Goal: Task Accomplishment & Management: Use online tool/utility

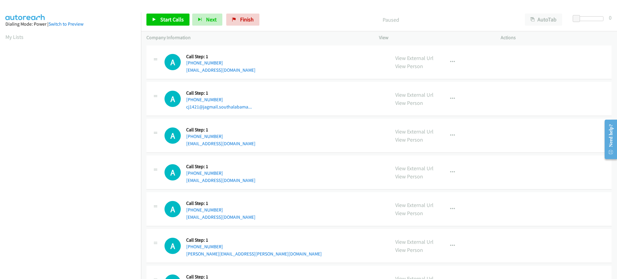
click at [344, 87] on div "A Callback Scheduled Call Step: 1 America/New_York [PHONE_NUMBER] cj1421@jagmai…" at bounding box center [274, 98] width 220 height 23
click at [179, 16] on span "Start Calls" at bounding box center [171, 19] width 23 height 7
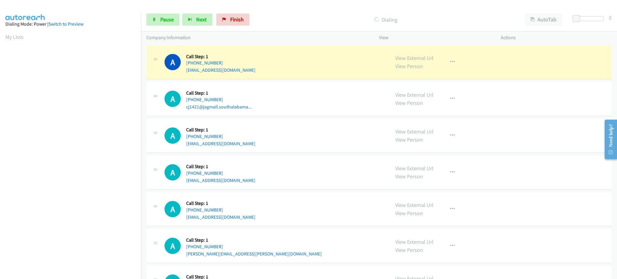
scroll to position [60, 0]
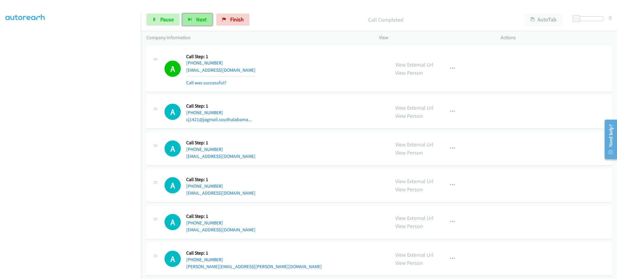
click at [203, 20] on span "Next" at bounding box center [201, 19] width 11 height 7
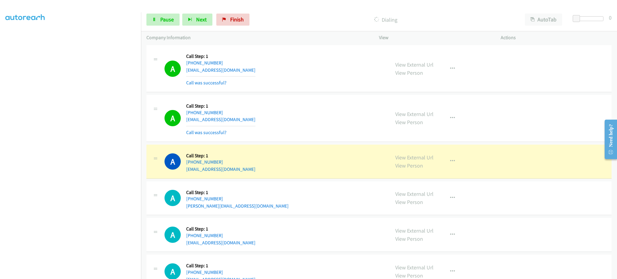
scroll to position [602, 0]
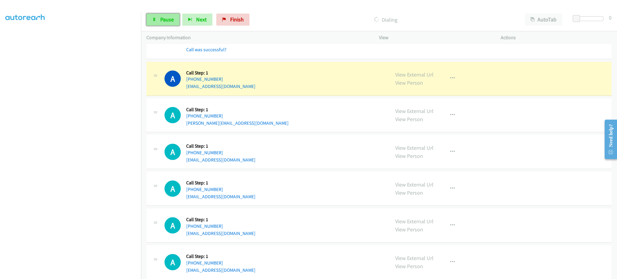
click at [163, 19] on span "Pause" at bounding box center [167, 19] width 14 height 7
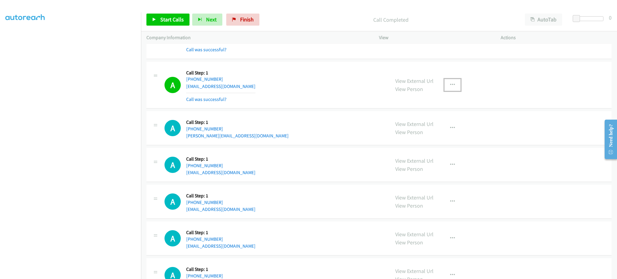
click at [450, 86] on icon "button" at bounding box center [452, 84] width 5 height 5
click at [440, 141] on link "Add to do not call list" at bounding box center [420, 136] width 80 height 12
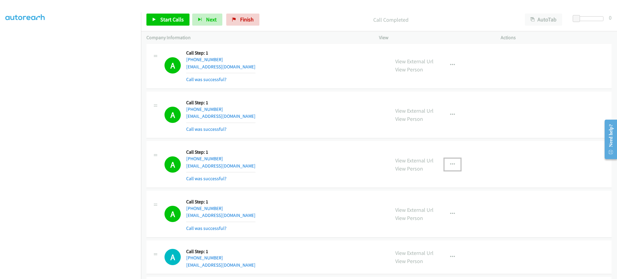
drag, startPoint x: 450, startPoint y: 162, endPoint x: 446, endPoint y: 191, distance: 29.4
click at [450, 162] on icon "button" at bounding box center [452, 164] width 5 height 5
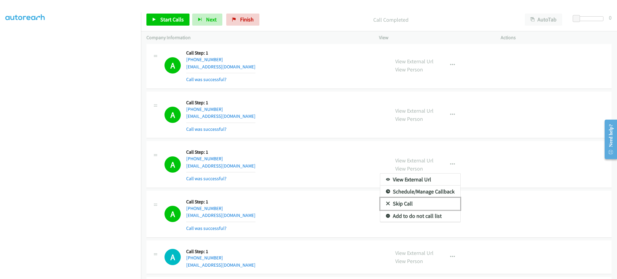
click at [440, 209] on link "Skip Call" at bounding box center [420, 203] width 80 height 12
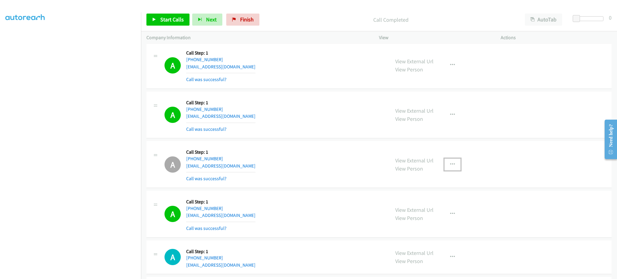
click at [455, 163] on button "button" at bounding box center [452, 164] width 16 height 12
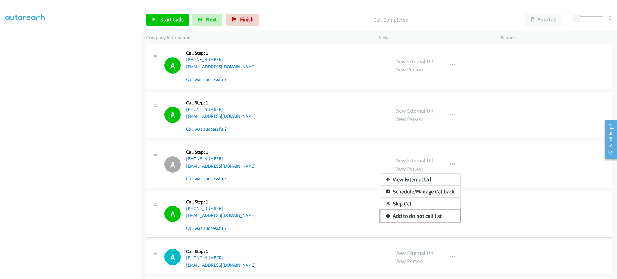
click at [440, 214] on link "Add to do not call list" at bounding box center [420, 216] width 80 height 12
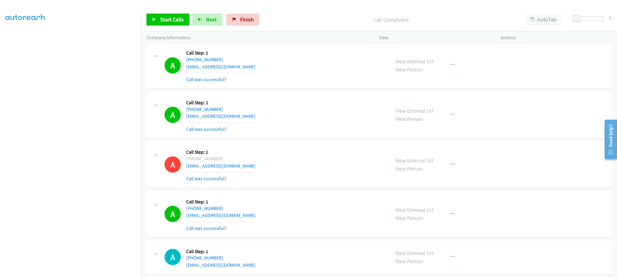
click at [172, 12] on div "Start Calls Pause Next Finish Call Completed AutoTab AutoTab 0" at bounding box center [379, 19] width 476 height 23
click at [174, 16] on span "Start Calls" at bounding box center [171, 19] width 23 height 7
click at [195, 18] on button "Next" at bounding box center [197, 20] width 30 height 12
click at [172, 12] on div "Start Calls Pause Next Finish Call Completed AutoTab AutoTab 0" at bounding box center [379, 19] width 476 height 23
click at [169, 20] on span "Pause" at bounding box center [167, 19] width 14 height 7
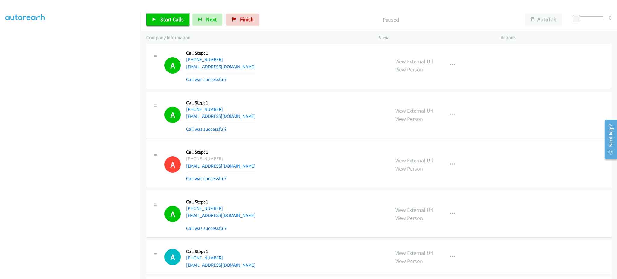
click at [169, 20] on span "Start Calls" at bounding box center [171, 19] width 23 height 7
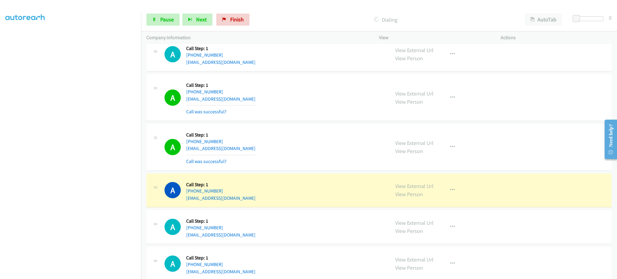
scroll to position [1372, 0]
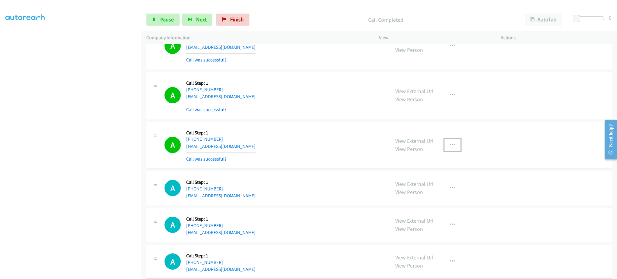
click at [450, 148] on button "button" at bounding box center [452, 145] width 16 height 12
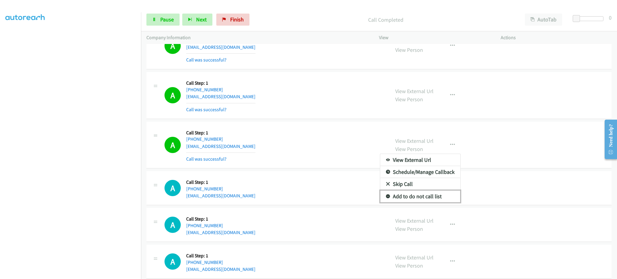
click at [434, 194] on link "Add to do not call list" at bounding box center [420, 196] width 80 height 12
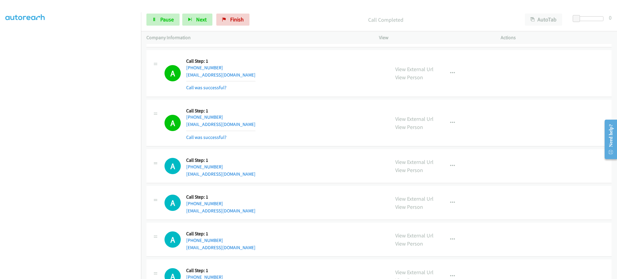
scroll to position [1612, 0]
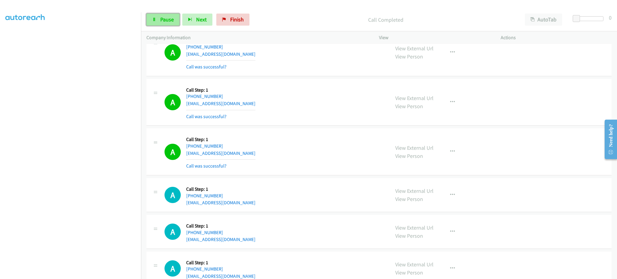
click at [156, 18] on icon at bounding box center [154, 20] width 4 height 4
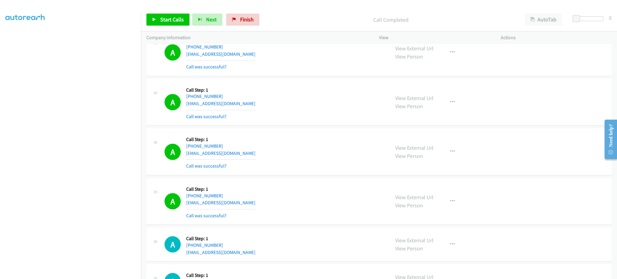
drag, startPoint x: 333, startPoint y: 257, endPoint x: 336, endPoint y: 256, distance: 3.4
click at [336, 257] on div "A Callback Scheduled Call Step: 1 [GEOGRAPHIC_DATA]/[GEOGRAPHIC_DATA] [PHONE_NU…" at bounding box center [378, 244] width 465 height 34
click at [161, 17] on span "Start Calls" at bounding box center [171, 19] width 23 height 7
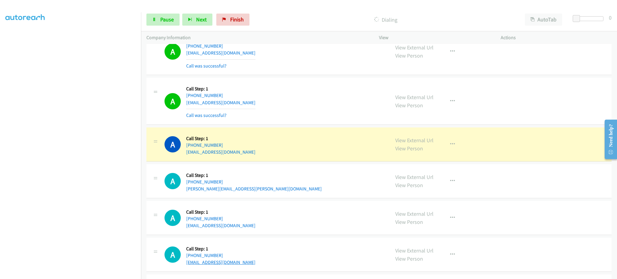
scroll to position [1853, 0]
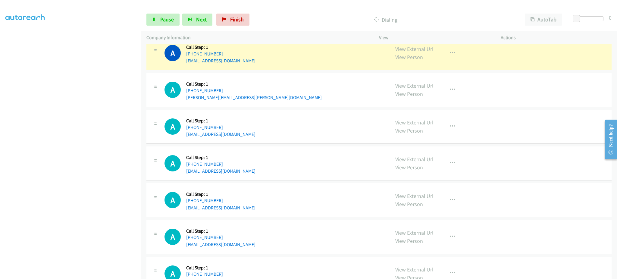
drag, startPoint x: 235, startPoint y: 53, endPoint x: 192, endPoint y: 54, distance: 42.7
click at [192, 54] on div "[PHONE_NUMBER]" at bounding box center [220, 53] width 69 height 7
copy link "[PHONE_NUMBER]"
click at [415, 51] on link "View External Url" at bounding box center [414, 48] width 38 height 7
click at [159, 21] on link "Pause" at bounding box center [162, 20] width 33 height 12
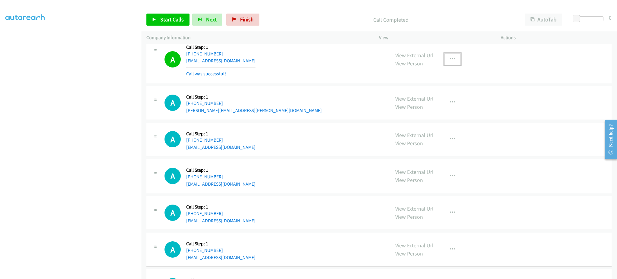
drag, startPoint x: 448, startPoint y: 59, endPoint x: 447, endPoint y: 69, distance: 9.8
click at [450, 58] on icon "button" at bounding box center [452, 59] width 5 height 5
click at [439, 109] on link "Add to do not call list" at bounding box center [420, 111] width 80 height 12
click at [407, 55] on link "View External Url" at bounding box center [414, 55] width 38 height 7
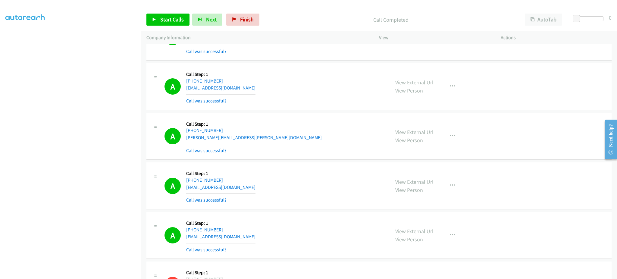
scroll to position [0, 0]
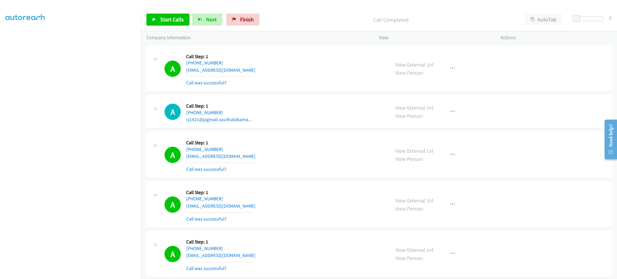
click at [254, 68] on div "A Callback Scheduled Call Step: 1 America/New_York [PHONE_NUMBER] [EMAIL_ADDRES…" at bounding box center [274, 69] width 220 height 36
click at [254, 67] on div "A Callback Scheduled Call Step: 1 America/New_York [PHONE_NUMBER] [EMAIL_ADDRES…" at bounding box center [274, 69] width 220 height 36
copy div "[EMAIL_ADDRESS][DOMAIN_NAME]"
click at [235, 162] on div "A Callback Scheduled Call Step: 1 America/New_York [PHONE_NUMBER] [EMAIL_ADDRES…" at bounding box center [274, 155] width 220 height 36
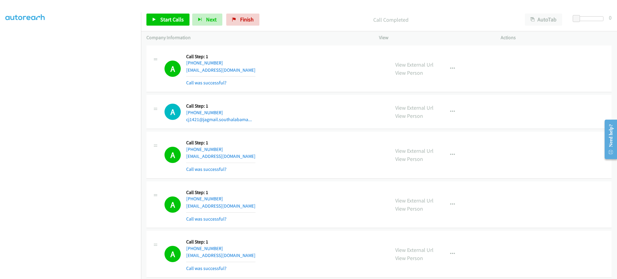
click at [233, 159] on div "A Callback Scheduled Call Step: 1 America/New_York [PHONE_NUMBER] [EMAIL_ADDRES…" at bounding box center [274, 155] width 220 height 36
copy div "[EMAIL_ADDRESS][DOMAIN_NAME]"
click at [241, 214] on div "A Callback Scheduled Call Step: 1 America/New_York [PHONE_NUMBER] [EMAIL_ADDRES…" at bounding box center [274, 205] width 220 height 36
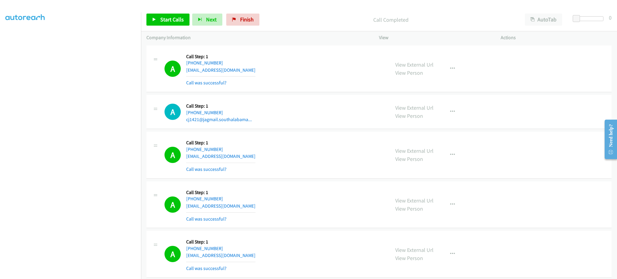
click at [241, 210] on div "A Callback Scheduled Call Step: 1 America/New_York [PHONE_NUMBER] [EMAIL_ADDRES…" at bounding box center [274, 205] width 220 height 36
click at [242, 206] on div "A Callback Scheduled Call Step: 1 America/New_York [PHONE_NUMBER] [EMAIL_ADDRES…" at bounding box center [274, 205] width 220 height 36
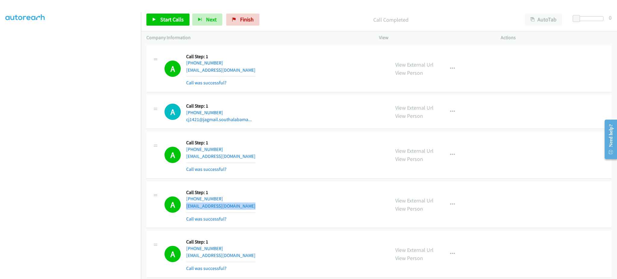
click at [242, 206] on div "A Callback Scheduled Call Step: 1 America/New_York [PHONE_NUMBER] [EMAIL_ADDRES…" at bounding box center [274, 205] width 220 height 36
copy div "[EMAIL_ADDRESS][DOMAIN_NAME]"
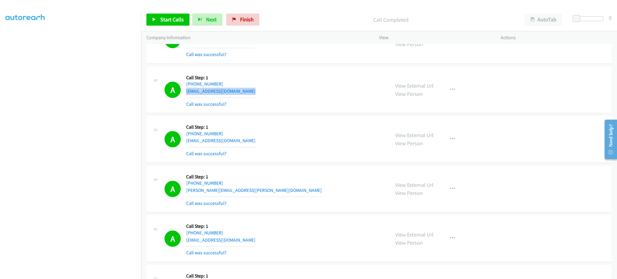
scroll to position [120, 0]
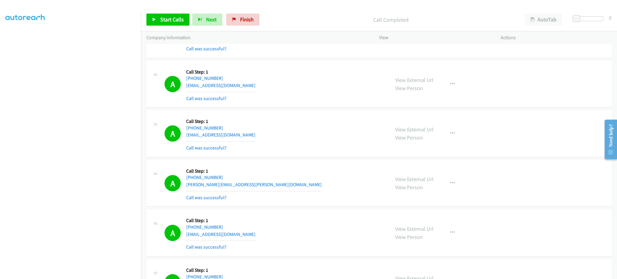
click at [248, 135] on div "A Callback Scheduled Call Step: 1 [GEOGRAPHIC_DATA]/[GEOGRAPHIC_DATA] [PHONE_NU…" at bounding box center [274, 134] width 220 height 36
copy div "[EMAIL_ADDRESS][DOMAIN_NAME]"
click at [260, 185] on div "A Callback Scheduled Call Step: 1 [GEOGRAPHIC_DATA]/[GEOGRAPHIC_DATA] [PHONE_NU…" at bounding box center [274, 183] width 220 height 36
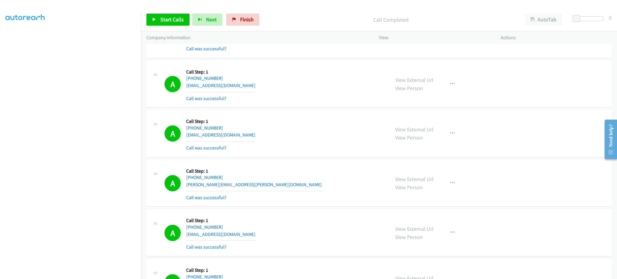
click at [260, 185] on div "A Callback Scheduled Call Step: 1 [GEOGRAPHIC_DATA]/[GEOGRAPHIC_DATA] [PHONE_NU…" at bounding box center [274, 183] width 220 height 36
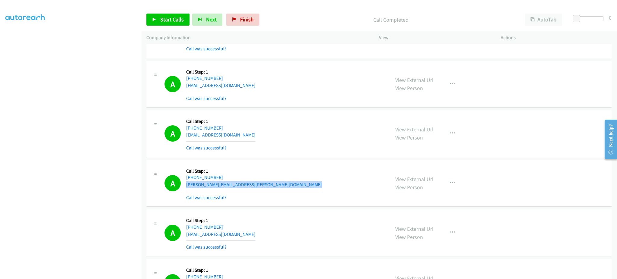
click at [260, 185] on div "A Callback Scheduled Call Step: 1 [GEOGRAPHIC_DATA]/[GEOGRAPHIC_DATA] [PHONE_NU…" at bounding box center [274, 183] width 220 height 36
copy div "[PERSON_NAME][EMAIL_ADDRESS][PERSON_NAME][DOMAIN_NAME]"
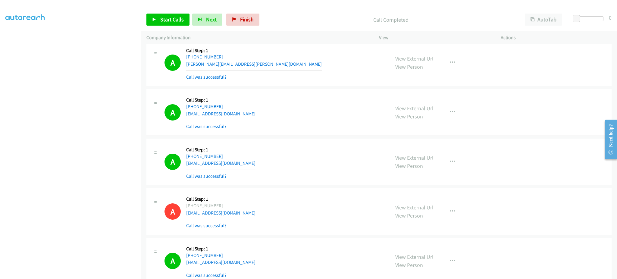
click at [239, 114] on div "A Callback Scheduled Call Step: 1 America/New_York [PHONE_NUMBER] [EMAIL_ADDRES…" at bounding box center [274, 112] width 220 height 36
copy div "[EMAIL_ADDRESS][DOMAIN_NAME]"
click at [250, 164] on div "A Callback Scheduled Call Step: 1 America/New_York [PHONE_NUMBER] [EMAIL_ADDRES…" at bounding box center [274, 162] width 220 height 36
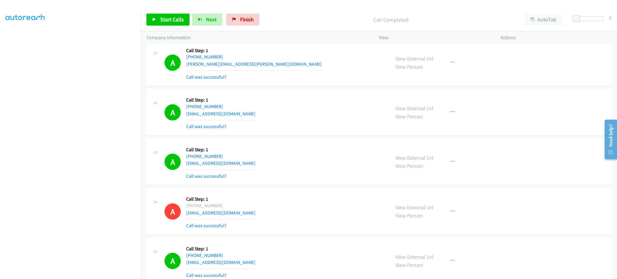
click at [250, 164] on div "A Callback Scheduled Call Step: 1 America/New_York [PHONE_NUMBER] [EMAIL_ADDRES…" at bounding box center [274, 162] width 220 height 36
copy div "[EMAIL_ADDRESS][DOMAIN_NAME]"
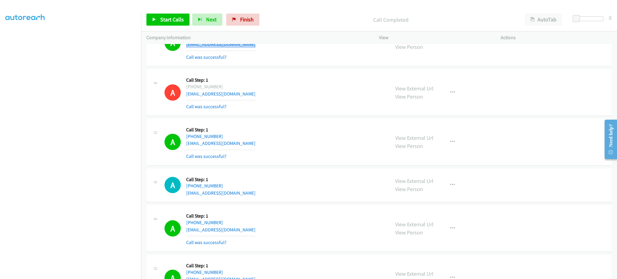
scroll to position [361, 0]
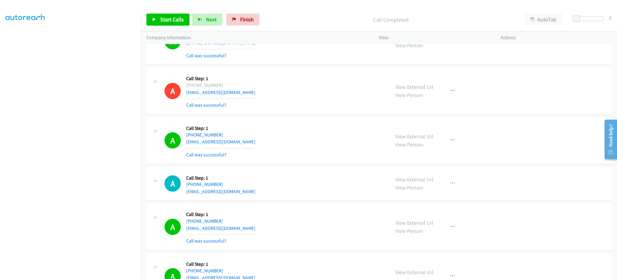
click at [241, 143] on div "A Callback Scheduled Call Step: 1 America/New_York [PHONE_NUMBER] [EMAIL_ADDRES…" at bounding box center [274, 141] width 220 height 36
copy div "[EMAIL_ADDRESS][DOMAIN_NAME]"
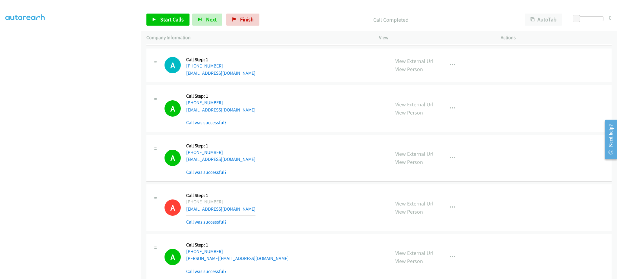
scroll to position [482, 0]
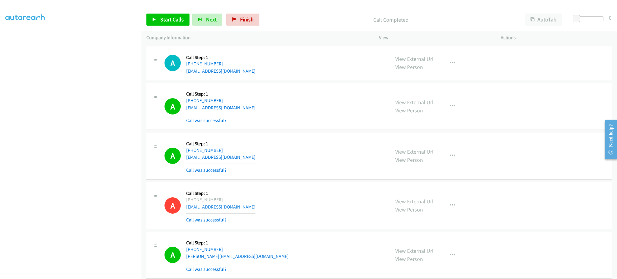
click at [261, 105] on div "A Callback Scheduled Call Step: 1 [GEOGRAPHIC_DATA]/[GEOGRAPHIC_DATA] [PHONE_NU…" at bounding box center [274, 106] width 220 height 36
copy div "[EMAIL_ADDRESS][DOMAIN_NAME]"
click at [244, 154] on div "A Callback Scheduled Call Step: 1 America/New_York [PHONE_NUMBER] [EMAIL_ADDRES…" at bounding box center [274, 156] width 220 height 36
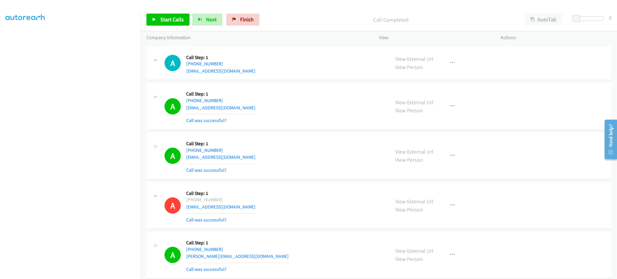
click at [244, 154] on div "A Callback Scheduled Call Step: 1 America/New_York [PHONE_NUMBER] [EMAIL_ADDRES…" at bounding box center [274, 156] width 220 height 36
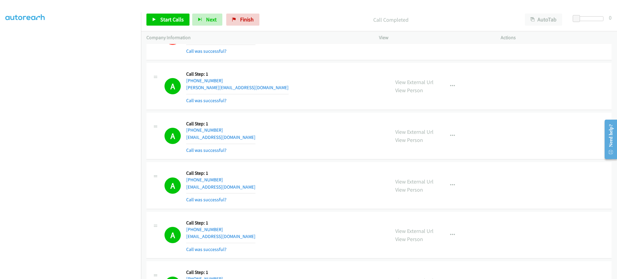
scroll to position [722, 0]
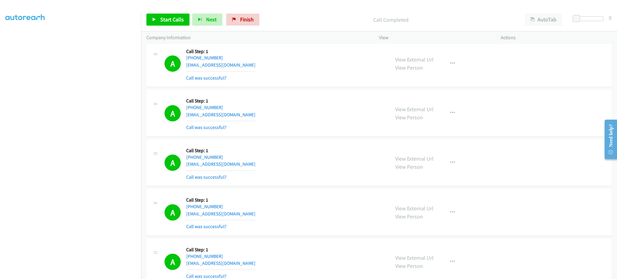
click at [247, 68] on div "A Callback Scheduled Call Step: 1 America/New_York [PHONE_NUMBER] [EMAIL_ADDRES…" at bounding box center [274, 64] width 220 height 36
click at [240, 119] on div "A Callback Scheduled Call Step: 1 America/New_York [PHONE_NUMBER] [EMAIL_ADDRES…" at bounding box center [274, 113] width 220 height 36
click at [240, 117] on div "A Callback Scheduled Call Step: 1 America/New_York [PHONE_NUMBER] [EMAIL_ADDRES…" at bounding box center [274, 113] width 220 height 36
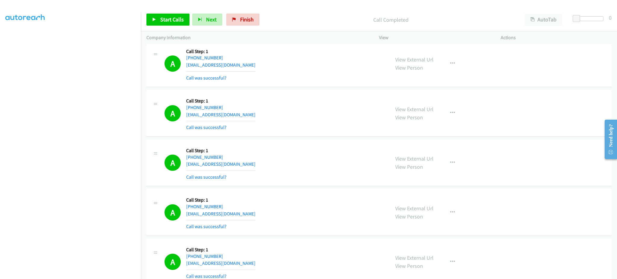
click at [240, 117] on div "A Callback Scheduled Call Step: 1 America/New_York [PHONE_NUMBER] [EMAIL_ADDRES…" at bounding box center [274, 113] width 220 height 36
click at [231, 166] on div "A Callback Scheduled Call Step: 1 America/New_York [PHONE_NUMBER] [EMAIL_ADDRES…" at bounding box center [274, 163] width 220 height 36
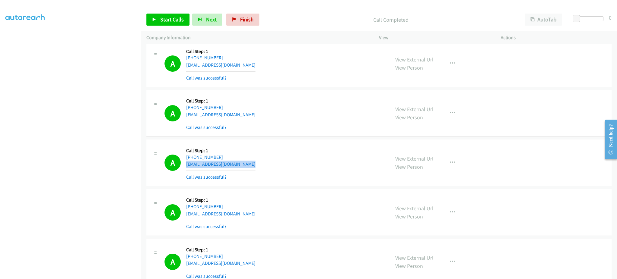
scroll to position [843, 0]
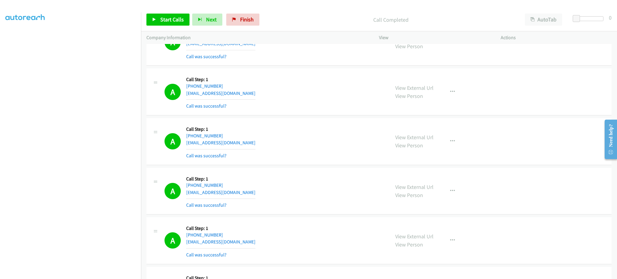
click at [253, 98] on div "A Callback Scheduled Call Step: 1 America/New_York [PHONE_NUMBER] [EMAIL_ADDRES…" at bounding box center [274, 92] width 220 height 36
click at [252, 97] on div "A Callback Scheduled Call Step: 1 America/New_York [PHONE_NUMBER] [EMAIL_ADDRES…" at bounding box center [274, 92] width 220 height 36
click at [241, 144] on div "A Callback Scheduled Call Step: 1 America/New_York [PHONE_NUMBER] [EMAIL_ADDRES…" at bounding box center [274, 141] width 220 height 36
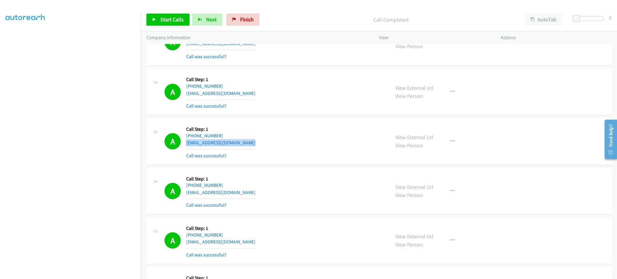
click at [241, 144] on div "A Callback Scheduled Call Step: 1 America/New_York [PHONE_NUMBER] [EMAIL_ADDRES…" at bounding box center [274, 141] width 220 height 36
click at [231, 194] on div "A Callback Scheduled Call Step: 1 [GEOGRAPHIC_DATA]/[GEOGRAPHIC_DATA] [PHONE_NU…" at bounding box center [274, 191] width 220 height 36
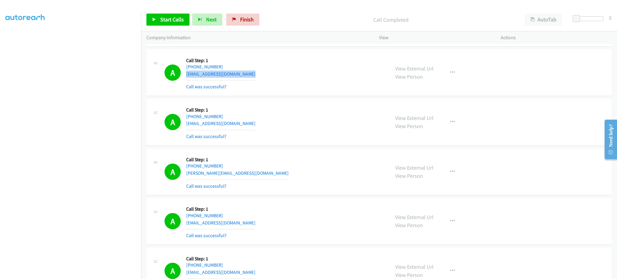
scroll to position [963, 0]
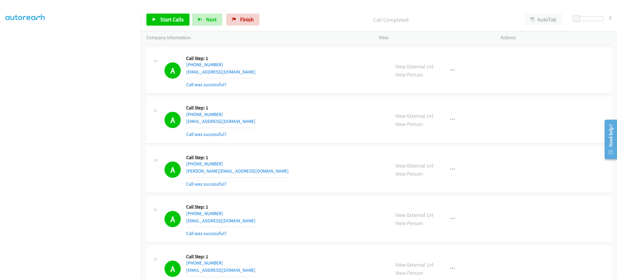
click at [253, 118] on div "A Callback Scheduled Call Step: 1 America/New_York [PHONE_NUMBER] [EMAIL_ADDRES…" at bounding box center [274, 120] width 220 height 36
click at [253, 124] on div "A Callback Scheduled Call Step: 1 America/New_York [PHONE_NUMBER] [EMAIL_ADDRES…" at bounding box center [274, 120] width 220 height 36
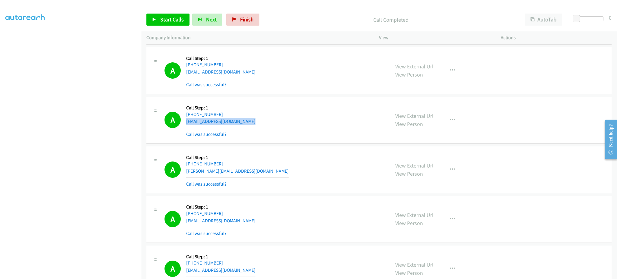
click at [253, 124] on div "A Callback Scheduled Call Step: 1 America/New_York [PHONE_NUMBER] [EMAIL_ADDRES…" at bounding box center [274, 120] width 220 height 36
click at [267, 170] on div "A Callback Scheduled Call Step: 1 [GEOGRAPHIC_DATA]/[GEOGRAPHIC_DATA] [PHONE_NU…" at bounding box center [274, 170] width 220 height 36
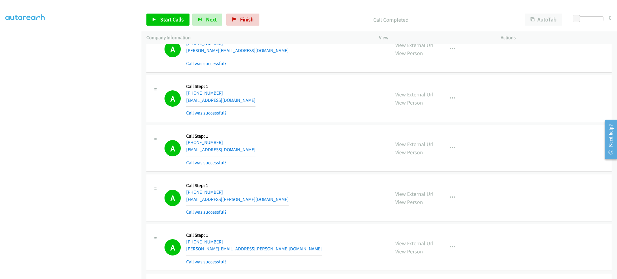
click at [239, 98] on div "A Callback Scheduled Call Step: 1 America/New_York [PHONE_NUMBER] [EMAIL_ADDRES…" at bounding box center [274, 99] width 220 height 36
click at [239, 97] on div "A Callback Scheduled Call Step: 1 America/New_York [PHONE_NUMBER] [EMAIL_ADDRES…" at bounding box center [274, 99] width 220 height 36
click at [254, 151] on div "A Callback Scheduled Call Step: 1 [GEOGRAPHIC_DATA]/[GEOGRAPHIC_DATA] [PHONE_NU…" at bounding box center [274, 148] width 220 height 36
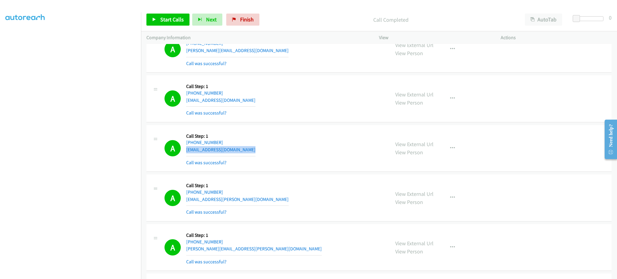
click at [254, 151] on div "A Callback Scheduled Call Step: 1 [GEOGRAPHIC_DATA]/[GEOGRAPHIC_DATA] [PHONE_NU…" at bounding box center [274, 148] width 220 height 36
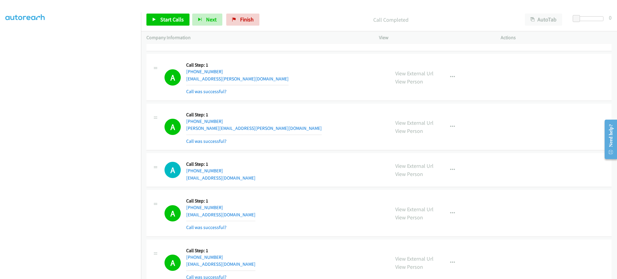
click at [235, 76] on div "A Callback Scheduled Call Step: 1 America/New_York [PHONE_NUMBER] [EMAIL_ADDRES…" at bounding box center [274, 77] width 220 height 36
click at [240, 130] on div "A Callback Scheduled Call Step: 1 America/New_York [PHONE_NUMBER] [PERSON_NAME]…" at bounding box center [274, 127] width 220 height 36
click at [241, 130] on div "A Callback Scheduled Call Step: 1 America/New_York [PHONE_NUMBER] [PERSON_NAME]…" at bounding box center [274, 127] width 220 height 36
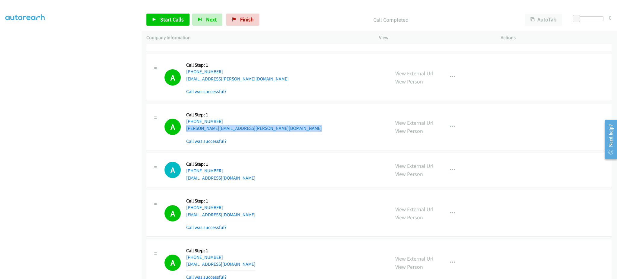
click at [241, 130] on div "A Callback Scheduled Call Step: 1 America/New_York [PHONE_NUMBER] [PERSON_NAME]…" at bounding box center [274, 127] width 220 height 36
click at [243, 215] on div "A Callback Scheduled Call Step: 1 [GEOGRAPHIC_DATA]/[GEOGRAPHIC_DATA] [PHONE_NU…" at bounding box center [274, 213] width 220 height 36
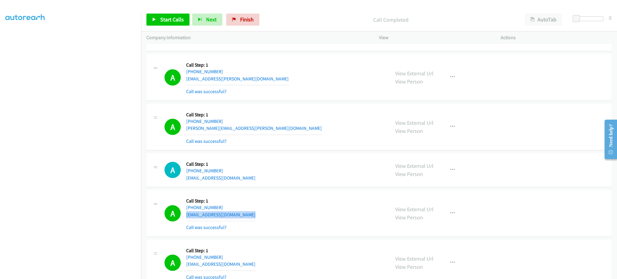
click at [243, 215] on div "A Callback Scheduled Call Step: 1 [GEOGRAPHIC_DATA]/[GEOGRAPHIC_DATA] [PHONE_NU…" at bounding box center [274, 213] width 220 height 36
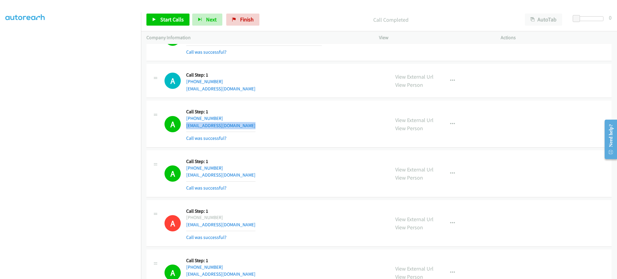
scroll to position [1325, 0]
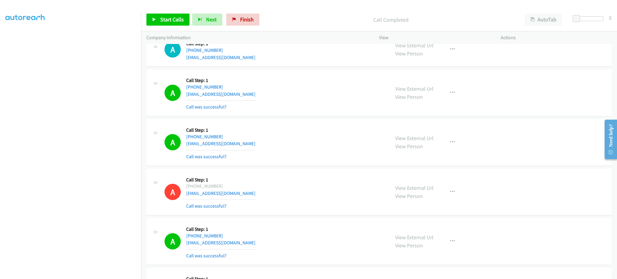
click at [253, 142] on div "A Callback Scheduled Call Step: 1 America/New_York [PHONE_NUMBER] [EMAIL_ADDRES…" at bounding box center [274, 142] width 220 height 36
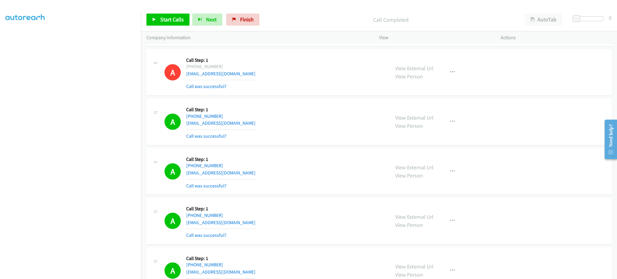
scroll to position [1445, 0]
click at [247, 125] on div "A Callback Scheduled Call Step: 1 America/New_York [PHONE_NUMBER] [EMAIL_ADDRES…" at bounding box center [274, 121] width 220 height 36
drag, startPoint x: 247, startPoint y: 125, endPoint x: 238, endPoint y: 120, distance: 10.9
click at [247, 126] on div "A Callback Scheduled Call Step: 1 America/New_York [PHONE_NUMBER] [EMAIL_ADDRES…" at bounding box center [274, 121] width 220 height 36
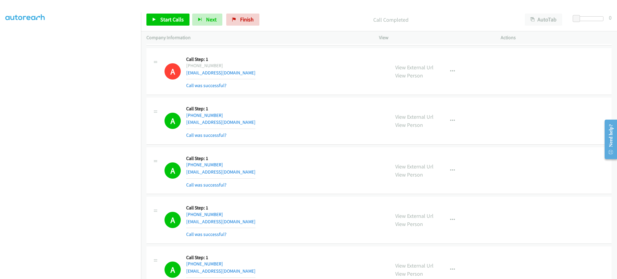
click at [252, 229] on div "A Callback Scheduled Call Step: 1 [GEOGRAPHIC_DATA]/[GEOGRAPHIC_DATA] [PHONE_NU…" at bounding box center [274, 220] width 220 height 36
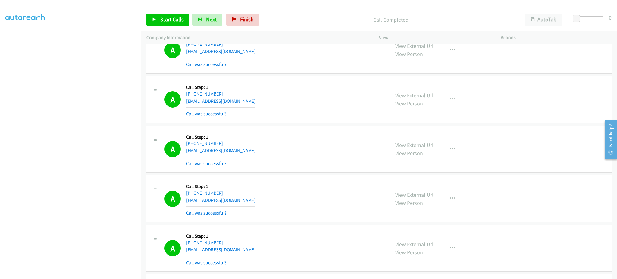
click at [245, 157] on div "A Callback Scheduled Call Step: 1 America/New_York [PHONE_NUMBER] [EMAIL_ADDRES…" at bounding box center [274, 149] width 220 height 36
click at [239, 151] on div "A Callback Scheduled Call Step: 1 America/New_York [PHONE_NUMBER] [EMAIL_ADDRES…" at bounding box center [274, 149] width 220 height 36
click at [238, 150] on div "A Callback Scheduled Call Step: 1 America/New_York [PHONE_NUMBER] [EMAIL_ADDRES…" at bounding box center [274, 149] width 220 height 36
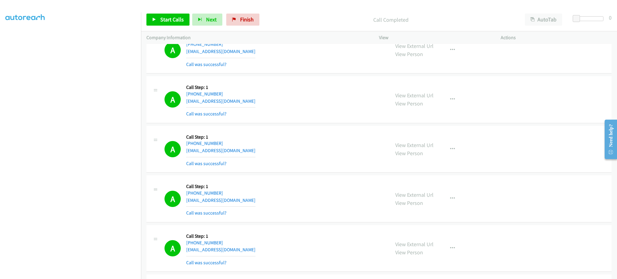
click at [245, 204] on div "A Callback Scheduled Call Step: 1 [GEOGRAPHIC_DATA]/[GEOGRAPHIC_DATA] [PHONE_NU…" at bounding box center [274, 199] width 220 height 36
drag, startPoint x: 164, startPoint y: 20, endPoint x: 216, endPoint y: 95, distance: 91.0
click at [164, 20] on span "Start Calls" at bounding box center [171, 19] width 23 height 7
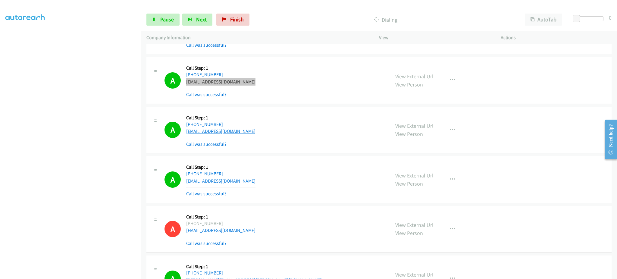
scroll to position [1686, 0]
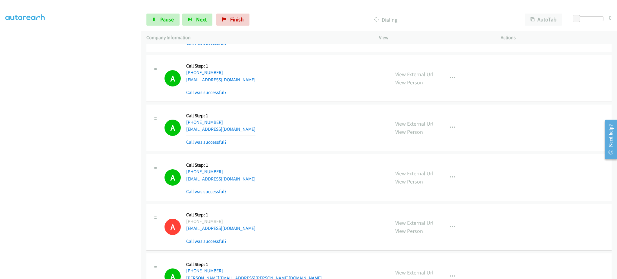
click at [241, 129] on div "A Callback Scheduled Call Step: 1 America/New_York [PHONE_NUMBER] [EMAIL_ADDRES…" at bounding box center [274, 128] width 220 height 36
click at [241, 130] on div "A Callback Scheduled Call Step: 1 America/New_York [PHONE_NUMBER] [EMAIL_ADDRES…" at bounding box center [274, 128] width 220 height 36
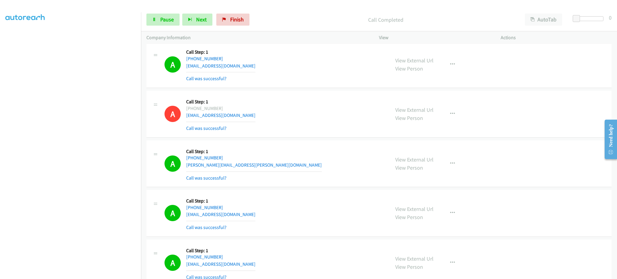
scroll to position [1806, 0]
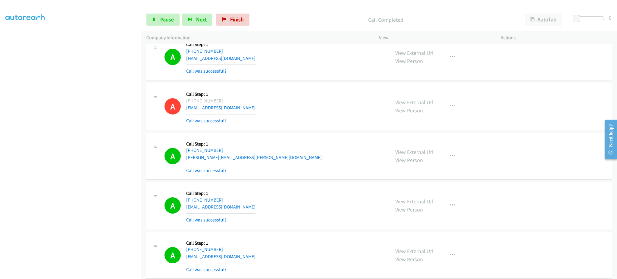
click at [246, 160] on div "A Callback Scheduled Call Step: 1 America/New_York [PHONE_NUMBER] [PERSON_NAME]…" at bounding box center [274, 156] width 220 height 36
click at [246, 207] on div "A Callback Scheduled Call Step: 1 [GEOGRAPHIC_DATA]/[GEOGRAPHIC_DATA] [PHONE_NU…" at bounding box center [274, 206] width 220 height 36
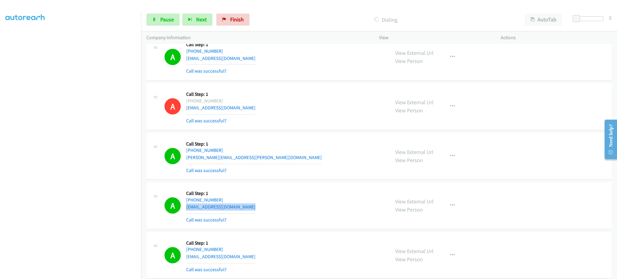
click at [246, 207] on div "A Callback Scheduled Call Step: 1 [GEOGRAPHIC_DATA]/[GEOGRAPHIC_DATA] [PHONE_NU…" at bounding box center [274, 206] width 220 height 36
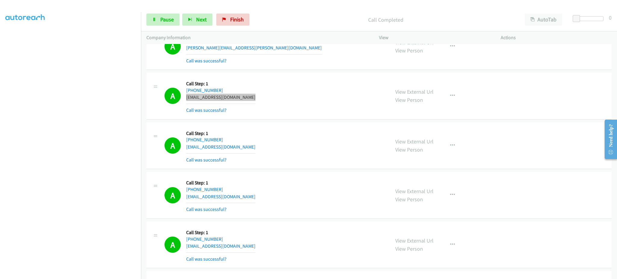
scroll to position [1927, 0]
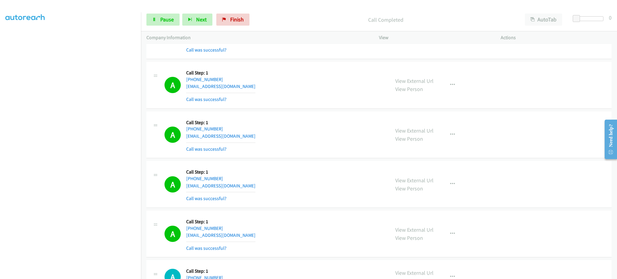
click at [243, 139] on div "A Callback Scheduled Call Step: 1 America/New_York [PHONE_NUMBER] [EMAIL_ADDRES…" at bounding box center [274, 135] width 220 height 36
click at [160, 19] on span "Pause" at bounding box center [167, 19] width 14 height 7
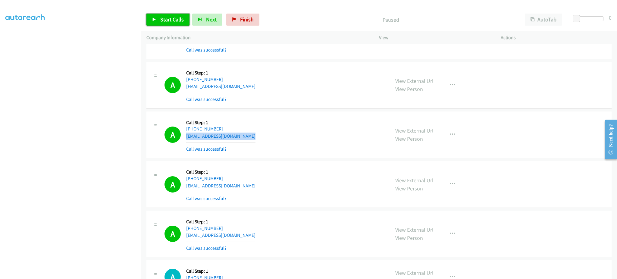
click at [165, 23] on span "Start Calls" at bounding box center [171, 19] width 23 height 7
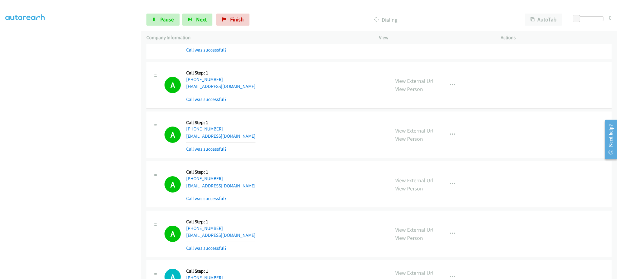
click at [269, 188] on div "A Callback Scheduled Call Step: 1 America/New_York [PHONE_NUMBER] [EMAIL_ADDRES…" at bounding box center [274, 184] width 220 height 36
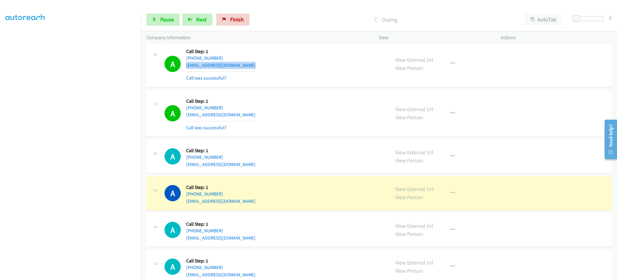
click at [266, 120] on div "A Callback Scheduled Call Step: 1 America/New_York [PHONE_NUMBER] [EMAIL_ADDRES…" at bounding box center [274, 113] width 220 height 36
click at [263, 113] on div "A Callback Scheduled Call Step: 1 America/New_York [PHONE_NUMBER] [EMAIL_ADDRES…" at bounding box center [274, 113] width 220 height 36
click at [262, 113] on div "A Callback Scheduled Call Step: 1 America/New_York [PHONE_NUMBER] [EMAIL_ADDRES…" at bounding box center [274, 113] width 220 height 36
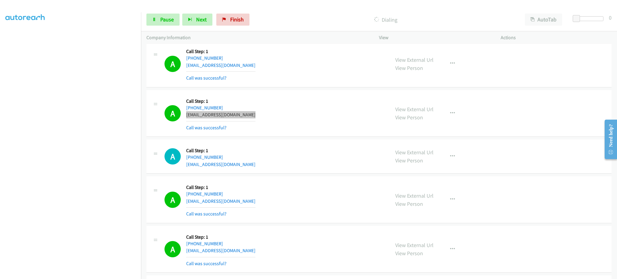
scroll to position [2167, 0]
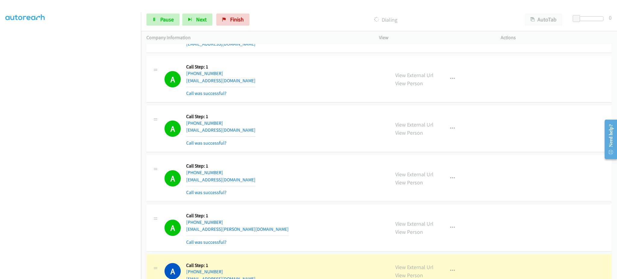
click at [245, 80] on div "A Callback Scheduled Call Step: 1 America/New_York [PHONE_NUMBER] [EMAIL_ADDRES…" at bounding box center [274, 79] width 220 height 36
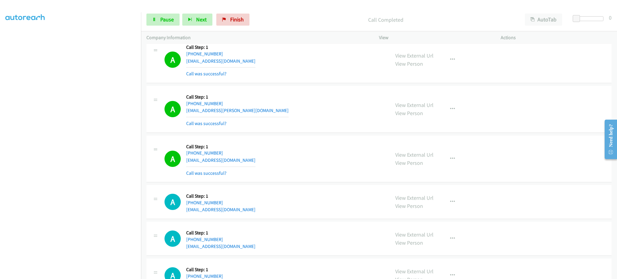
scroll to position [2288, 0]
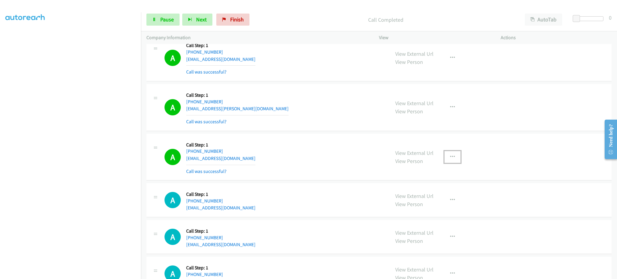
click at [444, 156] on button "button" at bounding box center [452, 157] width 16 height 12
click at [441, 206] on link "Add to do not call list" at bounding box center [420, 208] width 80 height 12
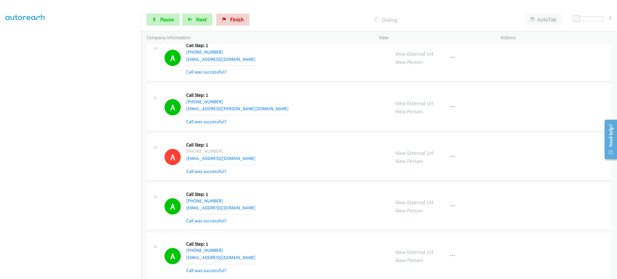
scroll to position [2649, 0]
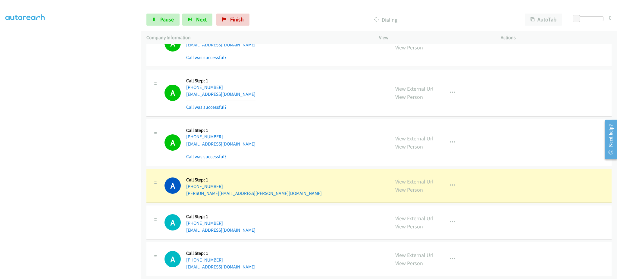
click at [410, 181] on link "View External Url" at bounding box center [414, 181] width 38 height 7
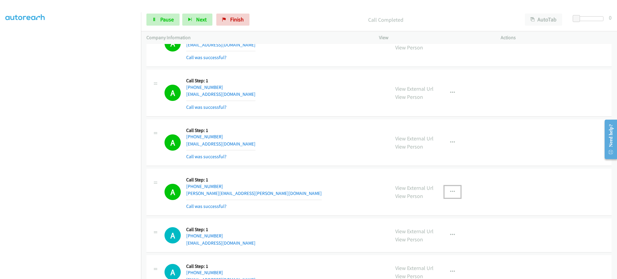
click at [445, 190] on button "button" at bounding box center [452, 192] width 16 height 12
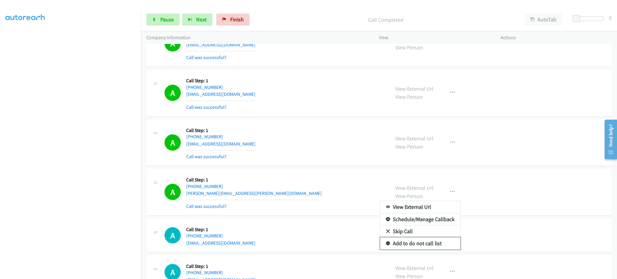
click at [421, 247] on link "Add to do not call list" at bounding box center [420, 243] width 80 height 12
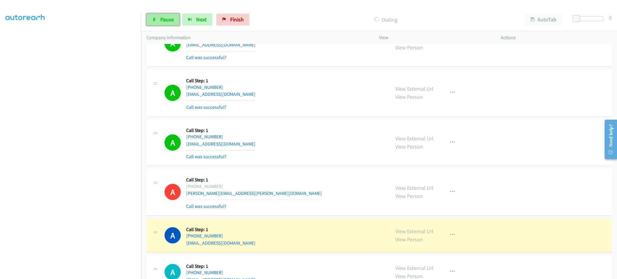
click at [167, 18] on span "Pause" at bounding box center [167, 19] width 14 height 7
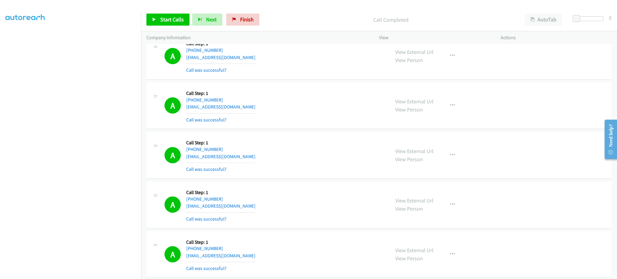
scroll to position [2529, 0]
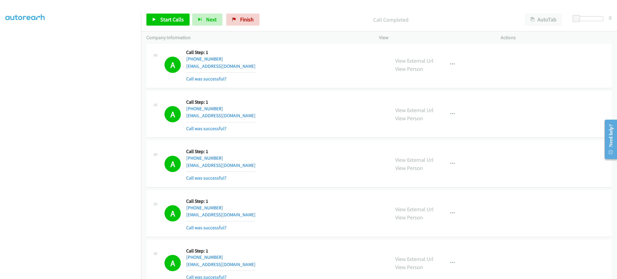
click at [258, 66] on div "A Callback Scheduled Call Step: 1 America/Los_Angeles [PHONE_NUMBER] [EMAIL_ADD…" at bounding box center [274, 65] width 220 height 36
click at [258, 65] on div "A Callback Scheduled Call Step: 1 America/Los_Angeles [PHONE_NUMBER] [EMAIL_ADD…" at bounding box center [274, 65] width 220 height 36
click at [174, 27] on div "Start Calls Pause Next Finish Call Completed AutoTab AutoTab 0" at bounding box center [379, 19] width 476 height 23
click at [179, 18] on span "Start Calls" at bounding box center [171, 19] width 23 height 7
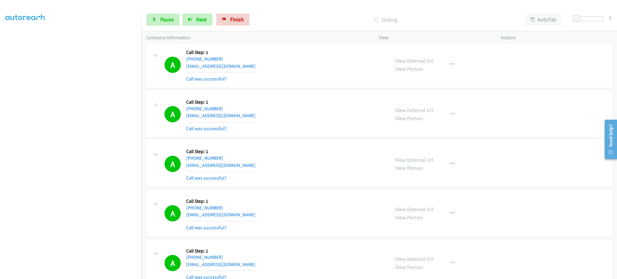
click at [241, 115] on div "A Callback Scheduled Call Step: 1 America/Los_Angeles [PHONE_NUMBER] [EMAIL_ADD…" at bounding box center [274, 114] width 220 height 36
click at [249, 169] on div "A Callback Scheduled Call Step: 1 America/[GEOGRAPHIC_DATA] [PHONE_NUMBER] [EMA…" at bounding box center [274, 164] width 220 height 36
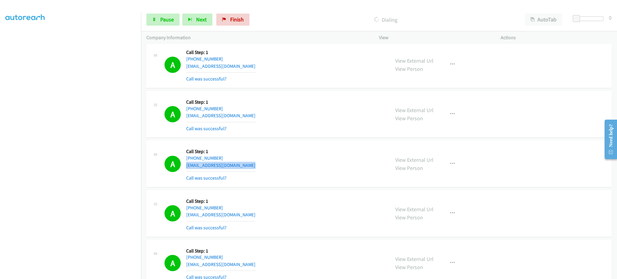
click at [249, 169] on div "A Callback Scheduled Call Step: 1 America/[GEOGRAPHIC_DATA] [PHONE_NUMBER] [EMA…" at bounding box center [274, 164] width 220 height 36
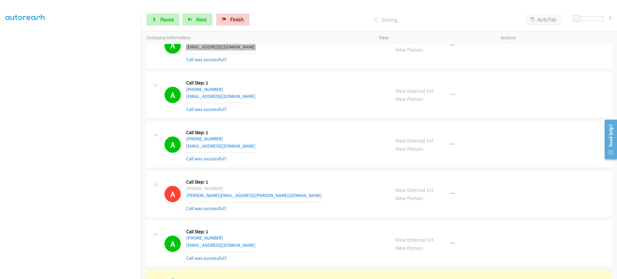
scroll to position [2649, 0]
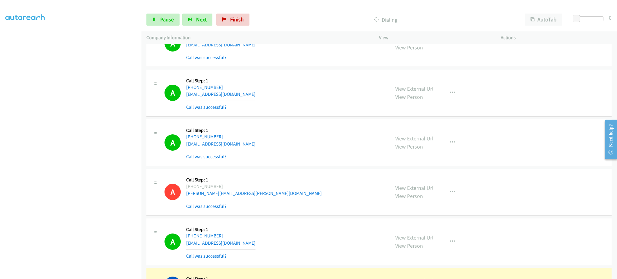
click at [252, 96] on div "A Callback Scheduled Call Step: 1 America/[GEOGRAPHIC_DATA] [PHONE_NUMBER] [EMA…" at bounding box center [274, 93] width 220 height 36
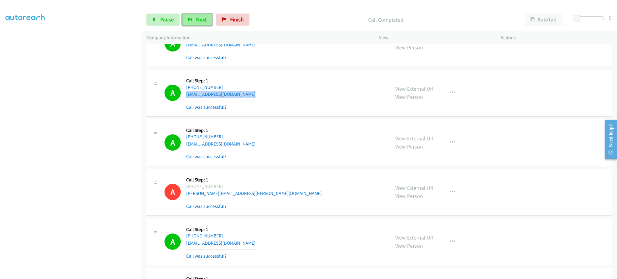
click at [210, 21] on button "Next" at bounding box center [197, 20] width 30 height 12
click at [265, 142] on div "A Callback Scheduled Call Step: 1 America/[GEOGRAPHIC_DATA] [PHONE_NUMBER] [EMA…" at bounding box center [274, 143] width 220 height 36
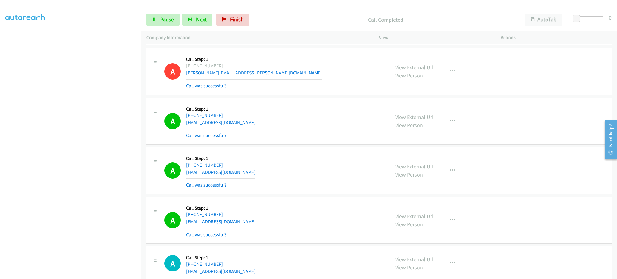
click at [275, 129] on div "A Callback Scheduled Call Step: 1 America/Los_Angeles [PHONE_NUMBER] [EMAIL_ADD…" at bounding box center [274, 121] width 220 height 36
click at [266, 124] on div "A Callback Scheduled Call Step: 1 America/Los_Angeles [PHONE_NUMBER] [EMAIL_ADD…" at bounding box center [274, 121] width 220 height 36
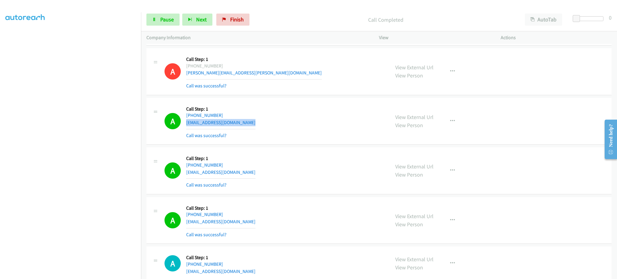
click at [266, 124] on div "A Callback Scheduled Call Step: 1 America/Los_Angeles [PHONE_NUMBER] [EMAIL_ADD…" at bounding box center [274, 121] width 220 height 36
click at [198, 19] on span "Next" at bounding box center [201, 19] width 11 height 7
click at [173, 16] on link "Pause" at bounding box center [162, 20] width 33 height 12
click at [165, 23] on link "Start Calls" at bounding box center [167, 20] width 43 height 12
click at [257, 175] on div "A Callback Scheduled Call Step: 1 America/Los_Angeles [PHONE_NUMBER] [EMAIL_ADD…" at bounding box center [274, 171] width 220 height 36
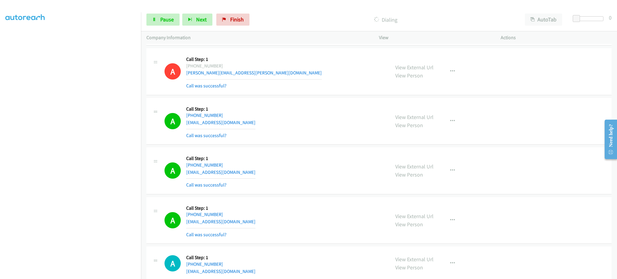
click at [256, 175] on div "A Callback Scheduled Call Step: 1 America/Los_Angeles [PHONE_NUMBER] [EMAIL_ADD…" at bounding box center [274, 171] width 220 height 36
click at [248, 174] on div "A Callback Scheduled Call Step: 1 America/Los_Angeles [PHONE_NUMBER] [EMAIL_ADD…" at bounding box center [274, 171] width 220 height 36
click at [247, 174] on div "A Callback Scheduled Call Step: 1 America/Los_Angeles [PHONE_NUMBER] [EMAIL_ADD…" at bounding box center [274, 171] width 220 height 36
drag, startPoint x: 247, startPoint y: 174, endPoint x: 252, endPoint y: 172, distance: 4.7
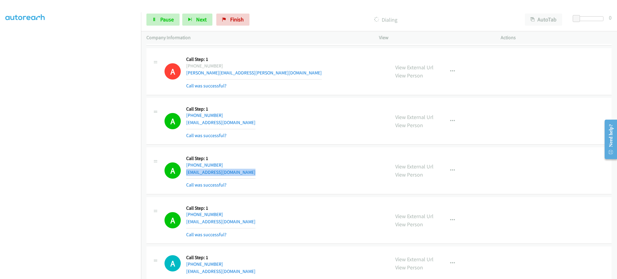
click at [247, 174] on div "A Callback Scheduled Call Step: 1 America/Los_Angeles [PHONE_NUMBER] [EMAIL_ADD…" at bounding box center [274, 171] width 220 height 36
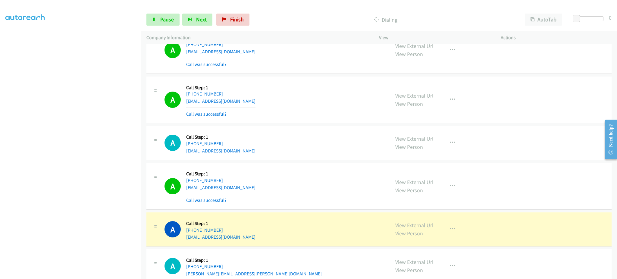
click at [243, 98] on div "A Callback Scheduled Call Step: 1 America/Los_Angeles [PHONE_NUMBER] [EMAIL_ADD…" at bounding box center [274, 100] width 220 height 36
click at [240, 105] on div "A Callback Scheduled Call Step: 1 America/Los_Angeles [PHONE_NUMBER] [EMAIL_ADD…" at bounding box center [274, 100] width 220 height 36
click at [240, 106] on div "A Callback Scheduled Call Step: 1 America/Los_Angeles [PHONE_NUMBER] [EMAIL_ADD…" at bounding box center [274, 100] width 220 height 36
click at [239, 106] on div "A Callback Scheduled Call Step: 1 America/Los_Angeles [PHONE_NUMBER] [EMAIL_ADD…" at bounding box center [274, 100] width 220 height 36
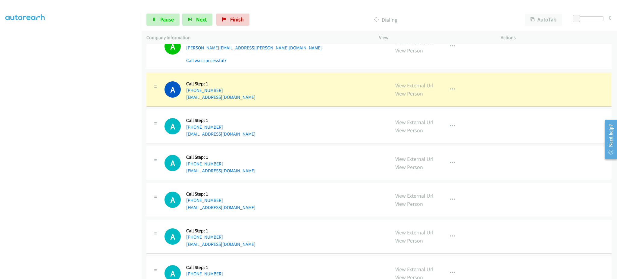
scroll to position [3131, 0]
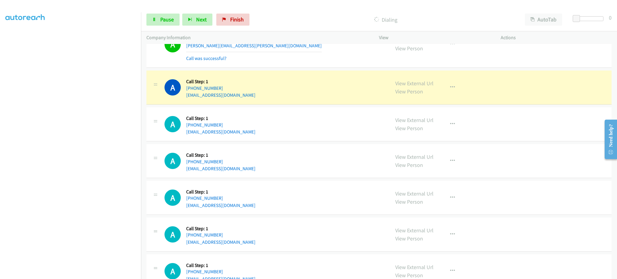
click at [245, 135] on div "A Callback Scheduled Call Step: 1 America/New_York [PHONE_NUMBER] [EMAIL_ADDRES…" at bounding box center [274, 124] width 220 height 23
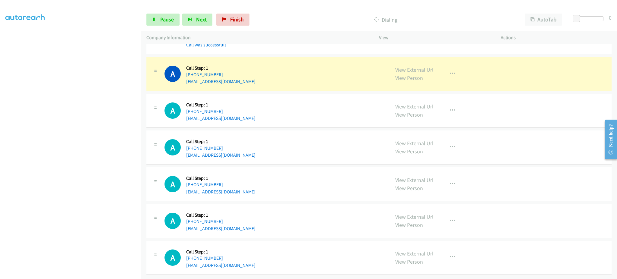
click at [237, 149] on div "A Callback Scheduled Call Step: 1 America/Los_Angeles [PHONE_NUMBER] [EMAIL_ADD…" at bounding box center [274, 147] width 220 height 23
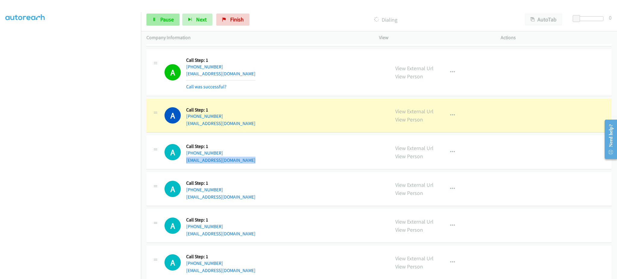
click at [176, 14] on div "Start Calls Pause Next Finish Dialing AutoTab AutoTab 0" at bounding box center [379, 19] width 476 height 23
click at [171, 17] on span "Pause" at bounding box center [167, 19] width 14 height 7
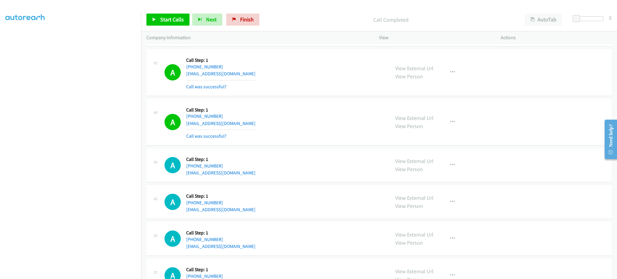
scroll to position [2827, 0]
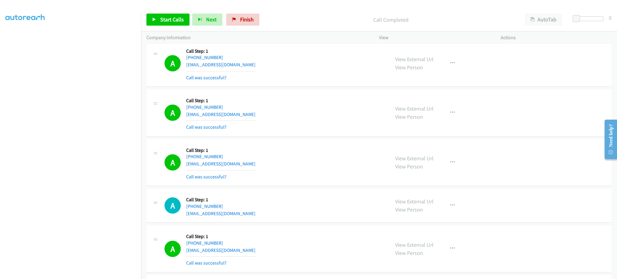
click at [438, 170] on div "View External Url View Person View External Url Email Schedule/Manage Callback …" at bounding box center [453, 162] width 127 height 36
drag, startPoint x: 455, startPoint y: 167, endPoint x: 444, endPoint y: 219, distance: 53.5
click at [455, 167] on button "button" at bounding box center [452, 162] width 16 height 12
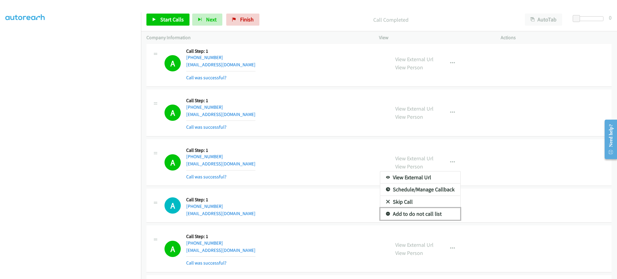
click at [441, 216] on link "Add to do not call list" at bounding box center [420, 214] width 80 height 12
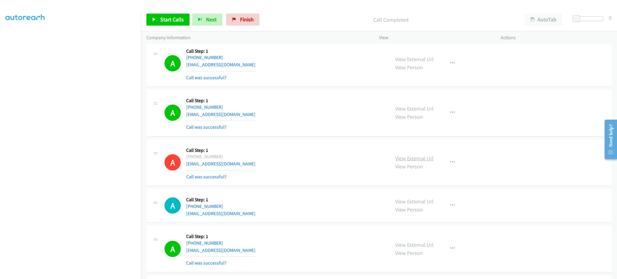
click at [416, 158] on link "View External Url" at bounding box center [414, 158] width 38 height 7
click at [152, 19] on icon at bounding box center [154, 20] width 4 height 4
click at [68, 273] on section at bounding box center [70, 136] width 130 height 288
click at [166, 15] on link "Pause" at bounding box center [162, 20] width 33 height 12
click at [172, 22] on span "Start Calls" at bounding box center [171, 19] width 23 height 7
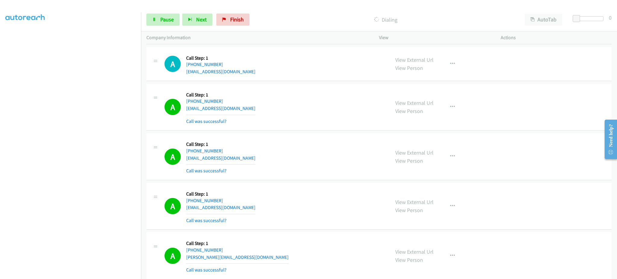
scroll to position [3550, 0]
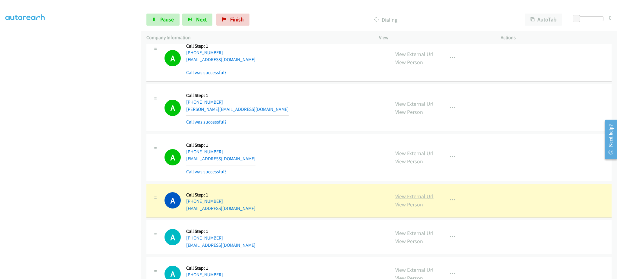
click at [408, 197] on link "View External Url" at bounding box center [414, 196] width 38 height 7
click at [152, 18] on icon at bounding box center [154, 20] width 4 height 4
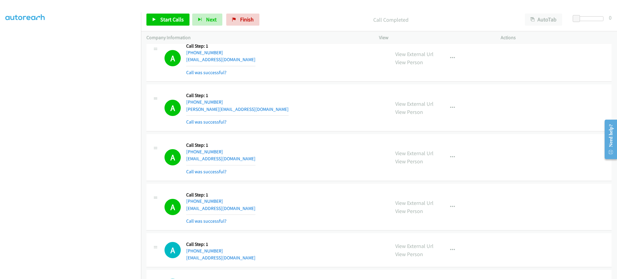
click at [453, 210] on div "View External Url View Person View External Url Email Schedule/Manage Callback …" at bounding box center [453, 207] width 127 height 36
click at [450, 209] on icon "button" at bounding box center [452, 206] width 5 height 5
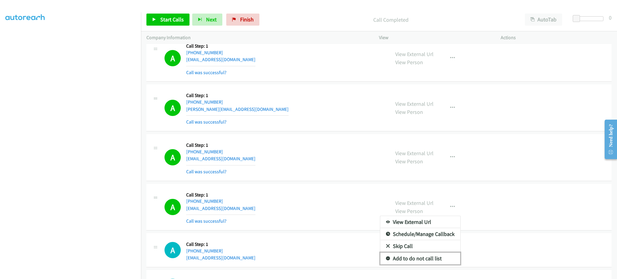
click at [432, 257] on link "Add to do not call list" at bounding box center [420, 258] width 80 height 12
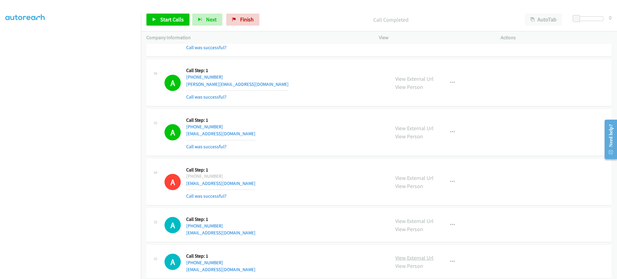
scroll to position [3587, 0]
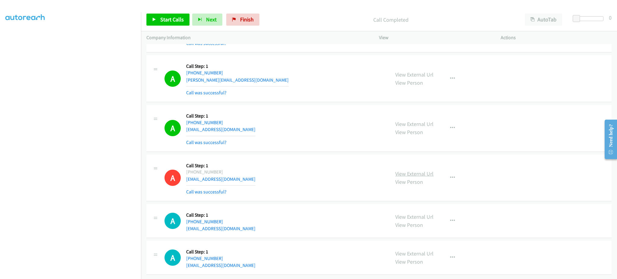
click at [429, 170] on link "View External Url" at bounding box center [414, 173] width 38 height 7
click at [154, 12] on div "Start Calls Pause Next Finish Call Completed AutoTab AutoTab 0" at bounding box center [379, 19] width 476 height 23
click at [164, 23] on span "Start Calls" at bounding box center [171, 19] width 23 height 7
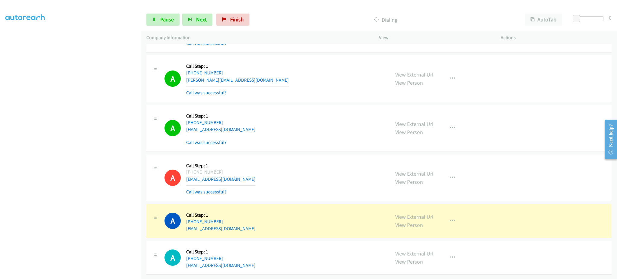
click at [427, 213] on link "View External Url" at bounding box center [414, 216] width 38 height 7
click at [154, 22] on link "Pause" at bounding box center [162, 20] width 33 height 12
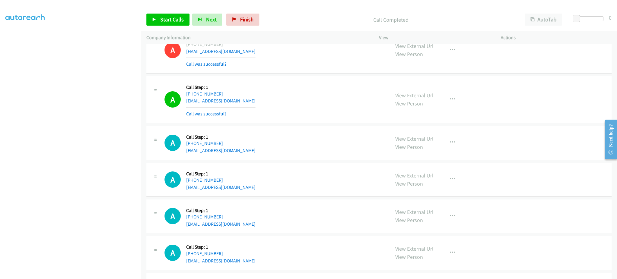
scroll to position [3708, 0]
drag, startPoint x: 435, startPoint y: 103, endPoint x: 438, endPoint y: 102, distance: 3.4
click at [436, 102] on div "View External Url View Person View External Url Email Schedule/Manage Callback …" at bounding box center [453, 99] width 127 height 36
click at [450, 101] on icon "button" at bounding box center [452, 98] width 5 height 5
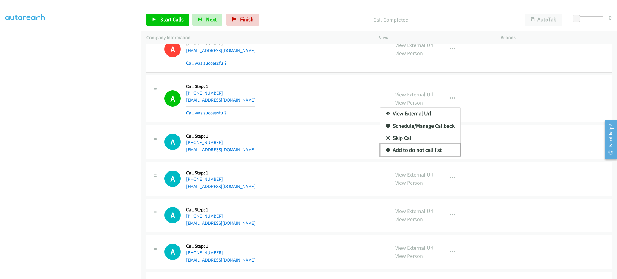
click at [445, 148] on link "Add to do not call list" at bounding box center [420, 150] width 80 height 12
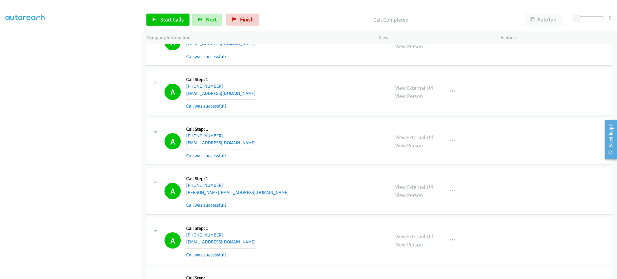
scroll to position [3346, 0]
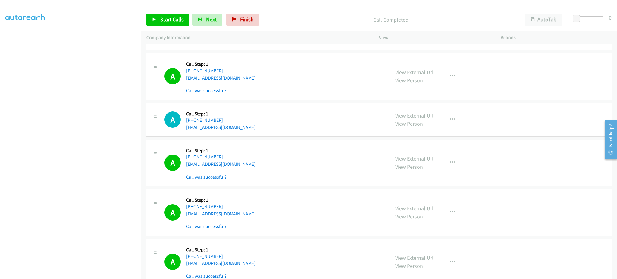
click at [254, 163] on div "A Callback Scheduled Call Step: 1 [GEOGRAPHIC_DATA]/[GEOGRAPHIC_DATA] [PHONE_NU…" at bounding box center [274, 163] width 220 height 36
click at [251, 220] on div "A Callback Scheduled Call Step: 1 America/New_York [PHONE_NUMBER] [EMAIL_ADDRES…" at bounding box center [274, 212] width 220 height 36
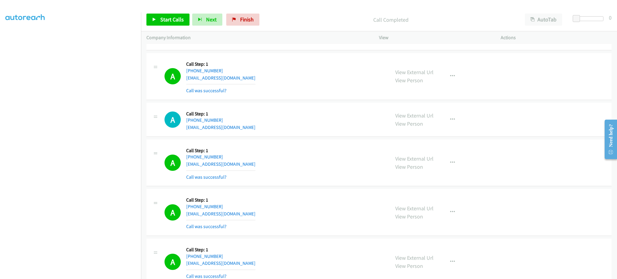
click at [251, 220] on div "A Callback Scheduled Call Step: 1 America/New_York [PHONE_NUMBER] [EMAIL_ADDRES…" at bounding box center [274, 212] width 220 height 36
click at [245, 215] on div "A Callback Scheduled Call Step: 1 America/New_York [PHONE_NUMBER] [EMAIL_ADDRES…" at bounding box center [274, 212] width 220 height 36
click at [166, 18] on span "Start Calls" at bounding box center [171, 19] width 23 height 7
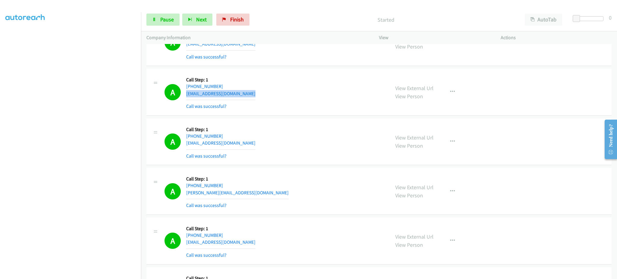
scroll to position [3467, 0]
click at [247, 145] on div "A Callback Scheduled Call Step: 1 [GEOGRAPHIC_DATA]/[GEOGRAPHIC_DATA] [PHONE_NU…" at bounding box center [274, 141] width 220 height 36
click at [247, 146] on div "A Callback Scheduled Call Step: 1 [GEOGRAPHIC_DATA]/[GEOGRAPHIC_DATA] [PHONE_NU…" at bounding box center [274, 141] width 220 height 36
click at [243, 195] on div "A Callback Scheduled Call Step: 1 [GEOGRAPHIC_DATA]/[GEOGRAPHIC_DATA] [PHONE_NU…" at bounding box center [274, 191] width 220 height 36
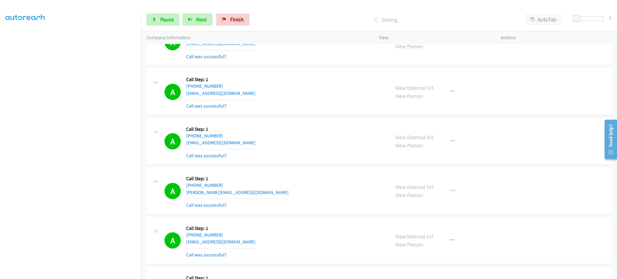
click at [243, 194] on div "A Callback Scheduled Call Step: 1 [GEOGRAPHIC_DATA]/[GEOGRAPHIC_DATA] [PHONE_NU…" at bounding box center [274, 191] width 220 height 36
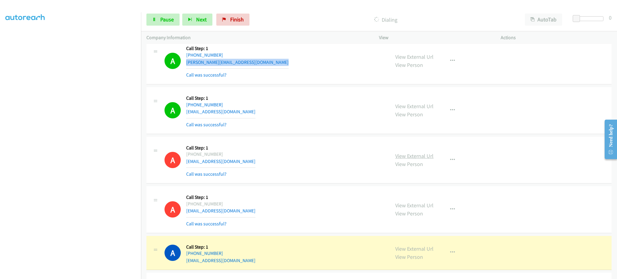
scroll to position [3587, 0]
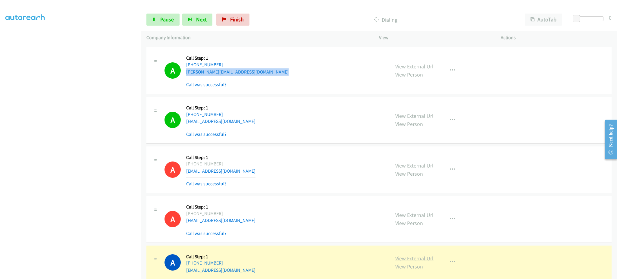
click at [416, 257] on link "View External Url" at bounding box center [414, 258] width 38 height 7
click at [158, 17] on link "Pause" at bounding box center [162, 20] width 33 height 12
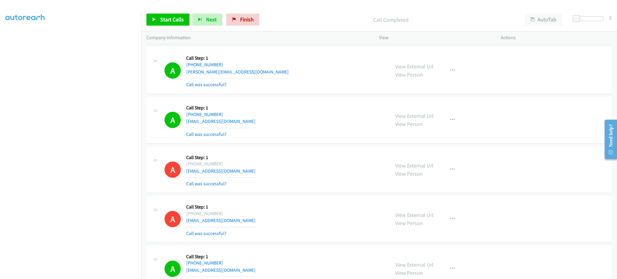
click at [313, 99] on div "A Callback Scheduled Call Step: 1 [GEOGRAPHIC_DATA]/[GEOGRAPHIC_DATA] [PHONE_NU…" at bounding box center [378, 120] width 465 height 47
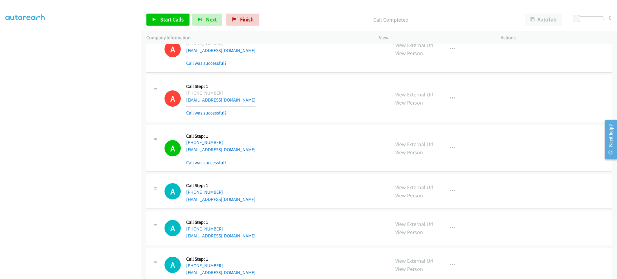
drag, startPoint x: 340, startPoint y: 157, endPoint x: 484, endPoint y: 166, distance: 143.8
click at [340, 157] on div "A Callback Scheduled Call Step: 1 [GEOGRAPHIC_DATA]/[GEOGRAPHIC_DATA] [PHONE_NU…" at bounding box center [274, 148] width 220 height 36
click at [450, 149] on icon "button" at bounding box center [452, 148] width 5 height 5
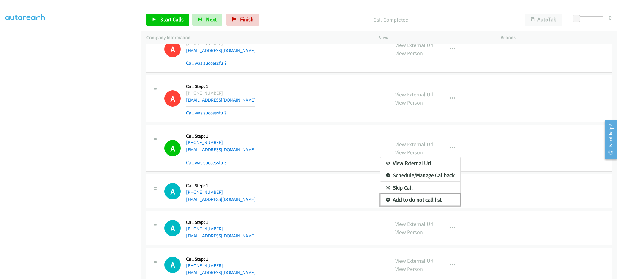
click at [437, 203] on link "Add to do not call list" at bounding box center [420, 200] width 80 height 12
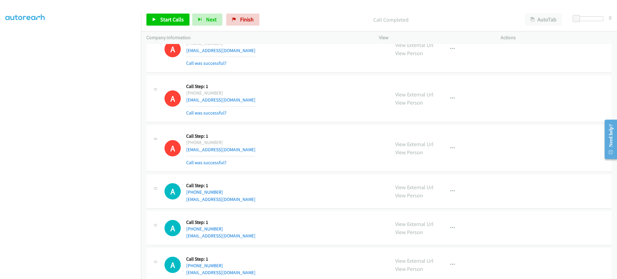
scroll to position [3495, 0]
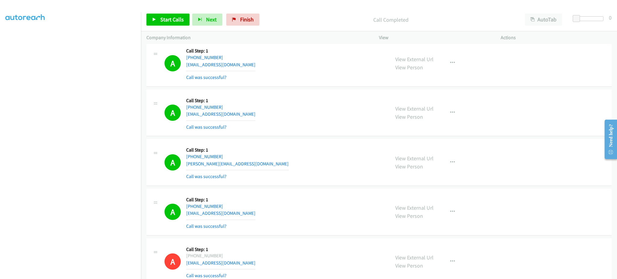
click at [455, 171] on div "View External Url View Person View External Url Email Schedule/Manage Callback …" at bounding box center [453, 162] width 127 height 36
click at [450, 166] on button "button" at bounding box center [452, 162] width 16 height 12
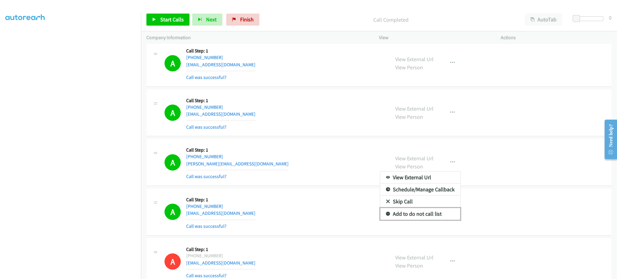
click at [436, 215] on link "Add to do not call list" at bounding box center [420, 214] width 80 height 12
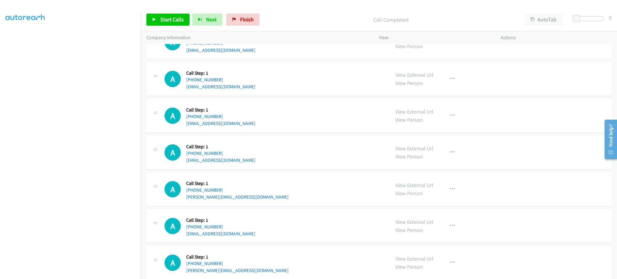
scroll to position [3736, 0]
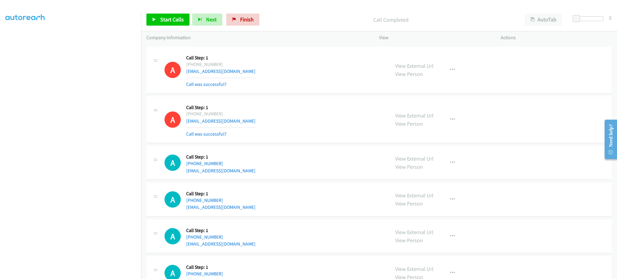
click at [247, 121] on div "A Callback Scheduled Call Step: 1 [GEOGRAPHIC_DATA]/[GEOGRAPHIC_DATA] [PHONE_NU…" at bounding box center [274, 120] width 220 height 36
click at [180, 23] on link "Start Calls" at bounding box center [167, 20] width 43 height 12
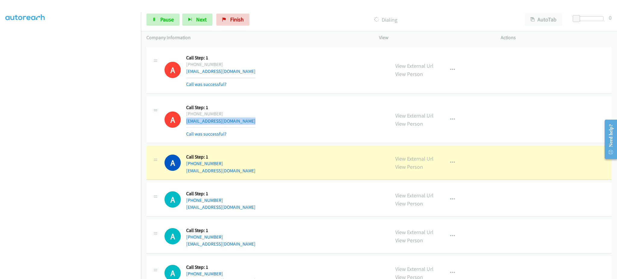
click at [263, 172] on div "A Callback Scheduled Call Step: 1 America/New_York [PHONE_NUMBER] [EMAIL_ADDRES…" at bounding box center [274, 162] width 220 height 23
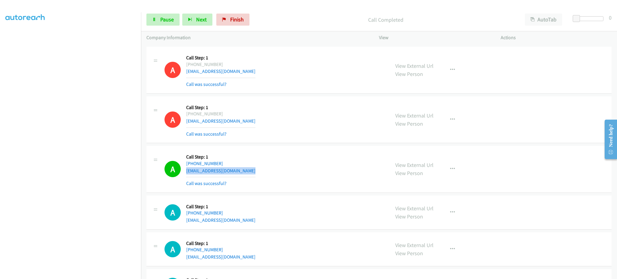
click at [248, 173] on div "A Callback Scheduled Call Step: 1 America/New_York [PHONE_NUMBER] [EMAIL_ADDRES…" at bounding box center [274, 169] width 220 height 36
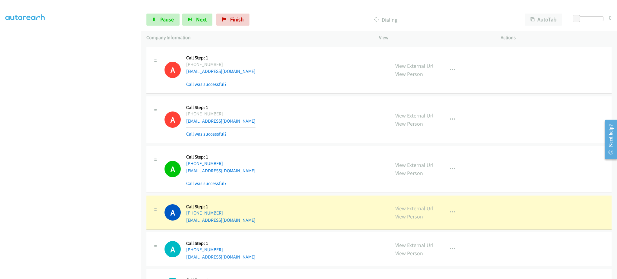
click at [248, 173] on div "A Callback Scheduled Call Step: 1 America/New_York [PHONE_NUMBER] [EMAIL_ADDRES…" at bounding box center [274, 169] width 220 height 36
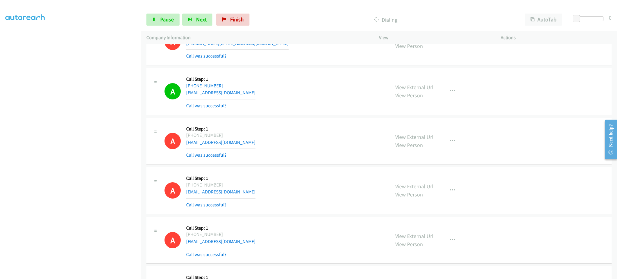
click at [258, 95] on div "A Callback Scheduled Call Step: 1 [GEOGRAPHIC_DATA]/[GEOGRAPHIC_DATA] [PHONE_NU…" at bounding box center [274, 91] width 220 height 36
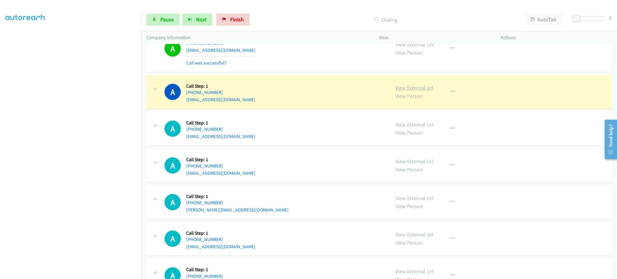
click at [417, 91] on link "View External Url" at bounding box center [414, 87] width 38 height 7
click at [243, 140] on div "A Callback Scheduled Call Step: 1 America/New_York [PHONE_NUMBER] [EMAIL_ADDRES…" at bounding box center [274, 128] width 220 height 23
click at [251, 176] on div "A Callback Scheduled Call Step: 1 America/New_York [PHONE_NUMBER] [EMAIL_ADDRES…" at bounding box center [274, 165] width 220 height 23
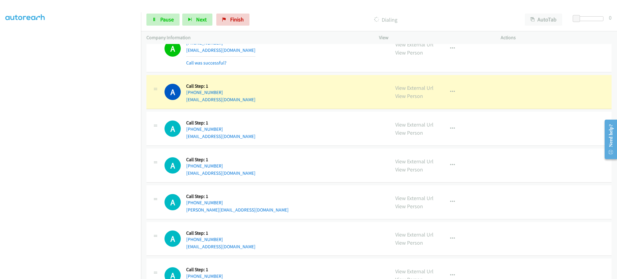
click at [251, 175] on div "A Callback Scheduled Call Step: 1 America/New_York [PHONE_NUMBER] [EMAIL_ADDRES…" at bounding box center [274, 165] width 220 height 23
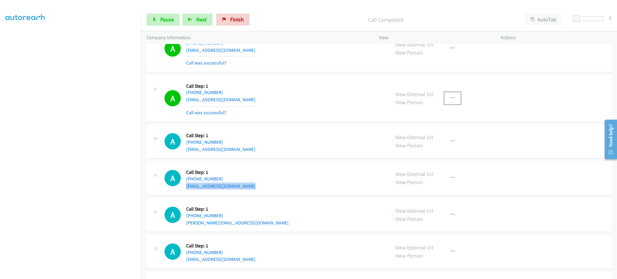
click at [450, 99] on icon "button" at bounding box center [452, 98] width 5 height 5
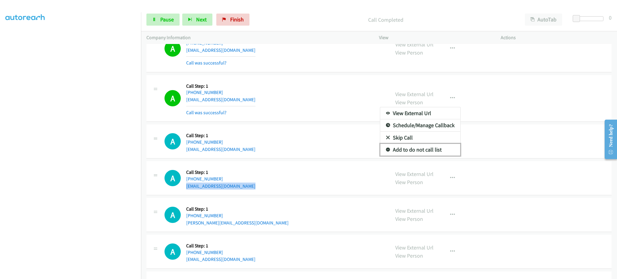
click at [430, 152] on link "Add to do not call list" at bounding box center [420, 150] width 80 height 12
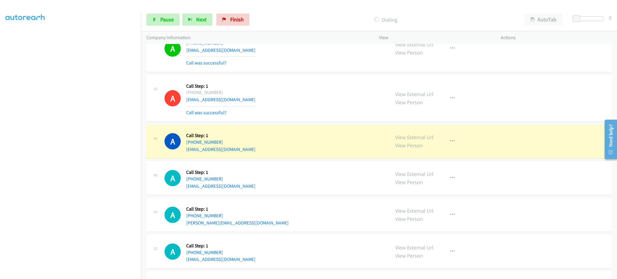
click at [254, 225] on div "A Callback Scheduled Call Step: 1 America/New_York [PHONE_NUMBER] [PERSON_NAME]…" at bounding box center [274, 214] width 220 height 23
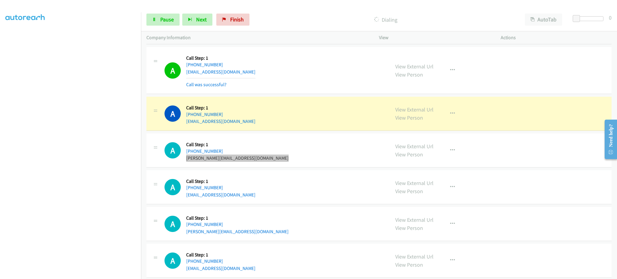
scroll to position [3945, 0]
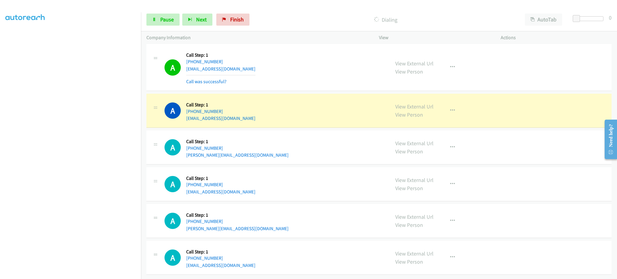
click at [263, 185] on div "A Callback Scheduled Call Step: 1 America/New_York [PHONE_NUMBER] [EMAIL_ADDRES…" at bounding box center [274, 183] width 220 height 23
click at [262, 225] on div "A Callback Scheduled Call Step: 1 America/New_York [PHONE_NUMBER] [PERSON_NAME]…" at bounding box center [274, 220] width 220 height 23
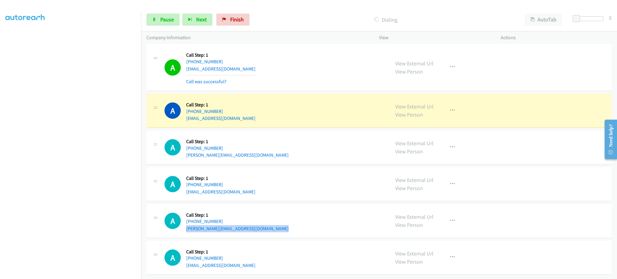
click at [262, 224] on div "A Callback Scheduled Call Step: 1 America/New_York [PHONE_NUMBER] [PERSON_NAME]…" at bounding box center [274, 220] width 220 height 23
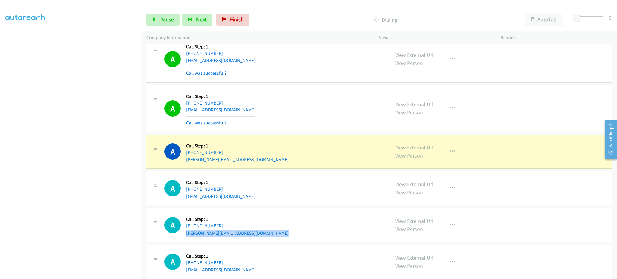
scroll to position [3958, 0]
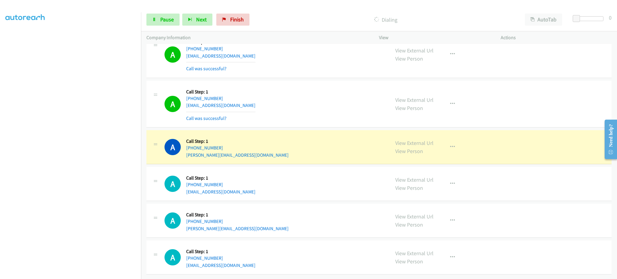
click at [249, 259] on div "A Callback Scheduled Call Step: 1 America/New_York [PHONE_NUMBER] [EMAIL_ADDRES…" at bounding box center [274, 257] width 220 height 23
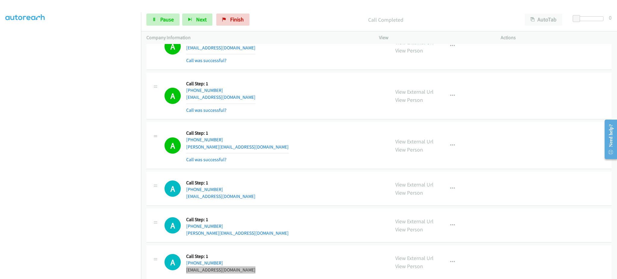
scroll to position [3971, 0]
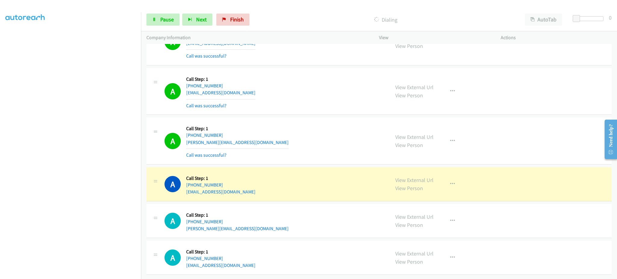
click at [326, 191] on div "A Callback Scheduled Call Step: 1 America/New_York [PHONE_NUMBER] [EMAIL_ADDRES…" at bounding box center [378, 184] width 465 height 34
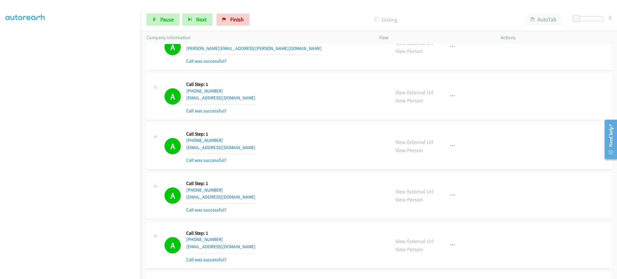
scroll to position [2767, 0]
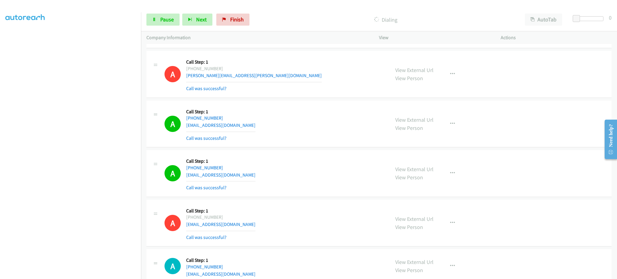
click at [241, 175] on div "A Callback Scheduled Call Step: 1 America/Los_Angeles [PHONE_NUMBER] [EMAIL_ADD…" at bounding box center [274, 173] width 220 height 36
click at [256, 129] on div "A Callback Scheduled Call Step: 1 America/Los_Angeles [PHONE_NUMBER] [EMAIL_ADD…" at bounding box center [274, 124] width 220 height 36
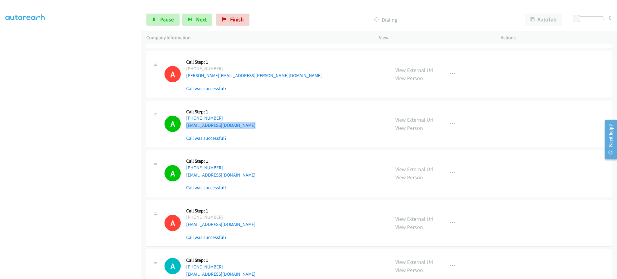
click at [256, 129] on div "A Callback Scheduled Call Step: 1 America/Los_Angeles [PHONE_NUMBER] [EMAIL_ADD…" at bounding box center [274, 124] width 220 height 36
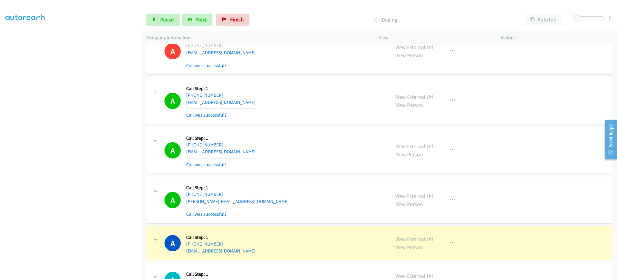
scroll to position [3971, 0]
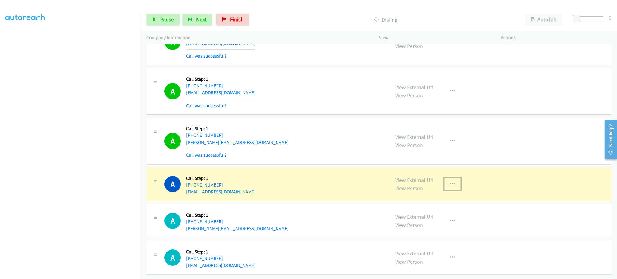
click at [450, 181] on button "button" at bounding box center [452, 184] width 16 height 12
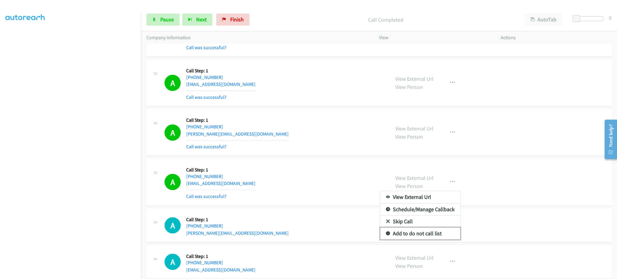
click at [436, 238] on link "Add to do not call list" at bounding box center [420, 233] width 80 height 12
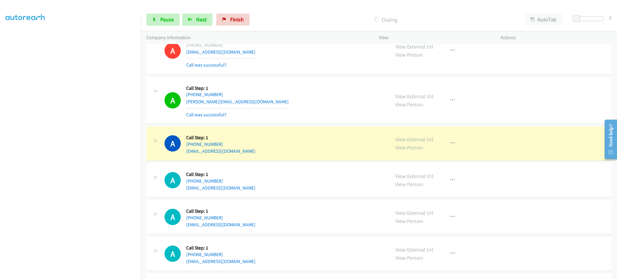
scroll to position [4104, 0]
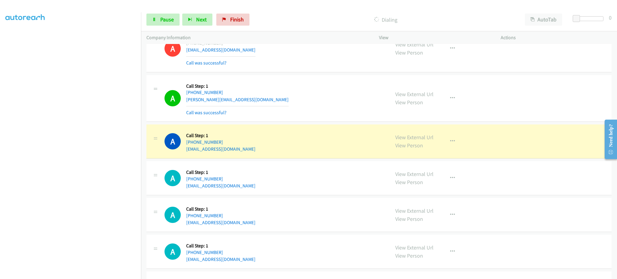
click at [260, 147] on div "A Callback Scheduled Call Step: 1 America/New_York [PHONE_NUMBER] [EMAIL_ADDRES…" at bounding box center [274, 141] width 220 height 23
click at [259, 147] on div "A Callback Scheduled Call Step: 1 America/New_York [PHONE_NUMBER] [EMAIL_ADDRES…" at bounding box center [274, 141] width 220 height 23
click at [242, 153] on div "A Callback Scheduled Call Step: 1 America/New_York [PHONE_NUMBER] [EMAIL_ADDRES…" at bounding box center [274, 141] width 220 height 23
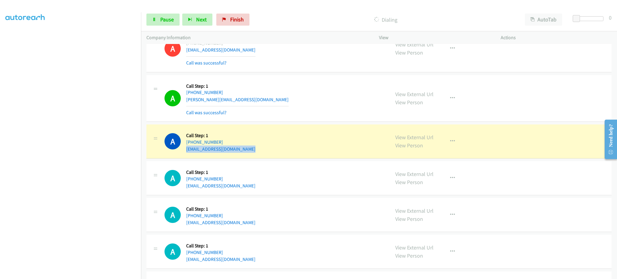
click at [242, 153] on div "A Callback Scheduled Call Step: 1 America/New_York [PHONE_NUMBER] [EMAIL_ADDRES…" at bounding box center [274, 141] width 220 height 23
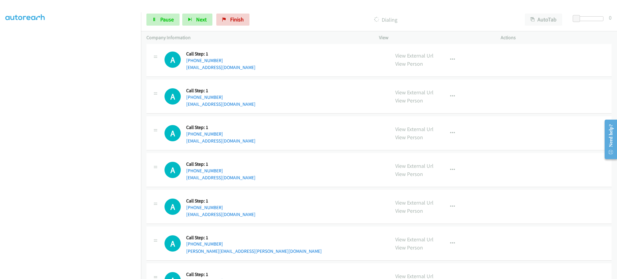
scroll to position [4225, 0]
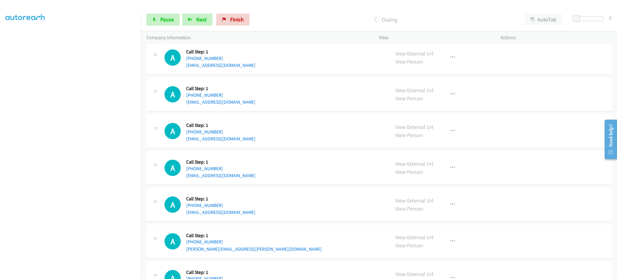
click at [258, 71] on div "A Callback Scheduled Call Step: 1 America/Los_Angeles [PHONE_NUMBER] [EMAIL_ADD…" at bounding box center [378, 58] width 465 height 34
click at [258, 69] on div "A Callback Scheduled Call Step: 1 America/Los_Angeles [PHONE_NUMBER] [EMAIL_ADD…" at bounding box center [274, 57] width 220 height 23
click at [168, 16] on link "Pause" at bounding box center [162, 20] width 33 height 12
click at [258, 215] on div "A Callback Scheduled Call Step: 1 America/New_York [PHONE_NUMBER] [EMAIL_ADDRES…" at bounding box center [274, 204] width 220 height 23
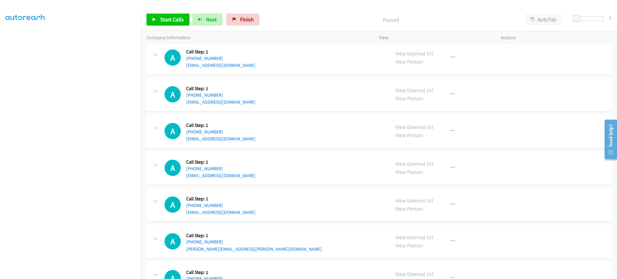
click at [258, 215] on div "A Callback Scheduled Call Step: 1 America/New_York [PHONE_NUMBER] [EMAIL_ADDRES…" at bounding box center [274, 204] width 220 height 23
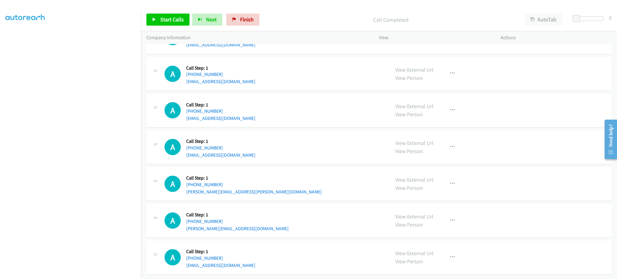
click at [258, 186] on div "A Callback Scheduled Call Step: 1 America/New_York [PHONE_NUMBER] [PERSON_NAME]…" at bounding box center [274, 183] width 220 height 23
click at [162, 25] on link "Start Calls" at bounding box center [167, 20] width 43 height 12
click at [265, 221] on div "A Callback Scheduled Call Step: 1 America/New_York [PHONE_NUMBER] [PERSON_NAME]…" at bounding box center [274, 220] width 220 height 23
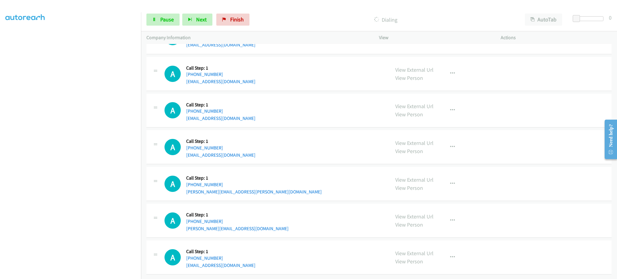
click at [265, 221] on div "A Callback Scheduled Call Step: 1 America/New_York [PHONE_NUMBER] [PERSON_NAME]…" at bounding box center [274, 220] width 220 height 23
click at [268, 257] on div "A Callback Scheduled Call Step: 1 America/Los_Angeles [PHONE_NUMBER] [EMAIL_ADD…" at bounding box center [274, 257] width 220 height 23
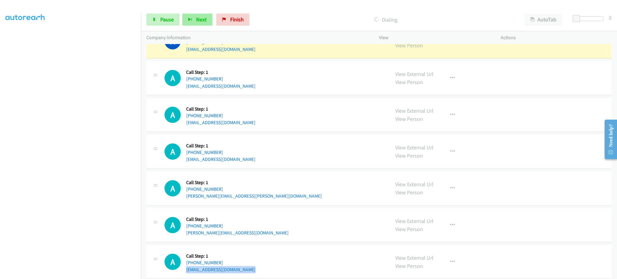
scroll to position [4316, 0]
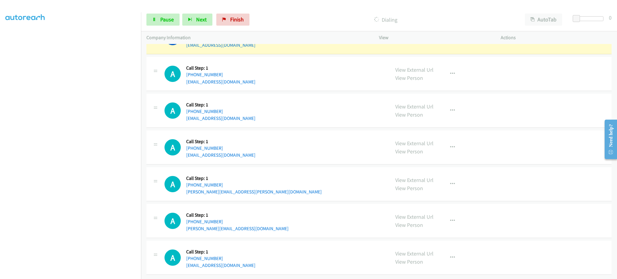
click at [247, 223] on div "A Callback Scheduled Call Step: 1 America/New_York [PHONE_NUMBER] [PERSON_NAME]…" at bounding box center [274, 220] width 220 height 23
drag, startPoint x: 247, startPoint y: 222, endPoint x: 238, endPoint y: 214, distance: 12.8
click at [247, 222] on div "A Callback Scheduled Call Step: 1 America/New_York [PHONE_NUMBER] [PERSON_NAME]…" at bounding box center [274, 220] width 220 height 23
click at [167, 22] on span "Pause" at bounding box center [167, 19] width 14 height 7
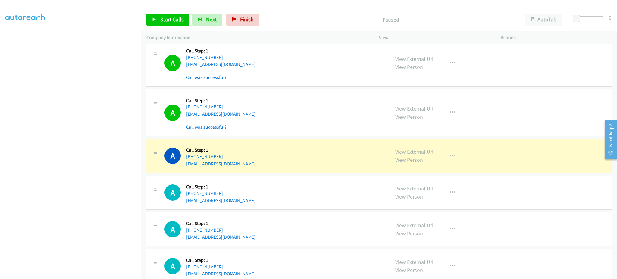
scroll to position [4196, 0]
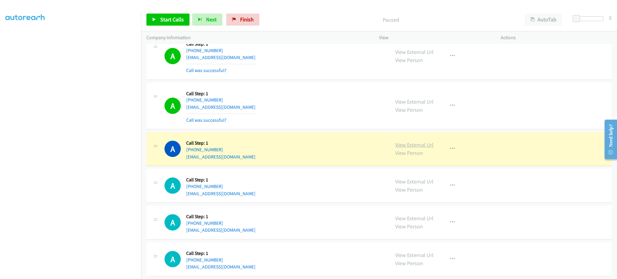
click at [417, 146] on link "View External Url" at bounding box center [414, 144] width 38 height 7
click at [451, 160] on div "View External Url View Person View External Url Email Schedule/Manage Callback …" at bounding box center [453, 148] width 127 height 23
click at [451, 151] on icon "button" at bounding box center [452, 148] width 5 height 5
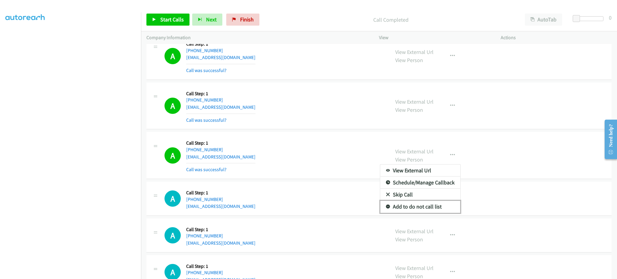
click at [421, 209] on link "Add to do not call list" at bounding box center [420, 206] width 80 height 12
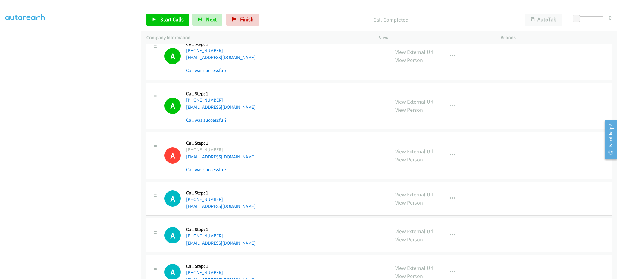
scroll to position [4316, 0]
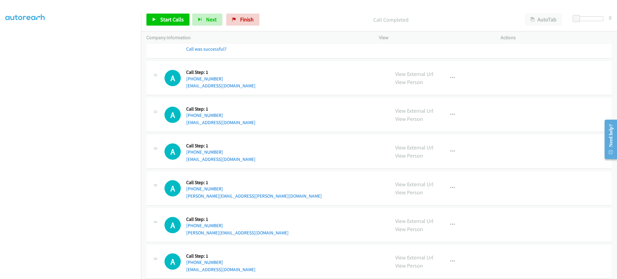
click at [257, 160] on div "A Callback Scheduled Call Step: 1 America/New_York [PHONE_NUMBER] [EMAIL_ADDRES…" at bounding box center [274, 151] width 220 height 23
click at [257, 159] on div "A Callback Scheduled Call Step: 1 America/New_York [PHONE_NUMBER] [EMAIL_ADDRES…" at bounding box center [274, 151] width 220 height 23
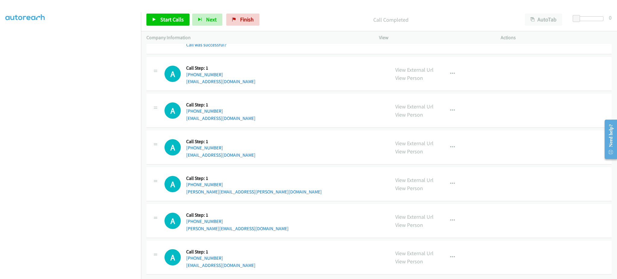
click at [262, 256] on div "A Callback Scheduled Call Step: 1 America/Los_Angeles [PHONE_NUMBER] [EMAIL_ADD…" at bounding box center [274, 257] width 220 height 23
click at [253, 228] on div "A Callback Scheduled Call Step: 1 America/New_York [PHONE_NUMBER] [PERSON_NAME]…" at bounding box center [378, 221] width 465 height 34
click at [249, 220] on div "A Callback Scheduled Call Step: 1 America/New_York [PHONE_NUMBER] [PERSON_NAME]…" at bounding box center [274, 220] width 220 height 23
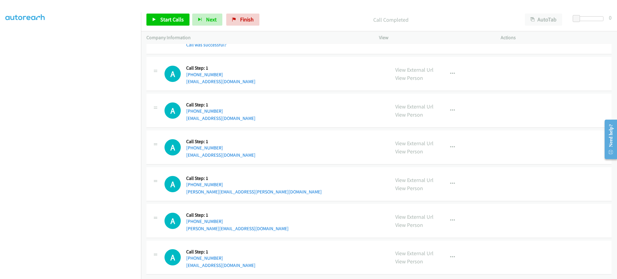
click at [249, 220] on div "A Callback Scheduled Call Step: 1 America/New_York [PHONE_NUMBER] [PERSON_NAME]…" at bounding box center [274, 220] width 220 height 23
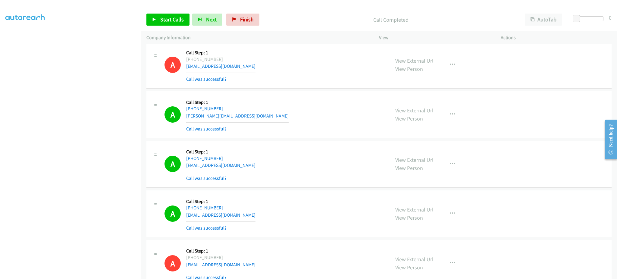
scroll to position [4209, 0]
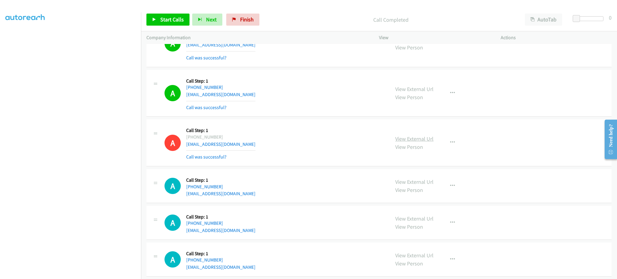
click at [421, 139] on link "View External Url" at bounding box center [414, 138] width 38 height 7
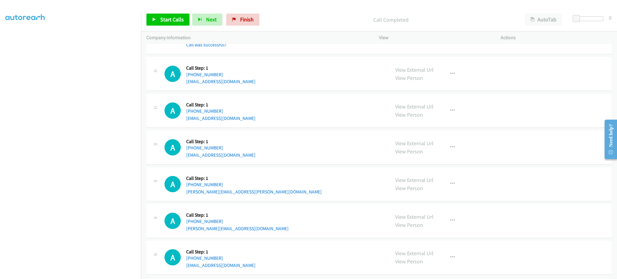
drag, startPoint x: 173, startPoint y: 11, endPoint x: 172, endPoint y: 16, distance: 4.7
click at [172, 11] on div "Start Calls Pause Next Finish Call Completed AutoTab AutoTab 0" at bounding box center [379, 19] width 476 height 23
click at [172, 16] on span "Start Calls" at bounding box center [171, 19] width 23 height 7
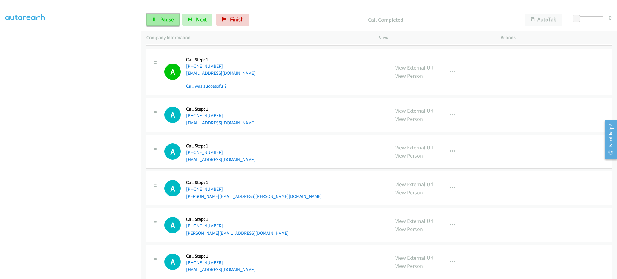
click at [167, 19] on span "Pause" at bounding box center [167, 19] width 14 height 7
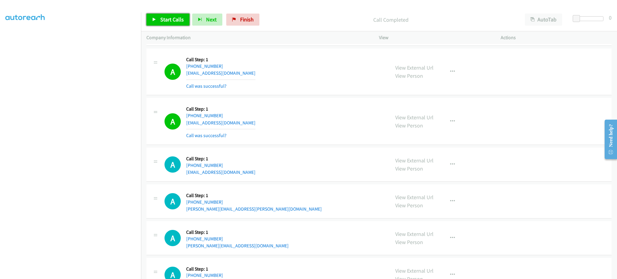
click at [153, 21] on icon at bounding box center [154, 20] width 4 height 4
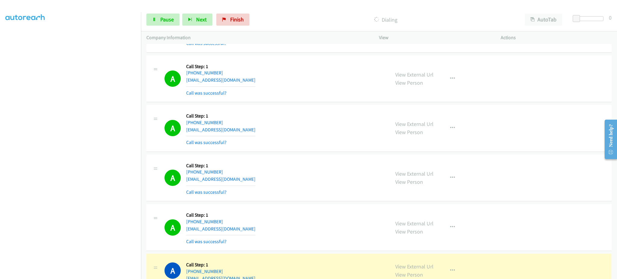
scroll to position [4738, 0]
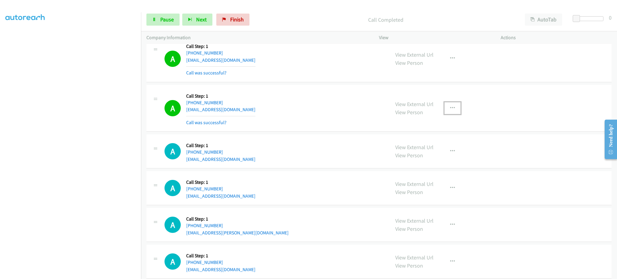
click at [445, 110] on button "button" at bounding box center [452, 108] width 16 height 12
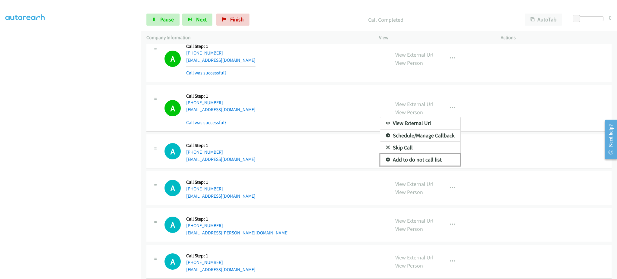
click at [434, 158] on link "Add to do not call list" at bounding box center [420, 160] width 80 height 12
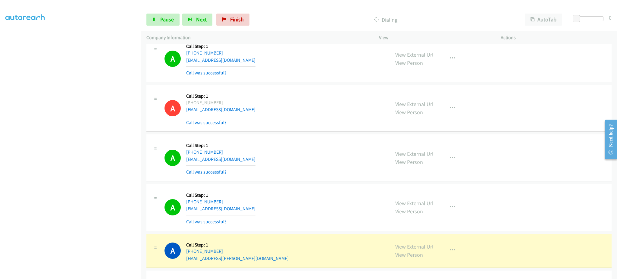
scroll to position [60, 0]
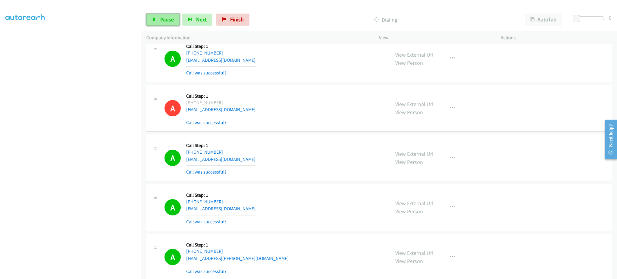
click at [166, 23] on link "Pause" at bounding box center [162, 20] width 33 height 12
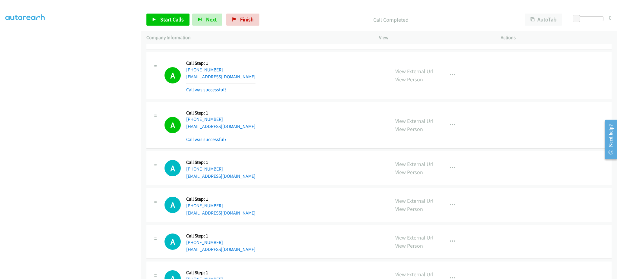
scroll to position [4979, 0]
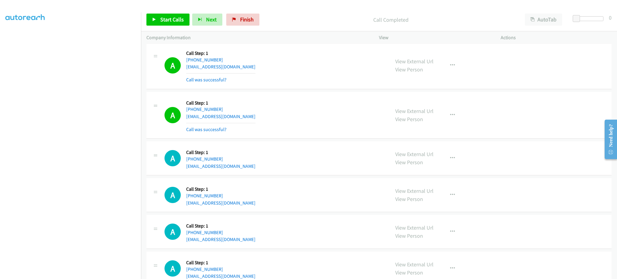
click at [263, 169] on div "A Callback Scheduled Call Step: 1 America/New_York [PHONE_NUMBER] [EMAIL_ADDRES…" at bounding box center [274, 158] width 220 height 23
click at [172, 19] on span "Start Calls" at bounding box center [171, 19] width 23 height 7
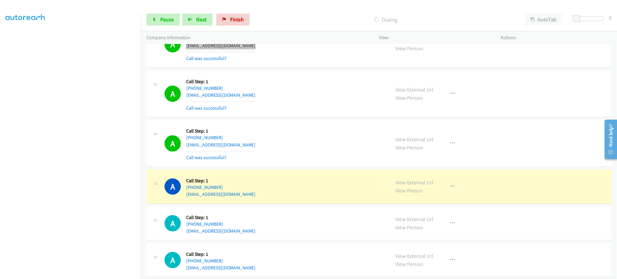
scroll to position [5148, 0]
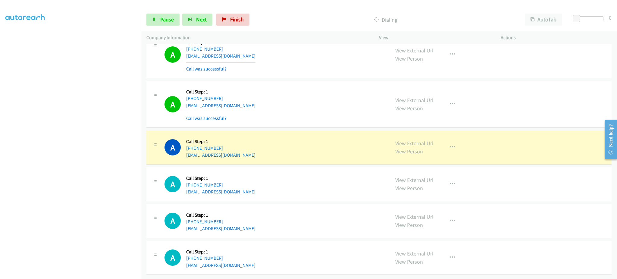
click at [248, 221] on div "A Callback Scheduled Call Step: 1 America/Los_Angeles [PHONE_NUMBER] [EMAIL_ADD…" at bounding box center [274, 220] width 220 height 23
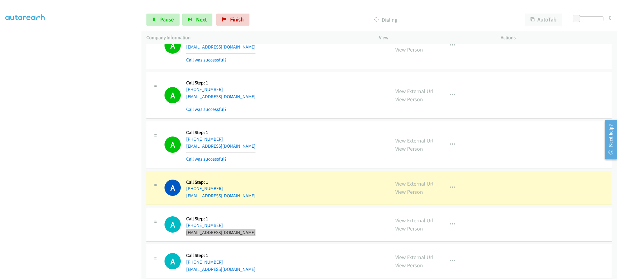
scroll to position [5161, 0]
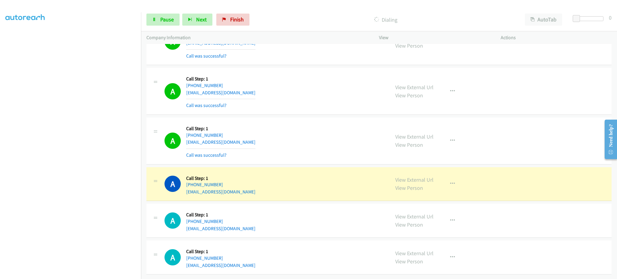
click at [249, 255] on div "A Callback Scheduled Call Step: 1 America/New_York [PHONE_NUMBER] [EMAIL_ADDRES…" at bounding box center [274, 257] width 220 height 23
click at [257, 255] on div "A Callback Scheduled Call Step: 1 America/New_York [PHONE_NUMBER] [EMAIL_ADDRES…" at bounding box center [274, 257] width 220 height 23
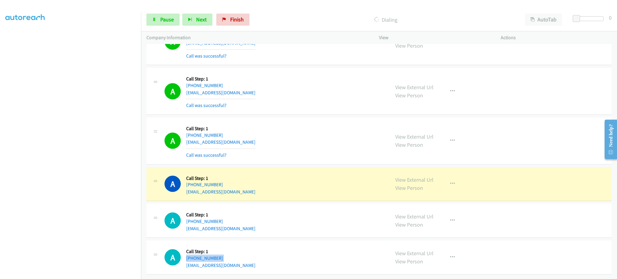
click at [257, 255] on div "A Callback Scheduled Call Step: 1 America/New_York [PHONE_NUMBER] [EMAIL_ADDRES…" at bounding box center [274, 257] width 220 height 23
click at [254, 263] on div "A Callback Scheduled Call Step: 1 America/New_York [PHONE_NUMBER] [EMAIL_ADDRES…" at bounding box center [378, 257] width 465 height 34
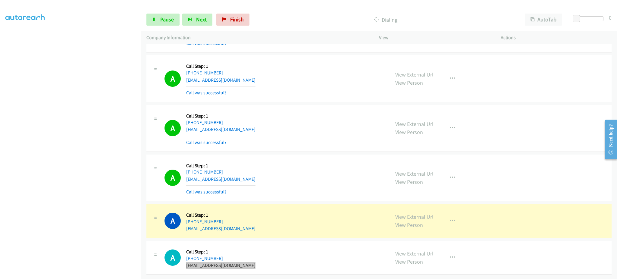
scroll to position [5174, 0]
click at [246, 223] on div "A Callback Scheduled Call Step: 1 America/Los_Angeles [PHONE_NUMBER] [EMAIL_ADD…" at bounding box center [274, 220] width 220 height 23
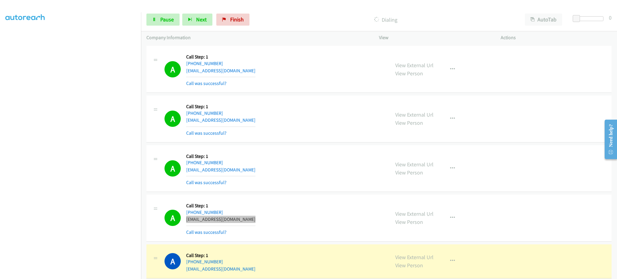
scroll to position [5294, 0]
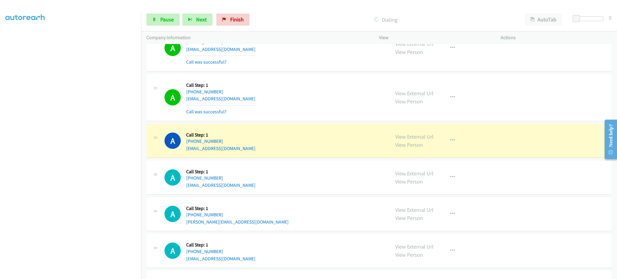
click at [259, 152] on div "A Callback Scheduled Call Step: 1 America/New_York [PHONE_NUMBER] [EMAIL_ADDRES…" at bounding box center [274, 140] width 220 height 23
click at [253, 188] on div "A Callback Scheduled Call Step: 1 America/New_York [PHONE_NUMBER] [EMAIL_ADDRES…" at bounding box center [274, 177] width 220 height 23
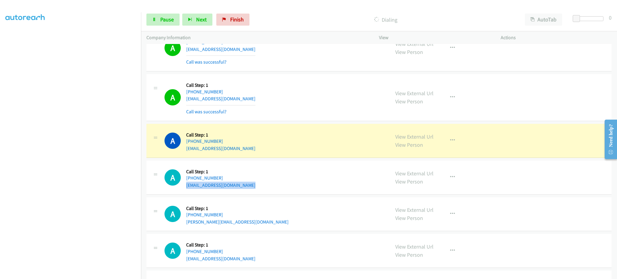
click at [253, 188] on div "A Callback Scheduled Call Step: 1 America/New_York [PHONE_NUMBER] [EMAIL_ADDRES…" at bounding box center [274, 177] width 220 height 23
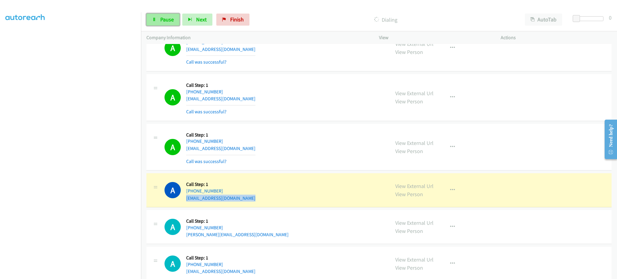
click at [177, 18] on link "Pause" at bounding box center [162, 20] width 33 height 12
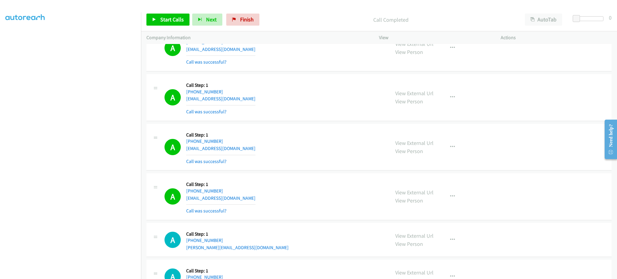
scroll to position [5082, 0]
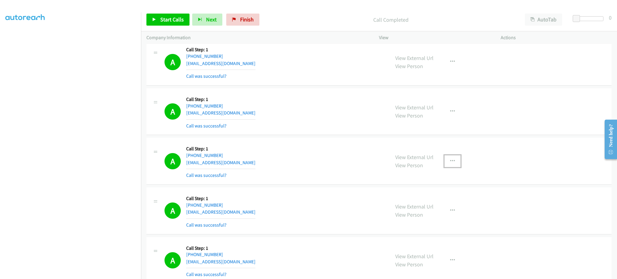
click at [450, 163] on icon "button" at bounding box center [452, 161] width 5 height 5
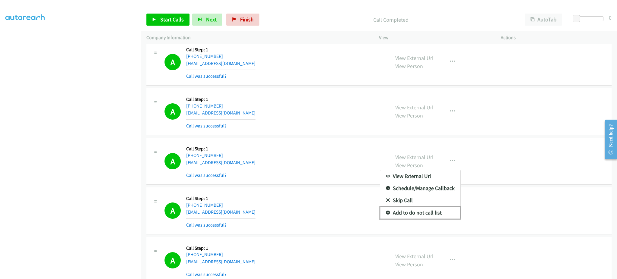
click at [438, 215] on link "Add to do not call list" at bounding box center [420, 213] width 80 height 12
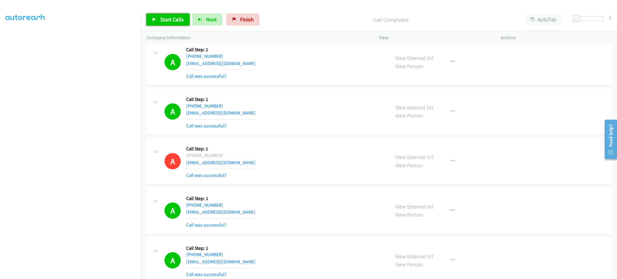
drag, startPoint x: 151, startPoint y: 18, endPoint x: 156, endPoint y: 18, distance: 5.4
click at [151, 18] on link "Start Calls" at bounding box center [167, 20] width 43 height 12
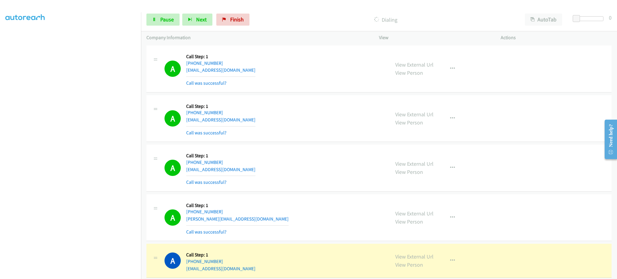
scroll to position [5443, 0]
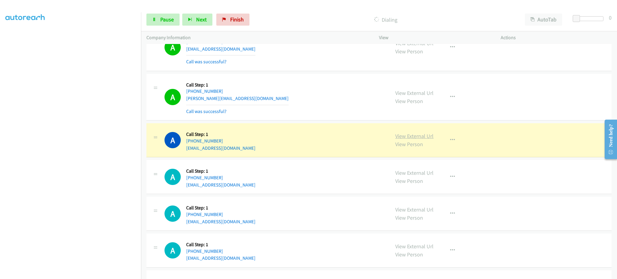
click at [423, 137] on link "View External Url" at bounding box center [414, 135] width 38 height 7
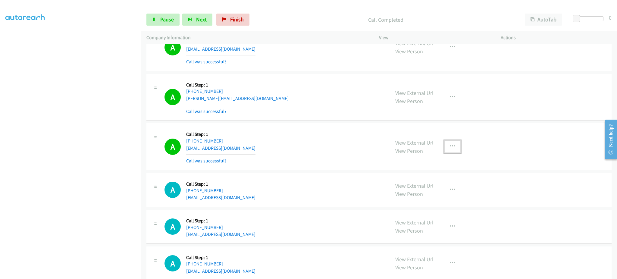
drag, startPoint x: 449, startPoint y: 146, endPoint x: 449, endPoint y: 150, distance: 3.9
click at [449, 146] on button "button" at bounding box center [452, 146] width 16 height 12
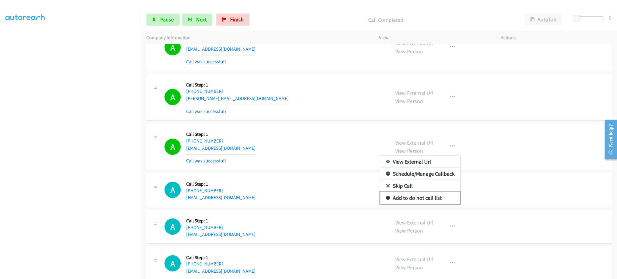
click at [435, 201] on link "Add to do not call list" at bounding box center [420, 198] width 80 height 12
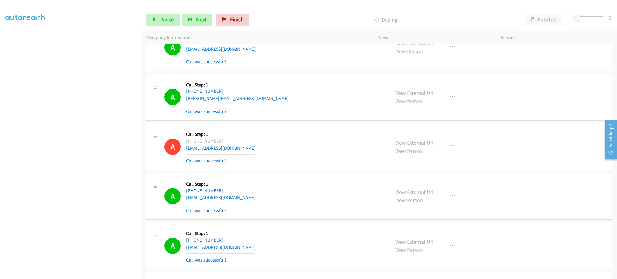
click at [108, 272] on section at bounding box center [70, 136] width 130 height 288
click at [153, 18] on icon at bounding box center [154, 20] width 4 height 4
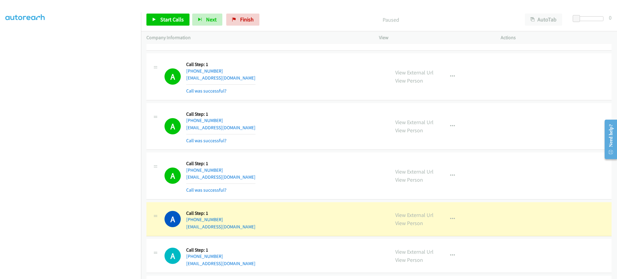
scroll to position [5684, 0]
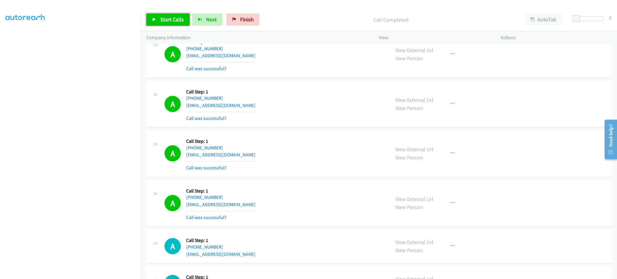
click at [172, 17] on span "Start Calls" at bounding box center [171, 19] width 23 height 7
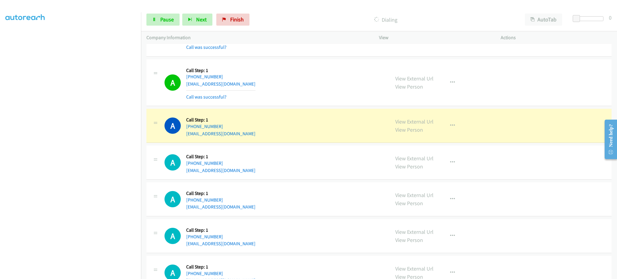
click at [248, 168] on div "A Callback Scheduled Call Step: 1 [GEOGRAPHIC_DATA]/[GEOGRAPHIC_DATA] [PHONE_NU…" at bounding box center [274, 162] width 220 height 23
click at [251, 179] on div "A Callback Scheduled Call Step: 1 [GEOGRAPHIC_DATA]/[GEOGRAPHIC_DATA] [PHONE_NU…" at bounding box center [378, 162] width 465 height 34
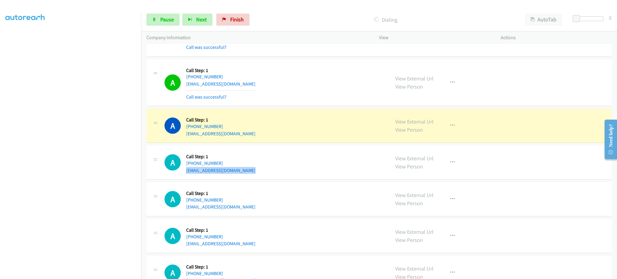
click at [251, 179] on div "A Callback Scheduled Call Step: 1 [GEOGRAPHIC_DATA]/[GEOGRAPHIC_DATA] [PHONE_NU…" at bounding box center [378, 162] width 465 height 34
click at [415, 125] on link "View External Url" at bounding box center [414, 121] width 38 height 7
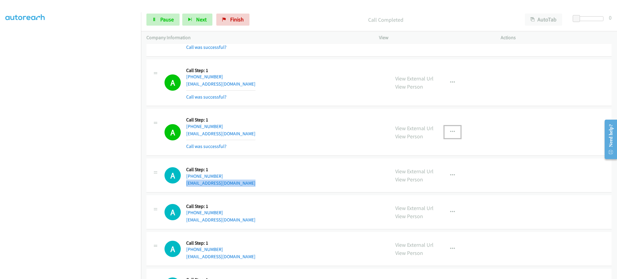
click at [446, 134] on button "button" at bounding box center [452, 132] width 16 height 12
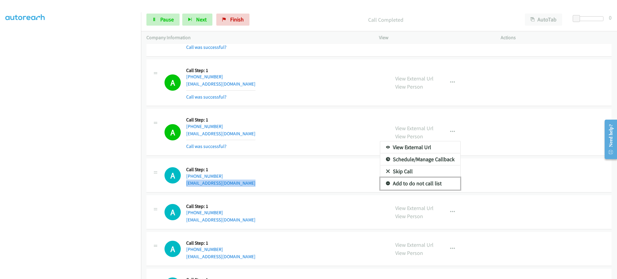
click at [434, 183] on link "Add to do not call list" at bounding box center [420, 183] width 80 height 12
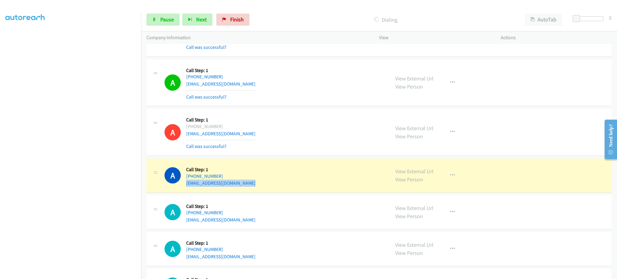
click at [241, 216] on div "A Callback Scheduled Call Step: 1 America/Los_Angeles [PHONE_NUMBER] [EMAIL_ADD…" at bounding box center [274, 211] width 220 height 23
click at [241, 217] on div "A Callback Scheduled Call Step: 1 America/Los_Angeles [PHONE_NUMBER] [EMAIL_ADD…" at bounding box center [274, 211] width 220 height 23
click at [240, 221] on div "A Callback Scheduled Call Step: 1 America/Los_Angeles [PHONE_NUMBER] [EMAIL_ADD…" at bounding box center [274, 211] width 220 height 23
click at [239, 221] on div "A Callback Scheduled Call Step: 1 America/Los_Angeles [PHONE_NUMBER] [EMAIL_ADD…" at bounding box center [274, 211] width 220 height 23
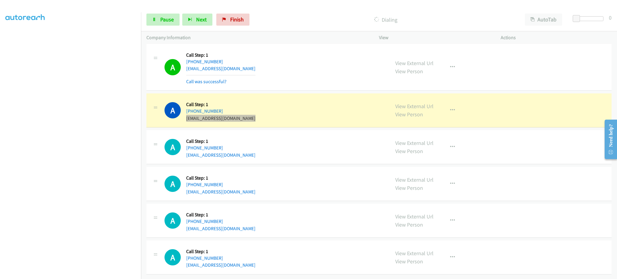
scroll to position [5925, 0]
click at [257, 187] on div "A Callback Scheduled Call Step: 1 America/New_York [PHONE_NUMBER] [EMAIL_ADDRES…" at bounding box center [274, 183] width 220 height 23
click at [257, 188] on div "A Callback Scheduled Call Step: 1 America/New_York [PHONE_NUMBER] [EMAIL_ADDRES…" at bounding box center [274, 183] width 220 height 23
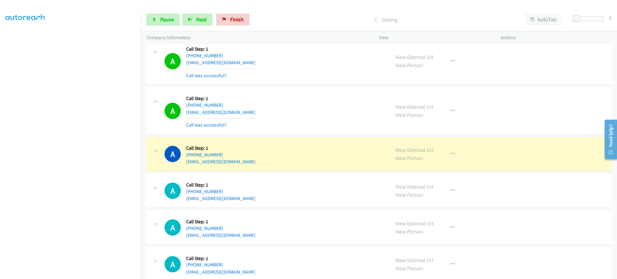
click at [243, 237] on div "A Callback Scheduled Call Step: 1 America/New_York [PHONE_NUMBER] [EMAIL_ADDRES…" at bounding box center [274, 227] width 220 height 23
click at [166, 19] on span "Pause" at bounding box center [167, 19] width 14 height 7
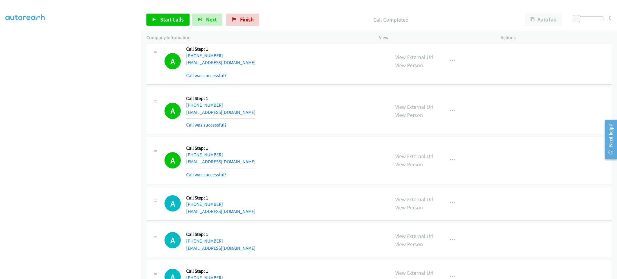
drag, startPoint x: 355, startPoint y: 108, endPoint x: 467, endPoint y: 20, distance: 142.1
click at [355, 108] on div "A Callback Scheduled Call Step: 1 America/Los_Angeles [PHONE_NUMBER] [EMAIL_ADD…" at bounding box center [274, 111] width 220 height 36
click at [161, 16] on span "Start Calls" at bounding box center [171, 19] width 23 height 7
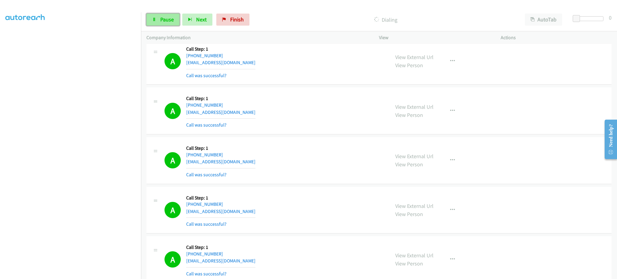
click at [165, 19] on span "Pause" at bounding box center [167, 19] width 14 height 7
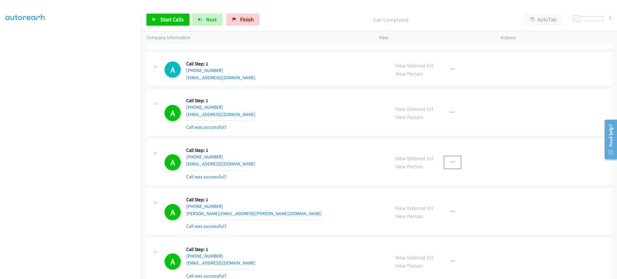
click at [447, 168] on button "button" at bounding box center [452, 162] width 16 height 12
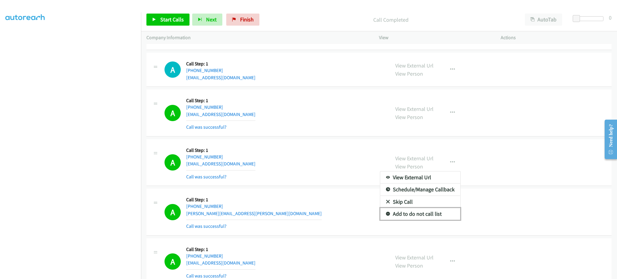
click at [432, 215] on link "Add to do not call list" at bounding box center [420, 214] width 80 height 12
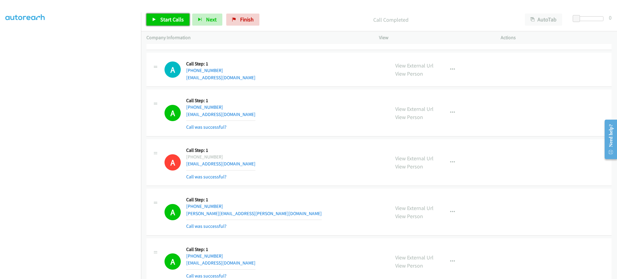
click at [174, 21] on span "Start Calls" at bounding box center [171, 19] width 23 height 7
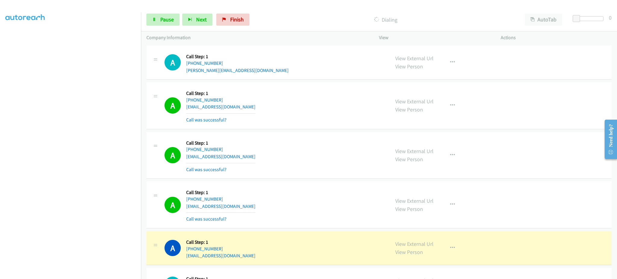
scroll to position [6325, 0]
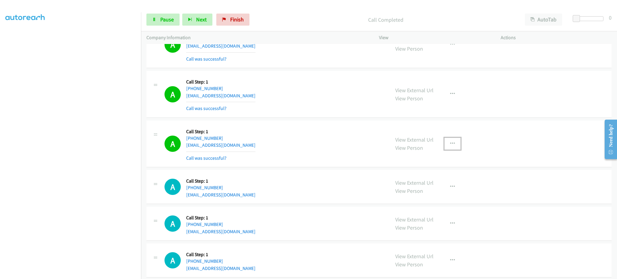
click at [450, 144] on icon "button" at bounding box center [452, 143] width 5 height 5
click at [437, 196] on link "Add to do not call list" at bounding box center [420, 195] width 80 height 12
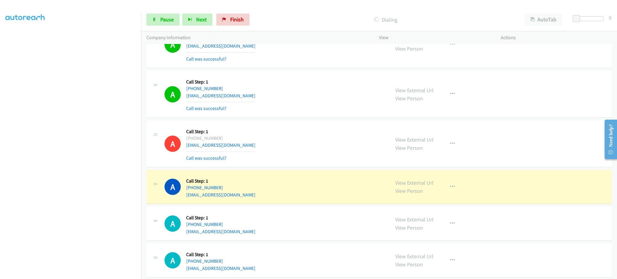
scroll to position [6337, 0]
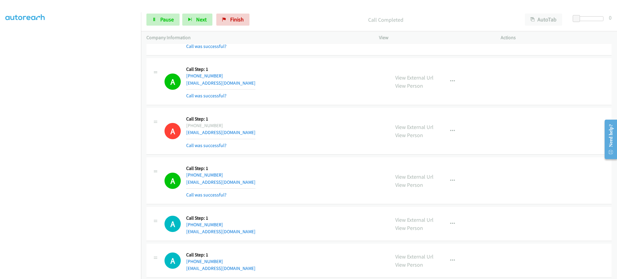
drag, startPoint x: 439, startPoint y: 177, endPoint x: 445, endPoint y: 179, distance: 6.1
click at [440, 177] on div "View External Url View Person View External Url Email Schedule/Manage Callback …" at bounding box center [453, 181] width 127 height 36
click at [452, 184] on button "button" at bounding box center [452, 181] width 16 height 12
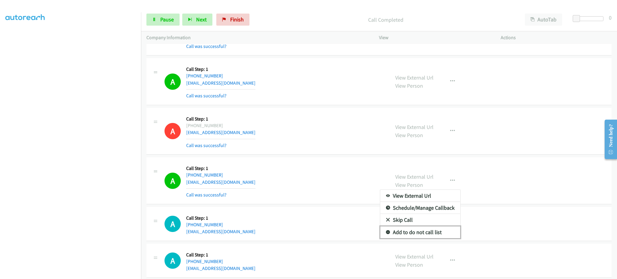
click at [428, 232] on link "Add to do not call list" at bounding box center [420, 232] width 80 height 12
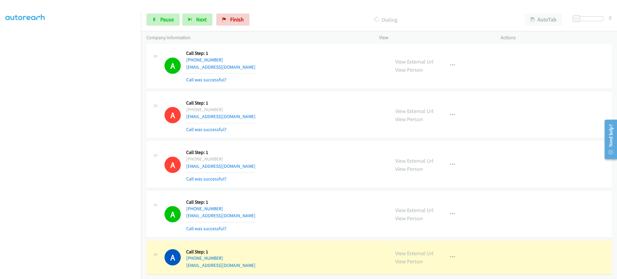
scroll to position [6363, 0]
click at [246, 206] on div "A Callback Scheduled Call Step: 1 America/New_York [PHONE_NUMBER] [EMAIL_ADDRES…" at bounding box center [274, 214] width 220 height 36
click at [246, 207] on div "A Callback Scheduled Call Step: 1 America/New_York [PHONE_NUMBER] [EMAIL_ADDRES…" at bounding box center [274, 214] width 220 height 36
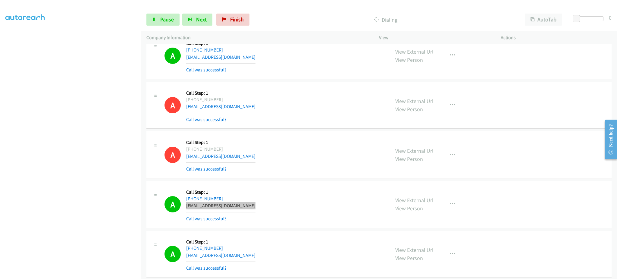
scroll to position [6484, 0]
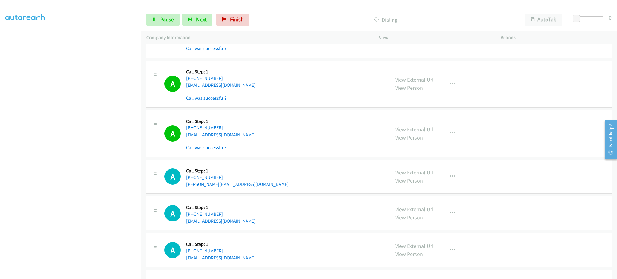
click at [243, 141] on div "A Callback Scheduled Call Step: 1 [GEOGRAPHIC_DATA]/[GEOGRAPHIC_DATA] [PHONE_NU…" at bounding box center [274, 134] width 220 height 36
click at [244, 141] on div "A Callback Scheduled Call Step: 1 [GEOGRAPHIC_DATA]/[GEOGRAPHIC_DATA] [PHONE_NU…" at bounding box center [274, 134] width 220 height 36
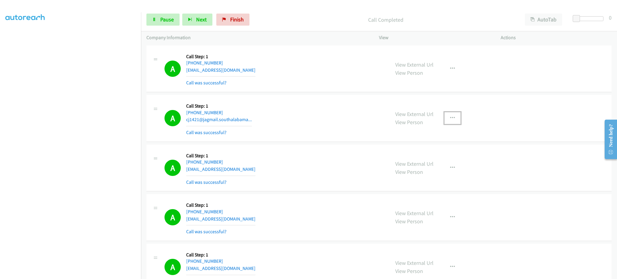
click at [450, 120] on icon "button" at bounding box center [452, 118] width 5 height 5
click at [440, 170] on link "Add to do not call list" at bounding box center [420, 169] width 80 height 12
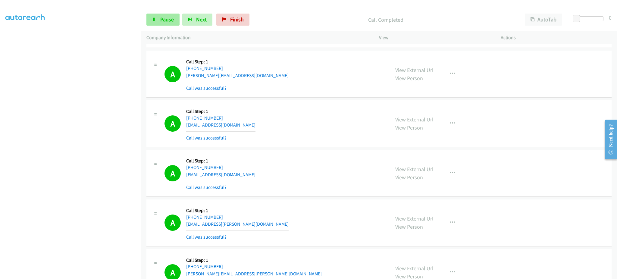
scroll to position [1084, 0]
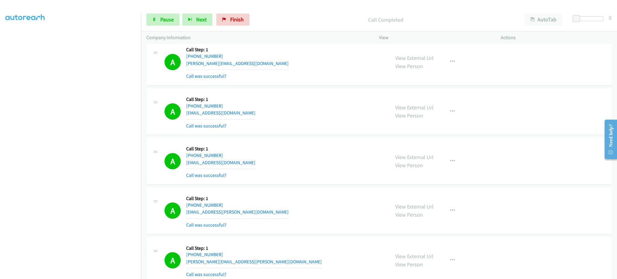
click at [157, 12] on div "Start Calls Pause Next Finish Call Completed AutoTab AutoTab 0" at bounding box center [379, 19] width 476 height 23
click at [164, 19] on span "Pause" at bounding box center [167, 19] width 14 height 7
click at [174, 18] on span "Start Calls" at bounding box center [171, 19] width 23 height 7
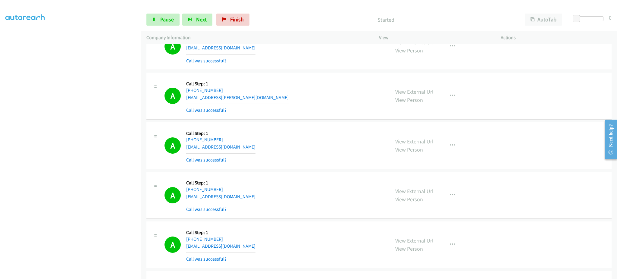
scroll to position [4937, 0]
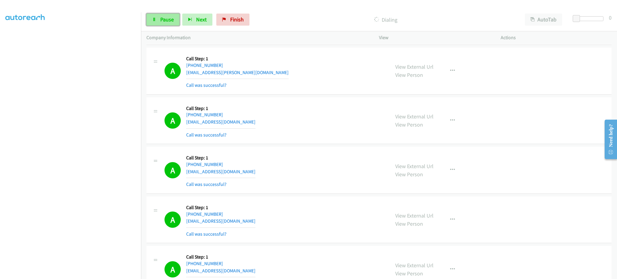
click at [166, 24] on link "Pause" at bounding box center [162, 20] width 33 height 12
click at [157, 16] on link "Start Calls" at bounding box center [167, 20] width 43 height 12
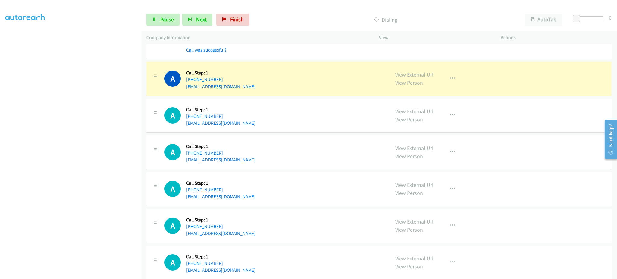
scroll to position [6696, 0]
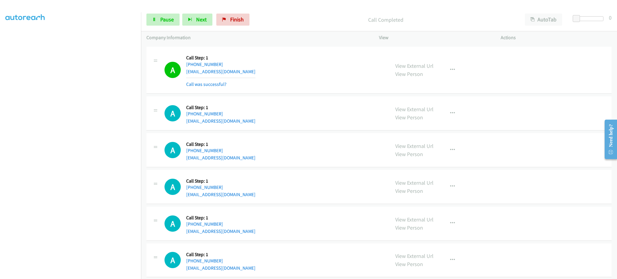
click at [253, 123] on div "A Callback Scheduled Call Step: 1 America/New_York [PHONE_NUMBER] [EMAIL_ADDRES…" at bounding box center [274, 113] width 220 height 23
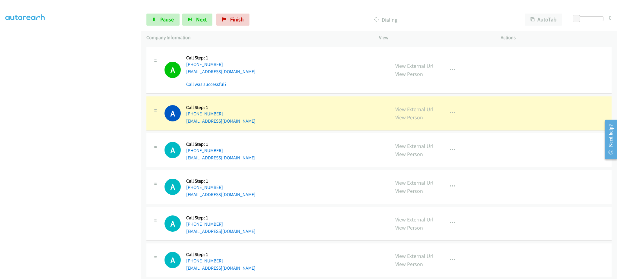
drag, startPoint x: 251, startPoint y: 156, endPoint x: 249, endPoint y: 159, distance: 3.7
click at [250, 156] on div "A Callback Scheduled Call Step: 1 [GEOGRAPHIC_DATA]/[GEOGRAPHIC_DATA] [PHONE_NU…" at bounding box center [274, 149] width 220 height 23
click at [248, 161] on div "A Callback Scheduled Call Step: 1 [GEOGRAPHIC_DATA]/[GEOGRAPHIC_DATA] [PHONE_NU…" at bounding box center [274, 149] width 220 height 23
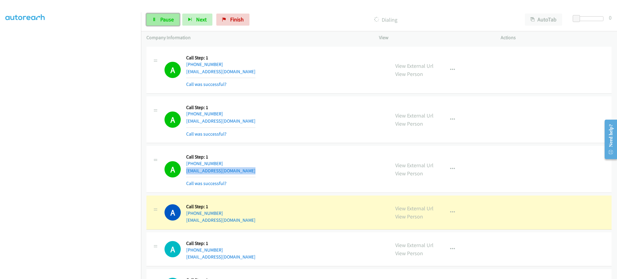
click at [159, 17] on link "Pause" at bounding box center [162, 20] width 33 height 12
click at [406, 212] on link "View External Url" at bounding box center [414, 208] width 38 height 7
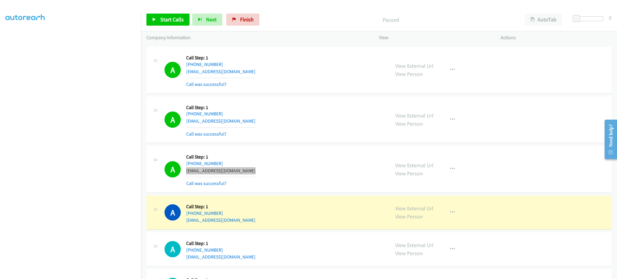
scroll to position [6816, 0]
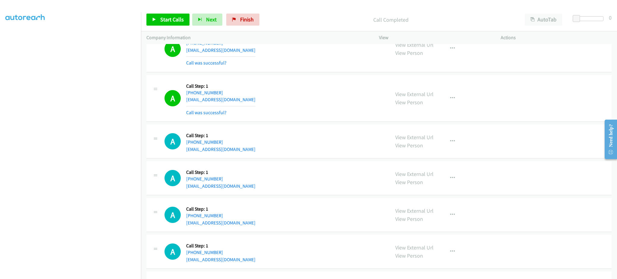
click at [458, 103] on div "View External Url View Person View External Url Email Schedule/Manage Callback …" at bounding box center [453, 98] width 127 height 36
click at [450, 101] on icon "button" at bounding box center [452, 98] width 5 height 5
click at [441, 155] on link "Add to do not call list" at bounding box center [420, 150] width 80 height 12
drag, startPoint x: 160, startPoint y: 22, endPoint x: 169, endPoint y: 28, distance: 10.2
click at [160, 22] on span "Start Calls" at bounding box center [171, 19] width 23 height 7
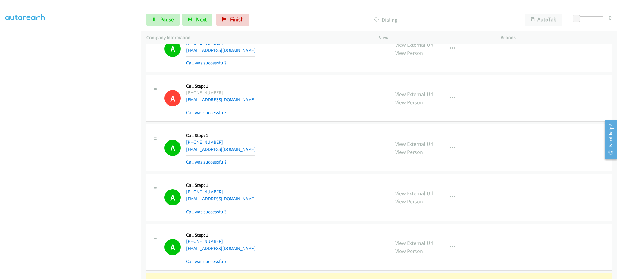
click at [122, 11] on div at bounding box center [305, 11] width 611 height 23
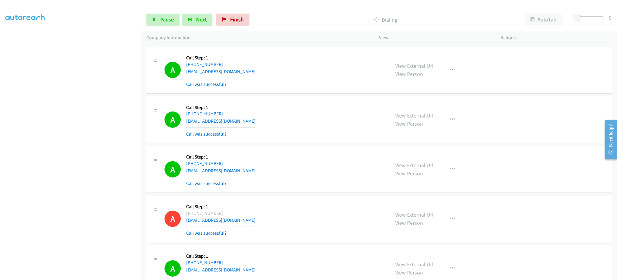
scroll to position [6708, 0]
click at [184, 14] on button "Next" at bounding box center [197, 20] width 30 height 12
click at [173, 15] on link "Pause" at bounding box center [162, 20] width 33 height 12
click at [173, 21] on span "Start Calls" at bounding box center [171, 19] width 23 height 7
click at [166, 14] on link "Pause" at bounding box center [162, 20] width 33 height 12
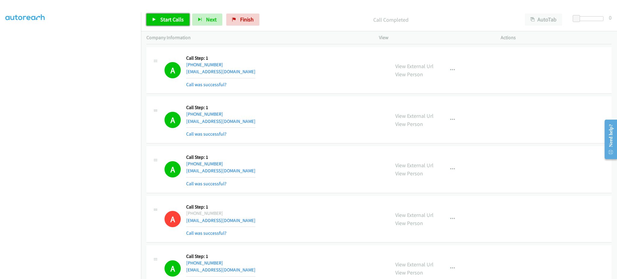
drag, startPoint x: 166, startPoint y: 20, endPoint x: 204, endPoint y: 4, distance: 40.9
click at [166, 20] on span "Start Calls" at bounding box center [171, 19] width 23 height 7
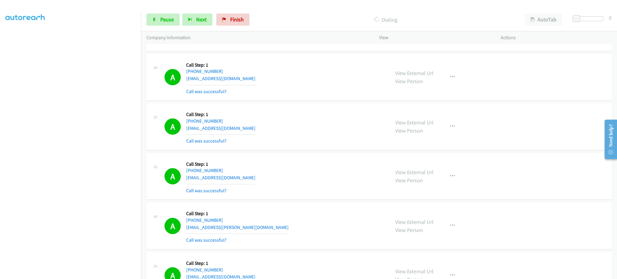
scroll to position [7454, 0]
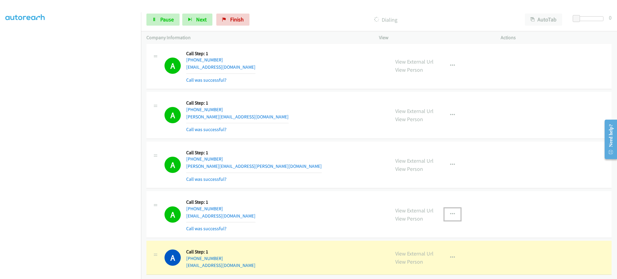
click at [451, 211] on button "button" at bounding box center [452, 214] width 16 height 12
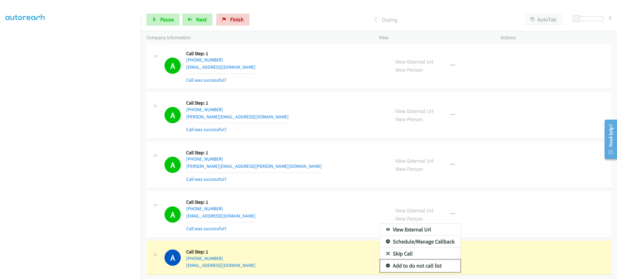
click at [429, 262] on link "Add to do not call list" at bounding box center [420, 265] width 80 height 12
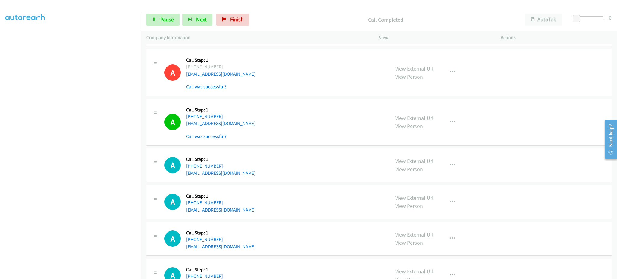
scroll to position [7587, 0]
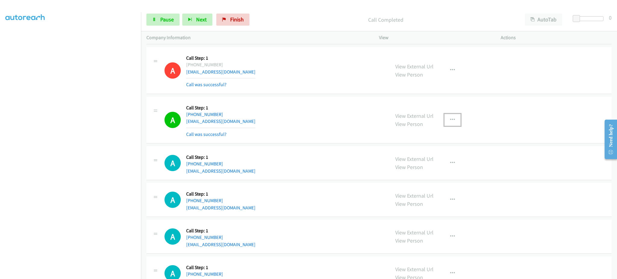
click at [453, 120] on button "button" at bounding box center [452, 120] width 16 height 12
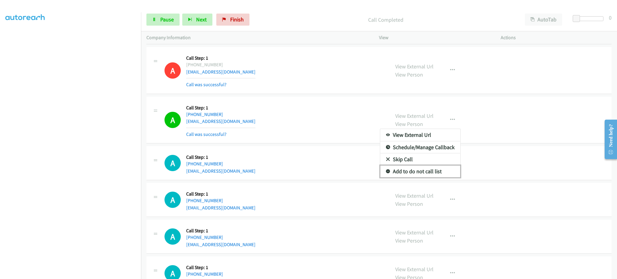
click at [430, 171] on link "Add to do not call list" at bounding box center [420, 171] width 80 height 12
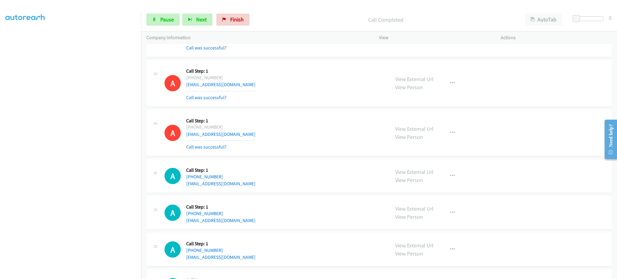
scroll to position [7600, 0]
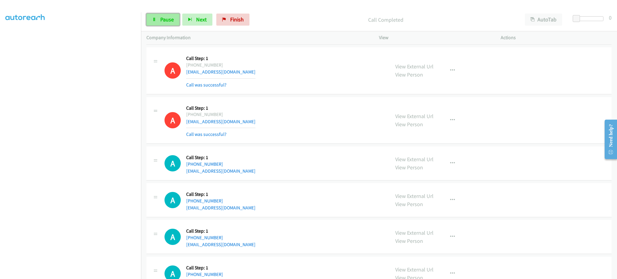
click at [148, 15] on link "Pause" at bounding box center [162, 20] width 33 height 12
click at [161, 17] on span "Start Calls" at bounding box center [171, 19] width 23 height 7
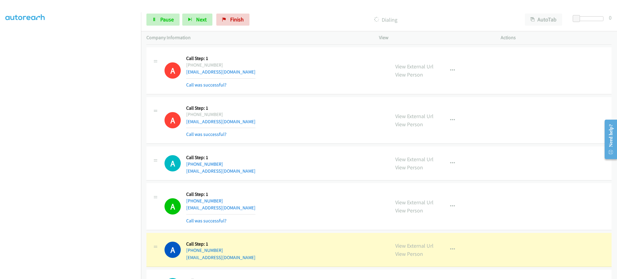
scroll to position [7720, 0]
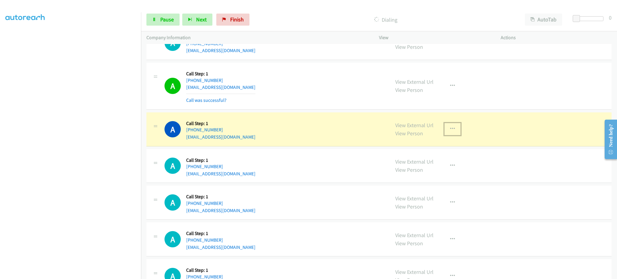
click at [450, 131] on icon "button" at bounding box center [452, 128] width 5 height 5
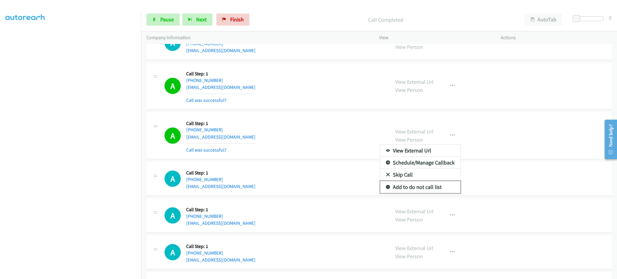
click at [442, 191] on link "Add to do not call list" at bounding box center [420, 187] width 80 height 12
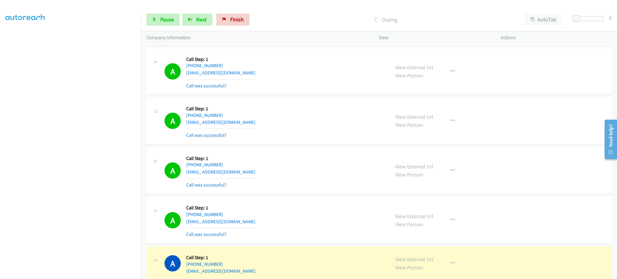
scroll to position [8215, 0]
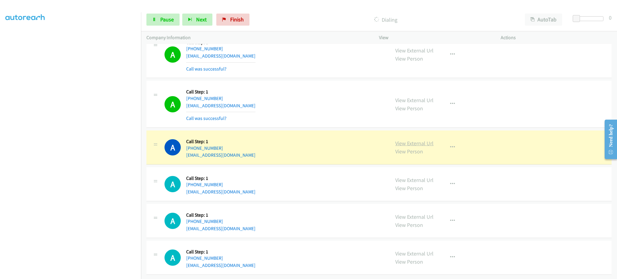
click at [410, 146] on link "View External Url" at bounding box center [414, 143] width 38 height 7
click at [166, 23] on link "Pause" at bounding box center [162, 20] width 33 height 12
drag, startPoint x: 229, startPoint y: 147, endPoint x: 191, endPoint y: 149, distance: 37.4
click at [191, 149] on div "[PHONE_NUMBER]" at bounding box center [220, 147] width 69 height 7
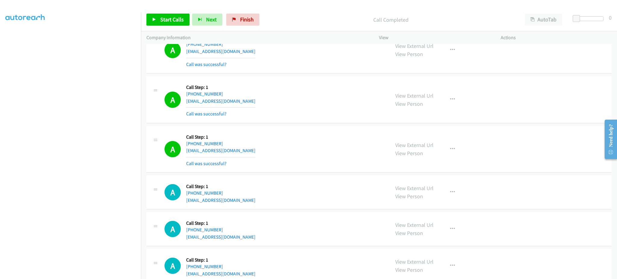
click at [435, 148] on div "View External Url View Person View External Url Email Schedule/Manage Callback …" at bounding box center [453, 149] width 127 height 36
click at [444, 150] on button "button" at bounding box center [452, 149] width 16 height 12
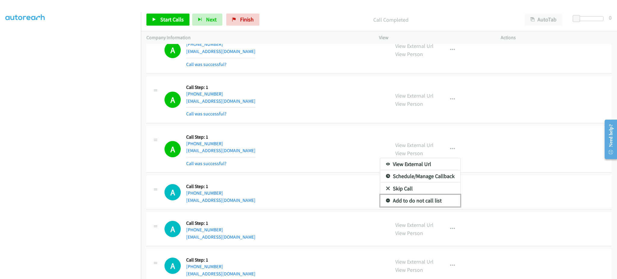
click at [429, 200] on link "Add to do not call list" at bounding box center [420, 200] width 80 height 12
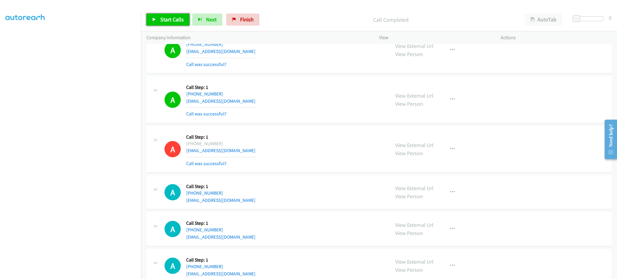
click at [179, 20] on span "Start Calls" at bounding box center [171, 19] width 23 height 7
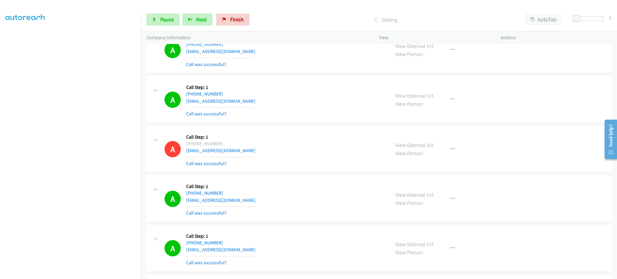
click at [159, 34] on p "Company Information" at bounding box center [257, 37] width 222 height 7
click at [161, 28] on div "Start Calls Pause Next Finish Dialing AutoTab AutoTab 0" at bounding box center [379, 19] width 476 height 23
click at [161, 25] on link "Pause" at bounding box center [162, 20] width 33 height 12
click at [161, 21] on span "Start Calls" at bounding box center [171, 19] width 23 height 7
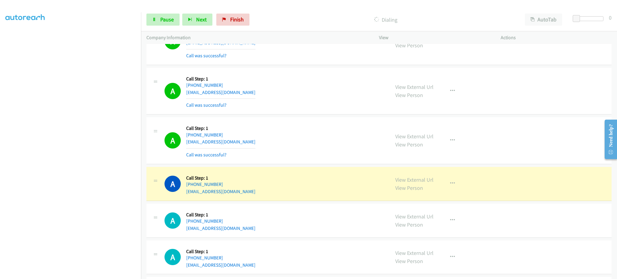
scroll to position [8456, 0]
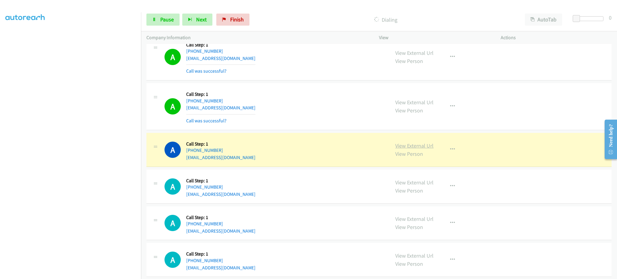
click at [414, 149] on link "View External Url" at bounding box center [414, 145] width 38 height 7
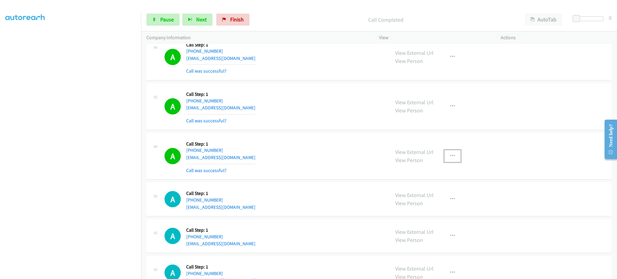
click at [444, 155] on button "button" at bounding box center [452, 156] width 16 height 12
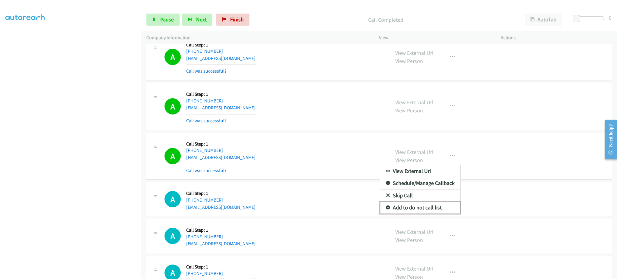
click at [433, 212] on link "Add to do not call list" at bounding box center [420, 207] width 80 height 12
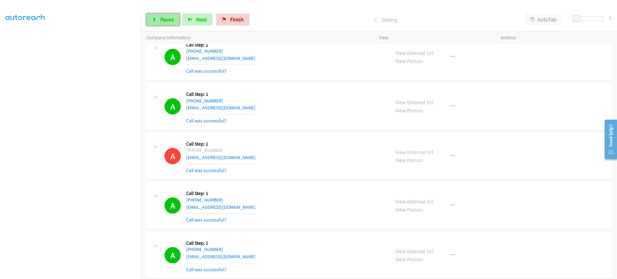
click at [163, 19] on span "Pause" at bounding box center [167, 19] width 14 height 7
drag, startPoint x: 178, startPoint y: 25, endPoint x: 188, endPoint y: 9, distance: 19.5
click at [178, 26] on div "Start Calls Pause Next Finish Call Completed AutoTab AutoTab 0" at bounding box center [379, 19] width 476 height 23
click at [173, 18] on span "Start Calls" at bounding box center [171, 19] width 23 height 7
click at [159, 19] on link "Pause" at bounding box center [162, 20] width 33 height 12
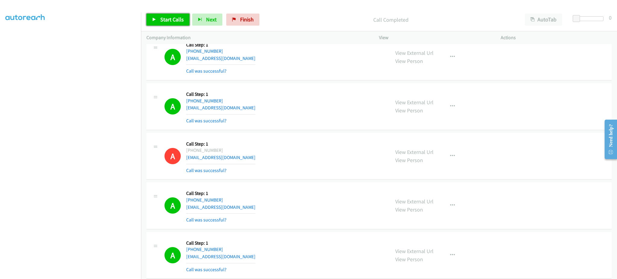
click at [160, 14] on link "Start Calls" at bounding box center [167, 20] width 43 height 12
click at [154, 19] on icon at bounding box center [154, 20] width 4 height 4
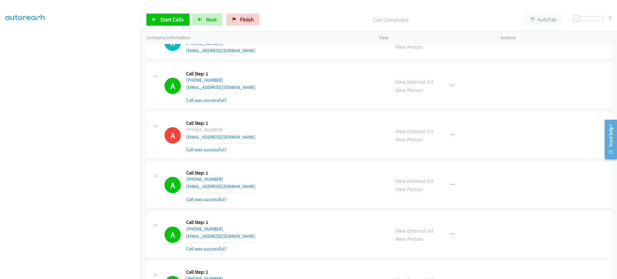
scroll to position [7372, 0]
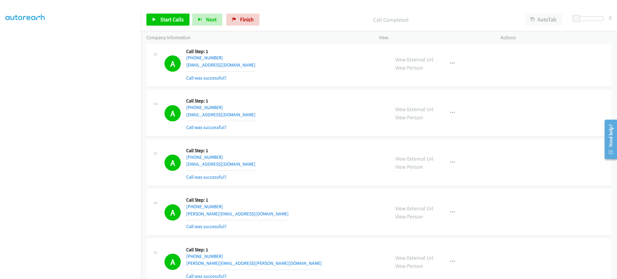
click at [240, 67] on div "A Callback Scheduled Call Step: 1 America/Los_Angeles [PHONE_NUMBER] [EMAIL_ADD…" at bounding box center [274, 64] width 220 height 36
click at [237, 118] on div "A Callback Scheduled Call Step: 1 America/Los_Angeles [PHONE_NUMBER] [EMAIL_ADD…" at bounding box center [274, 113] width 220 height 36
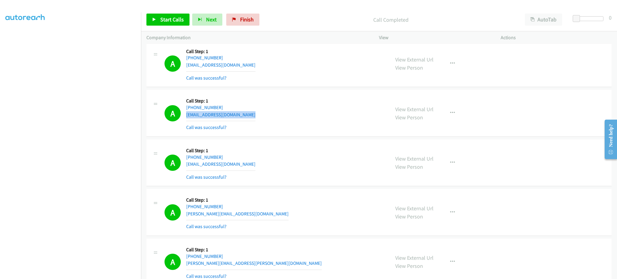
click at [237, 118] on div "A Callback Scheduled Call Step: 1 America/Los_Angeles [PHONE_NUMBER] [EMAIL_ADD…" at bounding box center [274, 113] width 220 height 36
click at [257, 168] on div "A Callback Scheduled Call Step: 1 America/New_York [PHONE_NUMBER] [EMAIL_ADDRES…" at bounding box center [274, 163] width 220 height 36
click at [245, 211] on div "A Callback Scheduled Call Step: 1 America/Los_Angeles [PHONE_NUMBER] [PERSON_NA…" at bounding box center [274, 212] width 220 height 36
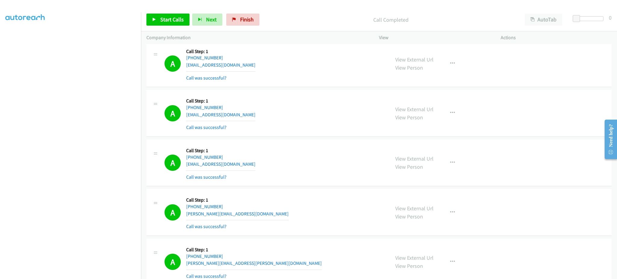
click at [247, 217] on div "A Callback Scheduled Call Step: 1 America/Los_Angeles [PHONE_NUMBER] [PERSON_NA…" at bounding box center [274, 212] width 220 height 36
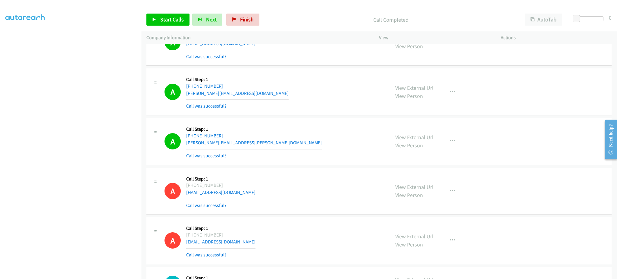
click at [253, 149] on div "A Callback Scheduled Call Step: 1 America/[GEOGRAPHIC_DATA] [PHONE_NUMBER] [PER…" at bounding box center [274, 141] width 220 height 36
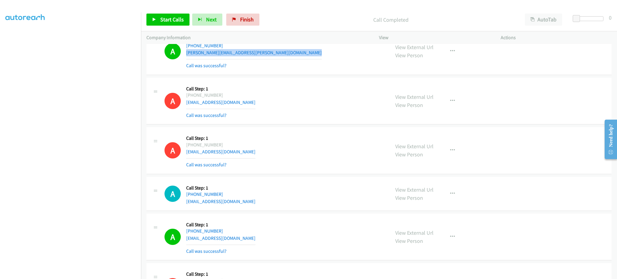
scroll to position [7613, 0]
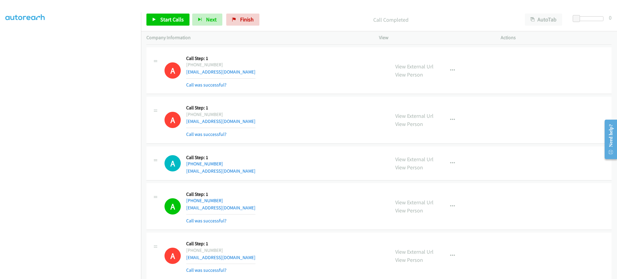
click at [238, 213] on div "A Callback Scheduled Call Step: 1 [GEOGRAPHIC_DATA]/[GEOGRAPHIC_DATA] [PHONE_NU…" at bounding box center [274, 206] width 220 height 36
click at [239, 213] on div "A Callback Scheduled Call Step: 1 [GEOGRAPHIC_DATA]/[GEOGRAPHIC_DATA] [PHONE_NU…" at bounding box center [274, 206] width 220 height 36
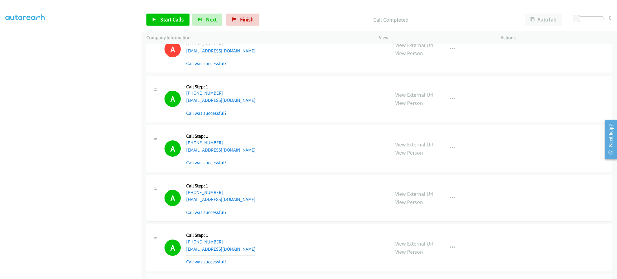
scroll to position [7854, 0]
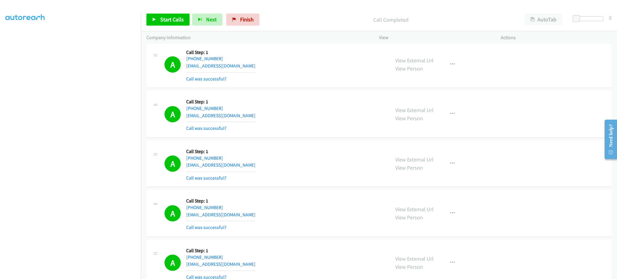
click at [244, 72] on div "A Callback Scheduled Call Step: 1 America/New_York [PHONE_NUMBER] [EMAIL_ADDRES…" at bounding box center [274, 65] width 220 height 36
click at [237, 122] on div "A Callback Scheduled Call Step: 1 [GEOGRAPHIC_DATA]/[GEOGRAPHIC_DATA] [PHONE_NU…" at bounding box center [274, 114] width 220 height 36
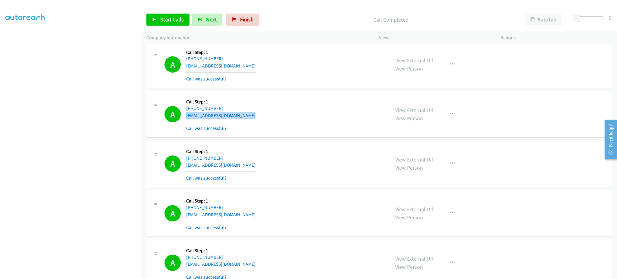
click at [236, 122] on div "A Callback Scheduled Call Step: 1 [GEOGRAPHIC_DATA]/[GEOGRAPHIC_DATA] [PHONE_NU…" at bounding box center [274, 114] width 220 height 36
click at [232, 171] on div "A Callback Scheduled Call Step: 1 America/Los_Angeles [PHONE_NUMBER] [EMAIL_ADD…" at bounding box center [274, 164] width 220 height 36
click at [232, 170] on div "A Callback Scheduled Call Step: 1 America/Los_Angeles [PHONE_NUMBER] [EMAIL_ADD…" at bounding box center [274, 164] width 220 height 36
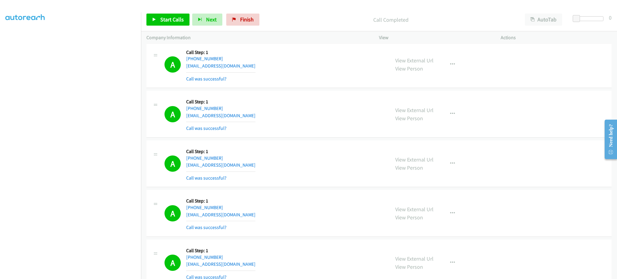
click at [240, 222] on div "A Callback Scheduled Call Step: 1 [GEOGRAPHIC_DATA]/[GEOGRAPHIC_DATA] [PHONE_NU…" at bounding box center [274, 213] width 220 height 36
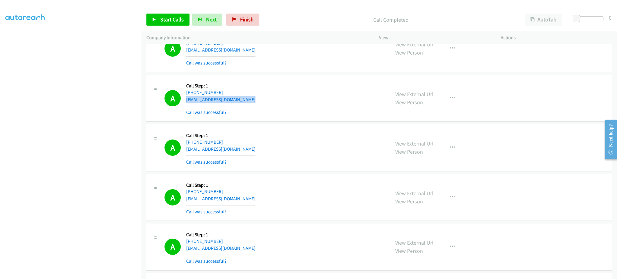
scroll to position [7974, 0]
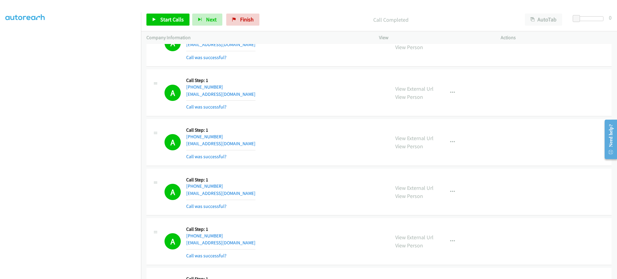
click at [248, 149] on div "A Callback Scheduled Call Step: 1 America/New_York [PHONE_NUMBER] [EMAIL_ADDRES…" at bounding box center [274, 142] width 220 height 36
click at [238, 198] on div "A Callback Scheduled Call Step: 1 [GEOGRAPHIC_DATA]/[GEOGRAPHIC_DATA] [PHONE_NU…" at bounding box center [274, 192] width 220 height 36
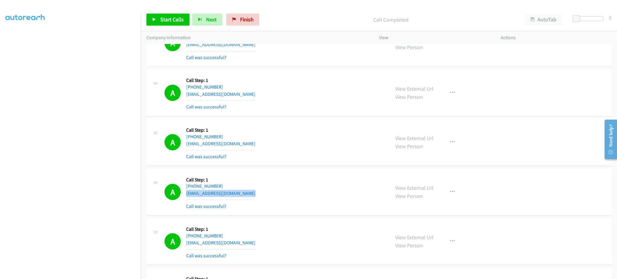
click at [238, 198] on div "A Callback Scheduled Call Step: 1 [GEOGRAPHIC_DATA]/[GEOGRAPHIC_DATA] [PHONE_NU…" at bounding box center [274, 192] width 220 height 36
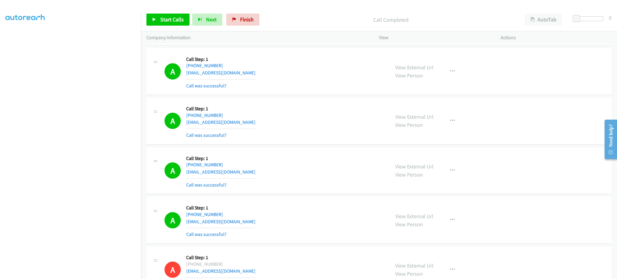
click at [246, 123] on div "A Callback Scheduled Call Step: 1 America/New_York [PHONE_NUMBER] [EMAIL_ADDRES…" at bounding box center [274, 121] width 220 height 36
click at [246, 128] on div "A Callback Scheduled Call Step: 1 America/New_York [PHONE_NUMBER] [EMAIL_ADDRES…" at bounding box center [274, 121] width 220 height 36
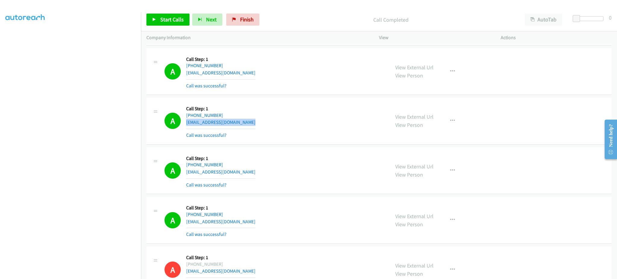
click at [246, 128] on div "A Callback Scheduled Call Step: 1 America/New_York [PHONE_NUMBER] [EMAIL_ADDRES…" at bounding box center [274, 121] width 220 height 36
click at [250, 180] on div "A Callback Scheduled Call Step: 1 [GEOGRAPHIC_DATA]/North_Dakota/Center [PHONE_…" at bounding box center [274, 171] width 220 height 36
click at [249, 176] on div "A Callback Scheduled Call Step: 1 [GEOGRAPHIC_DATA]/North_Dakota/Center [PHONE_…" at bounding box center [274, 171] width 220 height 36
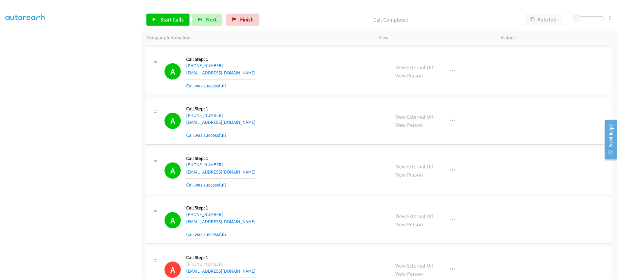
click at [249, 176] on div "A Callback Scheduled Call Step: 1 [GEOGRAPHIC_DATA]/North_Dakota/Center [PHONE_…" at bounding box center [274, 171] width 220 height 36
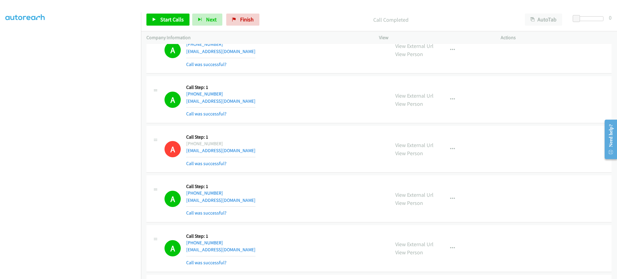
click at [260, 103] on div "A Callback Scheduled Call Step: 1 America/Los_Angeles [PHONE_NUMBER] [EMAIL_ADD…" at bounding box center [274, 100] width 220 height 36
click at [259, 104] on div "A Callback Scheduled Call Step: 1 America/Los_Angeles [PHONE_NUMBER] [EMAIL_ADD…" at bounding box center [274, 100] width 220 height 36
click at [243, 207] on div "A Callback Scheduled Call Step: 1 America/New_York [PHONE_NUMBER] [EMAIL_ADDRES…" at bounding box center [274, 199] width 220 height 36
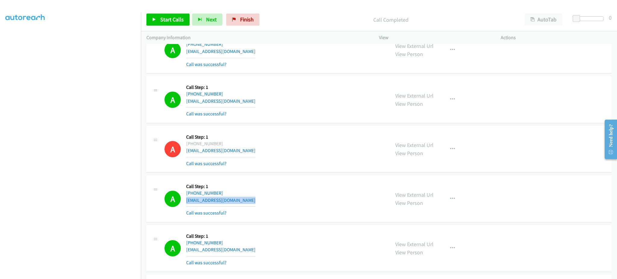
click at [243, 207] on div "A Callback Scheduled Call Step: 1 America/New_York [PHONE_NUMBER] [EMAIL_ADDRES…" at bounding box center [274, 199] width 220 height 36
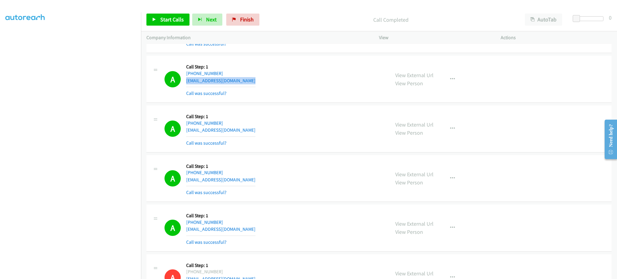
scroll to position [8335, 0]
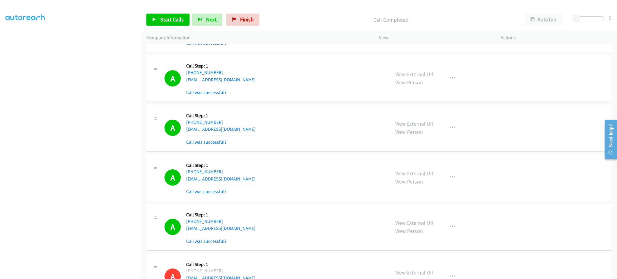
click at [242, 135] on div "A Callback Scheduled Call Step: 1 [GEOGRAPHIC_DATA]/[GEOGRAPHIC_DATA] [PHONE_NU…" at bounding box center [274, 128] width 220 height 36
click at [247, 182] on div "A Callback Scheduled Call Step: 1 America/Los_Angeles [PHONE_NUMBER] [EMAIL_ADD…" at bounding box center [274, 178] width 220 height 36
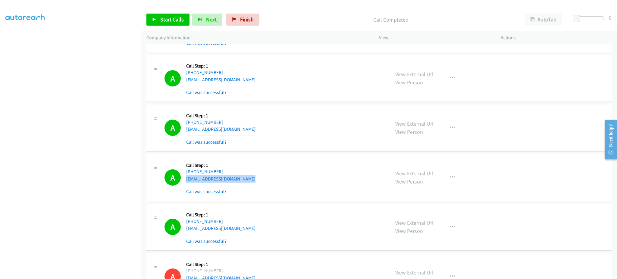
click at [247, 182] on div "A Callback Scheduled Call Step: 1 America/Los_Angeles [PHONE_NUMBER] [EMAIL_ADD…" at bounding box center [274, 178] width 220 height 36
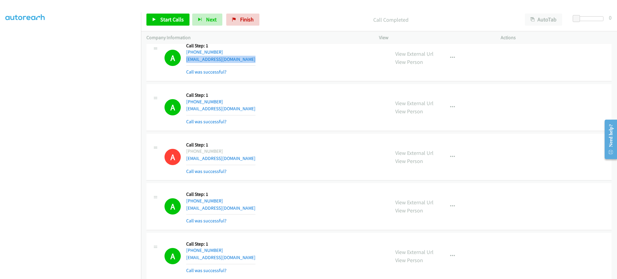
scroll to position [8456, 0]
click at [246, 112] on div "A Callback Scheduled Call Step: 1 America/New_York [PHONE_NUMBER] [EMAIL_ADDRES…" at bounding box center [274, 107] width 220 height 36
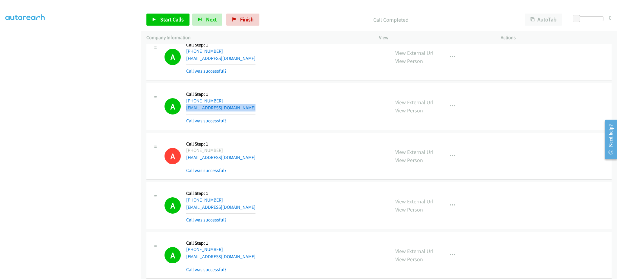
click at [246, 112] on div "A Callback Scheduled Call Step: 1 America/New_York [PHONE_NUMBER] [EMAIL_ADDRES…" at bounding box center [274, 107] width 220 height 36
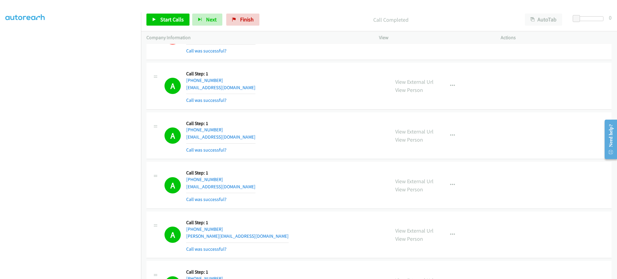
scroll to position [8576, 0]
click at [241, 92] on div "A Callback Scheduled Call Step: 1 America/New_York [PHONE_NUMBER] [EMAIL_ADDRES…" at bounding box center [274, 85] width 220 height 36
click at [244, 141] on div "A Callback Scheduled Call Step: 1 America/New_York [PHONE_NUMBER] [EMAIL_ADDRES…" at bounding box center [274, 135] width 220 height 36
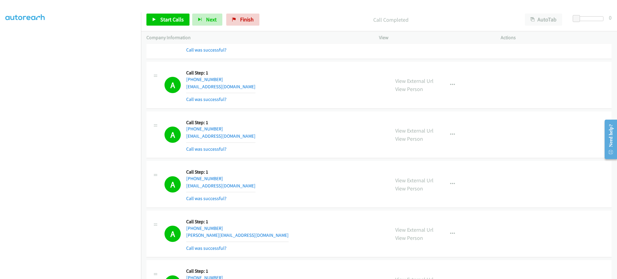
click at [244, 141] on div "A Callback Scheduled Call Step: 1 America/New_York [PHONE_NUMBER] [EMAIL_ADDRES…" at bounding box center [274, 135] width 220 height 36
click at [257, 188] on div "A Callback Scheduled Call Step: 1 America/New_York [PHONE_NUMBER] [EMAIL_ADDRES…" at bounding box center [274, 184] width 220 height 36
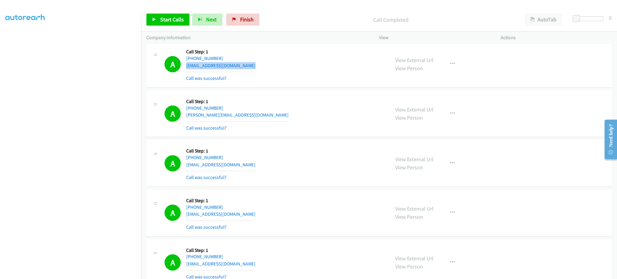
scroll to position [8696, 0]
click at [254, 119] on div "A Callback Scheduled Call Step: 1 America/New_York [PHONE_NUMBER] [PERSON_NAME]…" at bounding box center [274, 113] width 220 height 36
click at [234, 171] on div "A Callback Scheduled Call Step: 1 America/Los_Angeles [PHONE_NUMBER] [EMAIL_ADD…" at bounding box center [274, 163] width 220 height 36
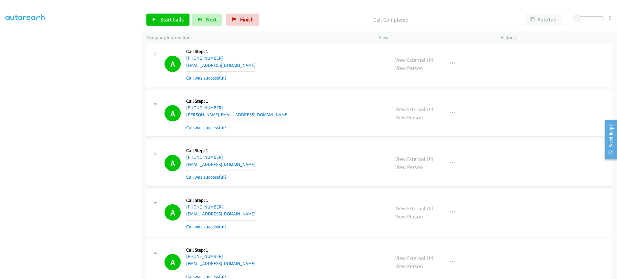
click at [234, 171] on div "A Callback Scheduled Call Step: 1 America/Los_Angeles [PHONE_NUMBER] [EMAIL_ADD…" at bounding box center [274, 163] width 220 height 36
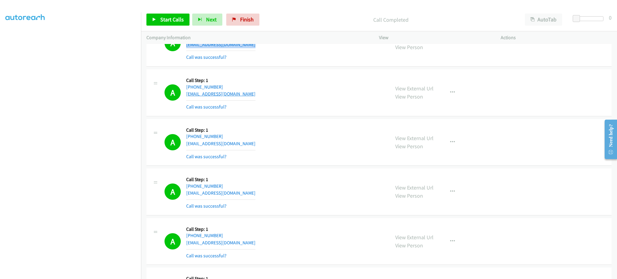
scroll to position [8817, 0]
click at [248, 101] on div "A Callback Scheduled Call Step: 1 America/New_York [PHONE_NUMBER] [EMAIL_ADDRES…" at bounding box center [274, 92] width 220 height 36
click at [248, 100] on div "A Callback Scheduled Call Step: 1 America/New_York [PHONE_NUMBER] [EMAIL_ADDRES…" at bounding box center [274, 92] width 220 height 36
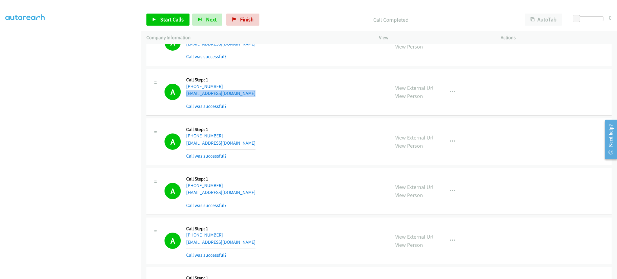
click at [248, 100] on div "A Callback Scheduled Call Step: 1 America/New_York [PHONE_NUMBER] [EMAIL_ADDRES…" at bounding box center [274, 92] width 220 height 36
click at [262, 152] on div "A Callback Scheduled Call Step: 1 America/New_York [PHONE_NUMBER] [EMAIL_ADDRES…" at bounding box center [274, 142] width 220 height 36
click at [254, 145] on div "A Callback Scheduled Call Step: 1 America/New_York [PHONE_NUMBER] [EMAIL_ADDRES…" at bounding box center [274, 142] width 220 height 36
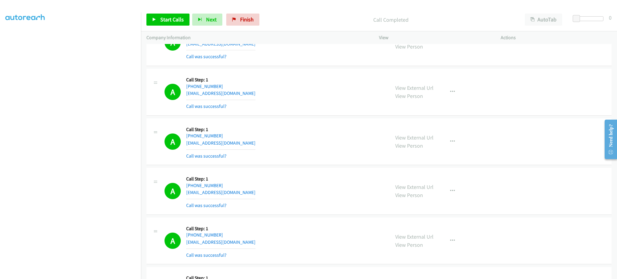
click at [254, 145] on div "A Callback Scheduled Call Step: 1 America/New_York [PHONE_NUMBER] [EMAIL_ADDRES…" at bounding box center [274, 142] width 220 height 36
click at [254, 146] on div "A Callback Scheduled Call Step: 1 America/New_York [PHONE_NUMBER] [EMAIL_ADDRES…" at bounding box center [274, 142] width 220 height 36
click at [259, 198] on div "A Callback Scheduled Call Step: 1 America/New_York [PHONE_NUMBER] [EMAIL_ADDRES…" at bounding box center [274, 191] width 220 height 36
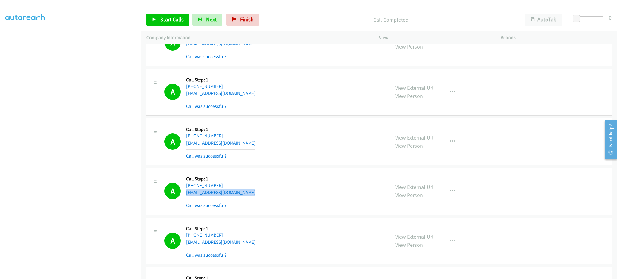
scroll to position [8937, 0]
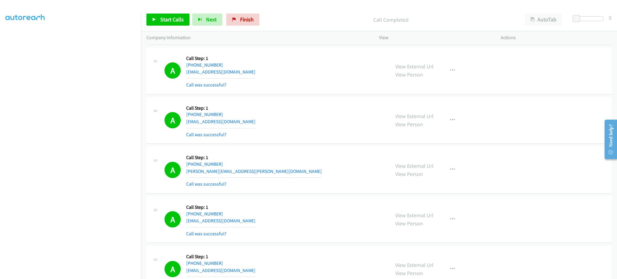
click at [253, 128] on div "A Callback Scheduled Call Step: 1 America/Los_Angeles [PHONE_NUMBER] [EMAIL_ADD…" at bounding box center [274, 120] width 220 height 36
click at [259, 180] on div "A Callback Scheduled Call Step: 1 America/Los_Angeles [PHONE_NUMBER] [PERSON_NA…" at bounding box center [274, 170] width 220 height 36
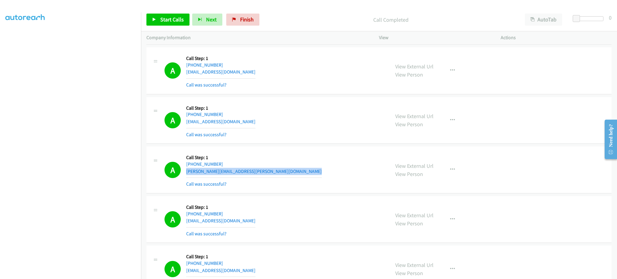
click at [259, 180] on div "A Callback Scheduled Call Step: 1 America/Los_Angeles [PHONE_NUMBER] [PERSON_NA…" at bounding box center [274, 170] width 220 height 36
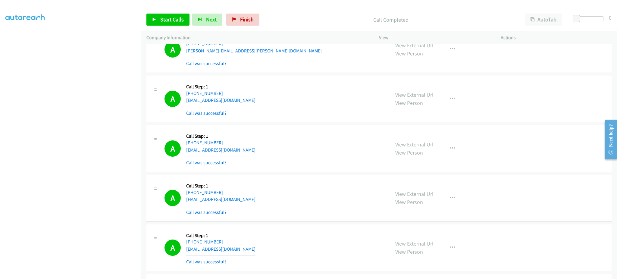
click at [259, 106] on div "A Callback Scheduled Call Step: 1 America/Los_Angeles [PHONE_NUMBER] [EMAIL_ADD…" at bounding box center [274, 99] width 220 height 36
click at [259, 162] on div "A Callback Scheduled Call Step: 1 America/New_York [PHONE_NUMBER] [EMAIL_ADDRES…" at bounding box center [274, 148] width 220 height 36
click at [256, 153] on div "A Callback Scheduled Call Step: 1 America/New_York [PHONE_NUMBER] [EMAIL_ADDRES…" at bounding box center [274, 148] width 220 height 36
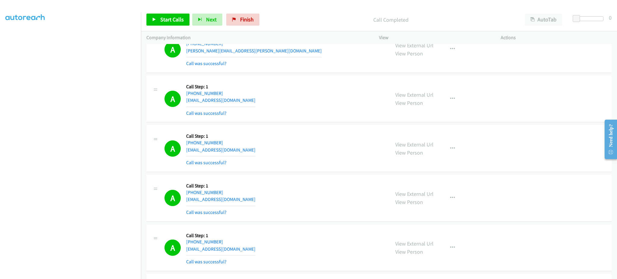
click at [256, 153] on div "A Callback Scheduled Call Step: 1 America/New_York [PHONE_NUMBER] [EMAIL_ADDRES…" at bounding box center [274, 148] width 220 height 36
click at [257, 202] on div "A Callback Scheduled Call Step: 1 America/New_York [PHONE_NUMBER] [EMAIL_ADDRES…" at bounding box center [274, 198] width 220 height 36
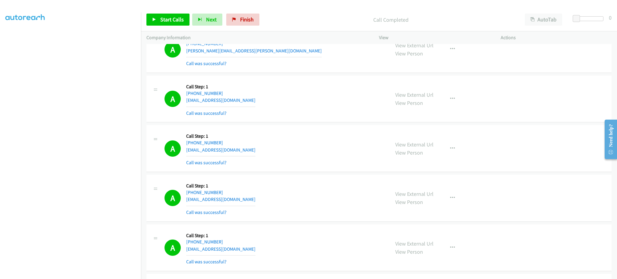
click at [321, 172] on div "A Callback Scheduled Call Step: 1 America/New_York [PHONE_NUMBER] [EMAIL_ADDRES…" at bounding box center [378, 148] width 465 height 47
click at [174, 22] on span "Start Calls" at bounding box center [171, 19] width 23 height 7
click at [348, 250] on div "A Callback Scheduled Call Step: 1 America/New_York [PHONE_NUMBER] [EMAIL_ADDRES…" at bounding box center [274, 248] width 220 height 36
click at [162, 20] on span "Pause" at bounding box center [167, 19] width 14 height 7
drag, startPoint x: 167, startPoint y: 18, endPoint x: 173, endPoint y: 8, distance: 12.2
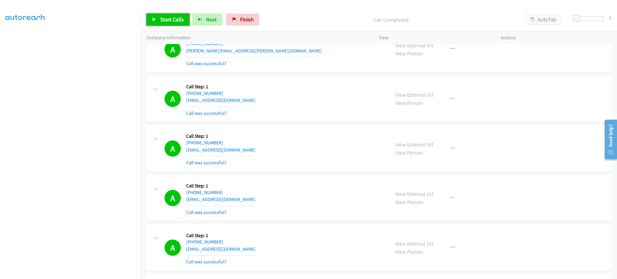
click at [166, 19] on span "Start Calls" at bounding box center [171, 19] width 23 height 7
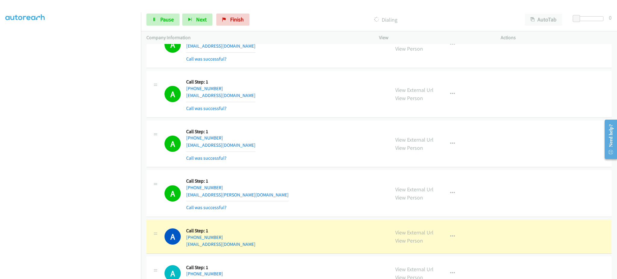
scroll to position [9808, 0]
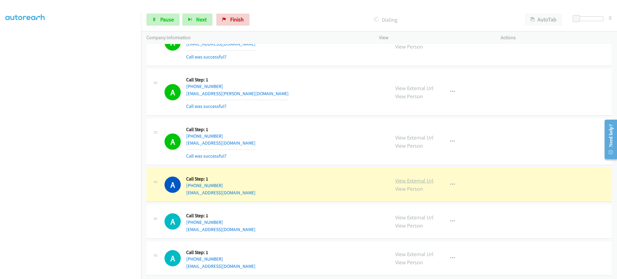
click at [417, 184] on link "View External Url" at bounding box center [414, 180] width 38 height 7
click at [256, 151] on div "A Callback Scheduled Call Step: 1 [GEOGRAPHIC_DATA]/[GEOGRAPHIC_DATA] [PHONE_NU…" at bounding box center [274, 142] width 220 height 36
click at [180, 18] on div "Start Calls Pause Next Finish" at bounding box center [199, 20] width 106 height 12
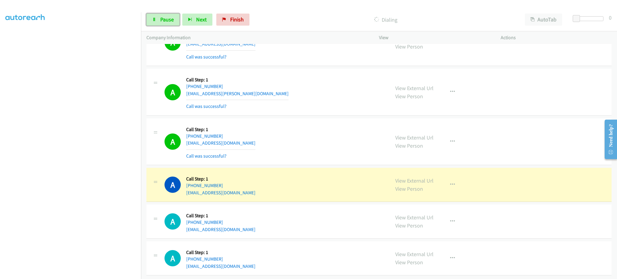
click at [165, 16] on span "Pause" at bounding box center [167, 19] width 14 height 7
click at [444, 191] on button "button" at bounding box center [452, 185] width 16 height 12
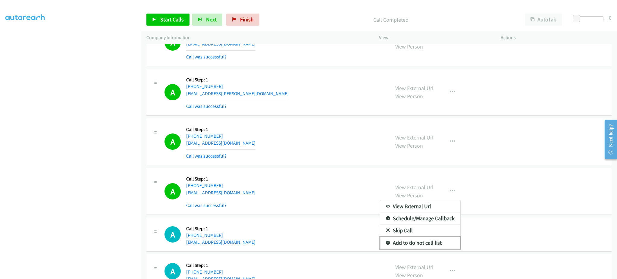
click at [431, 248] on link "Add to do not call list" at bounding box center [420, 243] width 80 height 12
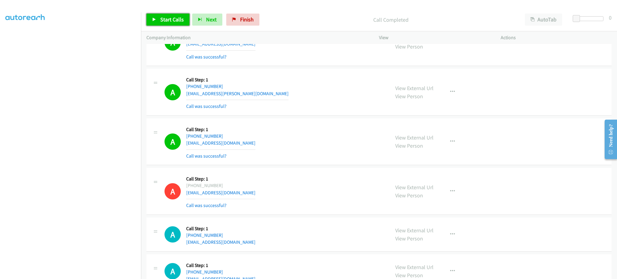
click at [174, 18] on span "Start Calls" at bounding box center [171, 19] width 23 height 7
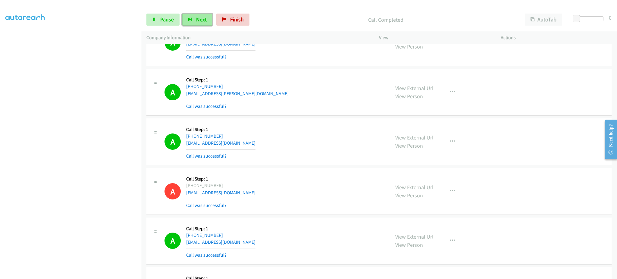
click at [206, 23] on button "Next" at bounding box center [197, 20] width 30 height 12
click at [161, 20] on span "Pause" at bounding box center [167, 19] width 14 height 7
click at [162, 22] on span "Start Calls" at bounding box center [171, 19] width 23 height 7
click at [158, 18] on link "Pause" at bounding box center [162, 20] width 33 height 12
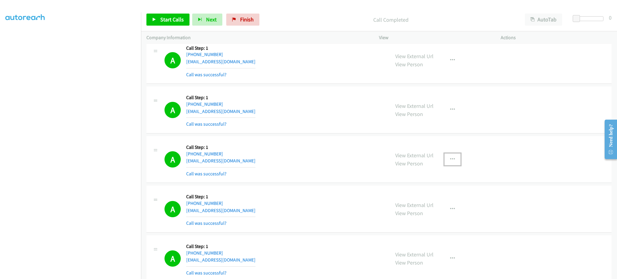
click at [444, 160] on button "button" at bounding box center [452, 159] width 16 height 12
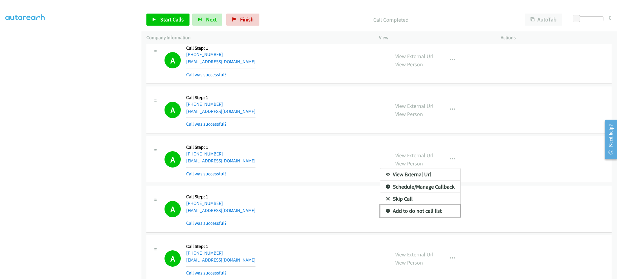
click at [423, 214] on link "Add to do not call list" at bounding box center [420, 211] width 80 height 12
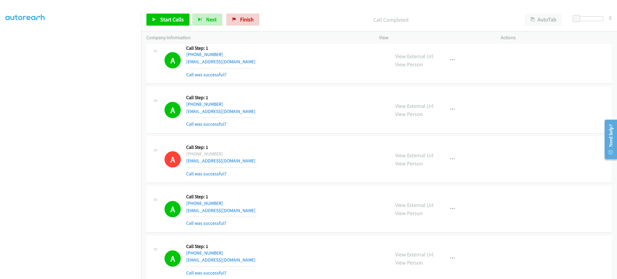
scroll to position [9444, 0]
click at [451, 157] on div "View External Url View Person View External Url Email Schedule/Manage Callback …" at bounding box center [453, 159] width 127 height 36
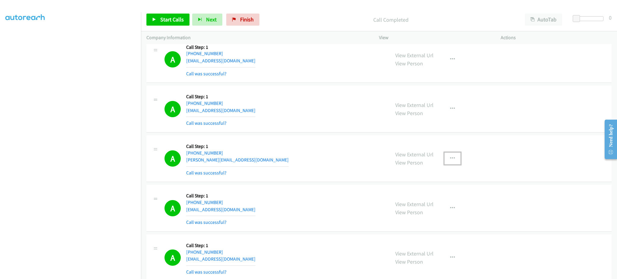
click at [447, 164] on button "button" at bounding box center [452, 158] width 16 height 12
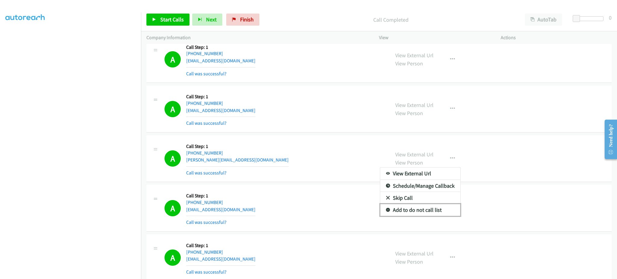
click at [436, 212] on link "Add to do not call list" at bounding box center [420, 210] width 80 height 12
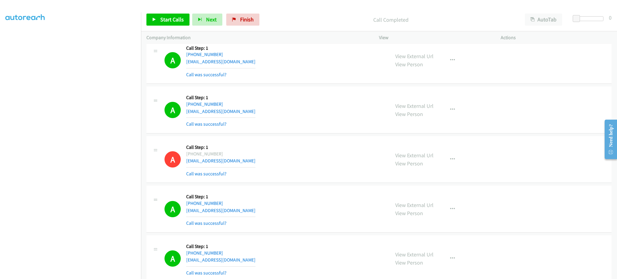
scroll to position [2965, 0]
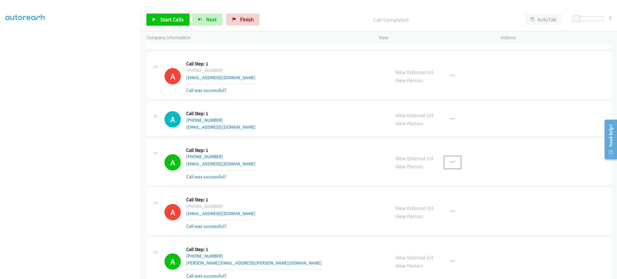
click at [449, 167] on button "button" at bounding box center [452, 162] width 16 height 12
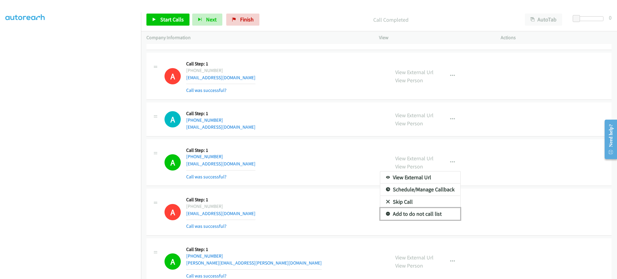
click at [431, 216] on link "Add to do not call list" at bounding box center [420, 214] width 80 height 12
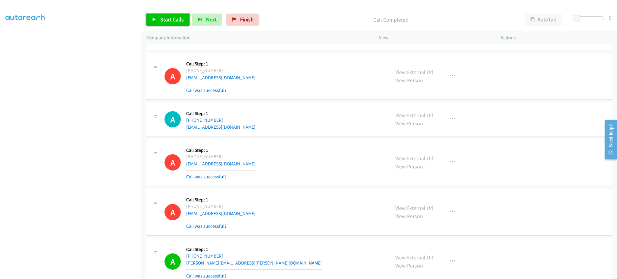
click at [180, 23] on link "Start Calls" at bounding box center [167, 20] width 43 height 12
click at [172, 27] on div "Start Calls Pause Next Finish Dialing AutoTab AutoTab 0" at bounding box center [379, 19] width 476 height 23
click at [172, 23] on link "Pause" at bounding box center [162, 20] width 33 height 12
click at [177, 20] on span "Start Calls" at bounding box center [171, 19] width 23 height 7
click at [334, 97] on div "A Callback Scheduled Call Step: 1 America/Los_Angeles [PHONE_NUMBER] [EMAIL_ADD…" at bounding box center [378, 76] width 465 height 47
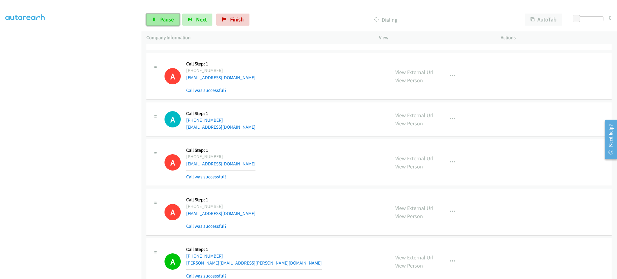
click at [171, 17] on span "Pause" at bounding box center [167, 19] width 14 height 7
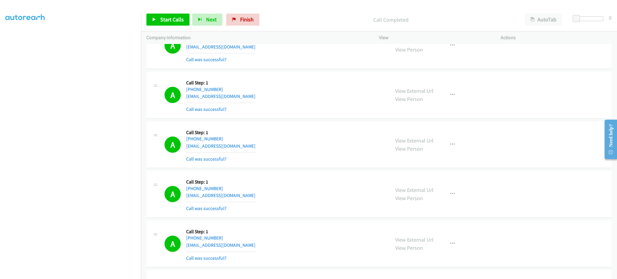
scroll to position [8143, 0]
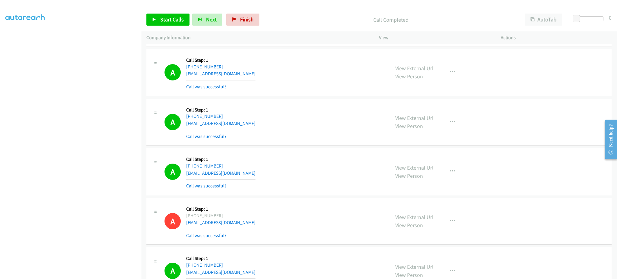
click at [182, 27] on div "Start Calls Pause Next Finish Call Completed AutoTab AutoTab 0" at bounding box center [379, 19] width 476 height 23
click at [179, 19] on span "Start Calls" at bounding box center [171, 19] width 23 height 7
click at [157, 24] on link "Pause" at bounding box center [162, 20] width 33 height 12
click at [163, 19] on span "Start Calls" at bounding box center [171, 19] width 23 height 7
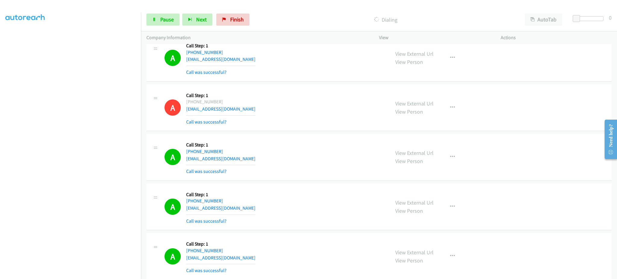
scroll to position [8624, 0]
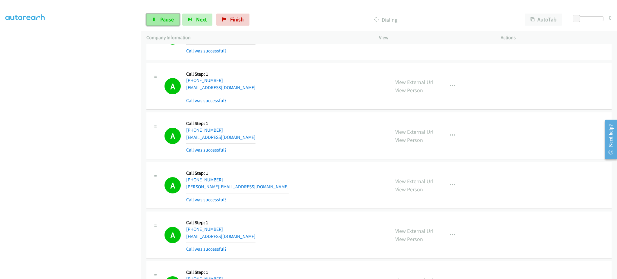
click at [161, 14] on link "Pause" at bounding box center [162, 20] width 33 height 12
click at [259, 188] on div "A Callback Scheduled Call Step: 1 America/New_York [PHONE_NUMBER] [PERSON_NAME]…" at bounding box center [274, 185] width 220 height 36
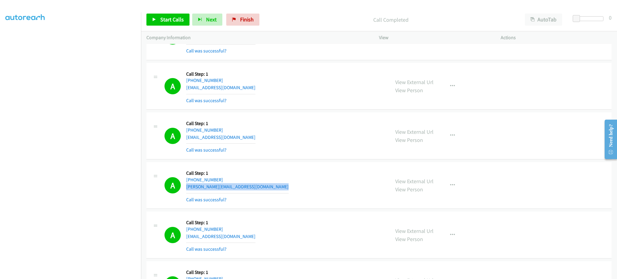
click at [259, 188] on div "A Callback Scheduled Call Step: 1 America/New_York [PHONE_NUMBER] [PERSON_NAME]…" at bounding box center [274, 185] width 220 height 36
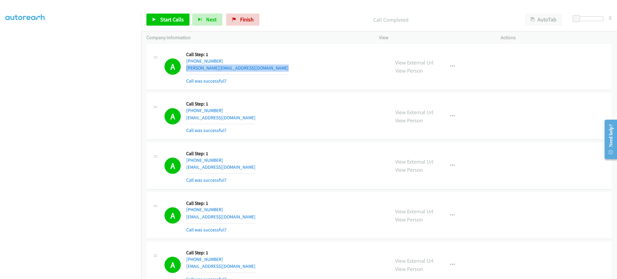
scroll to position [8745, 0]
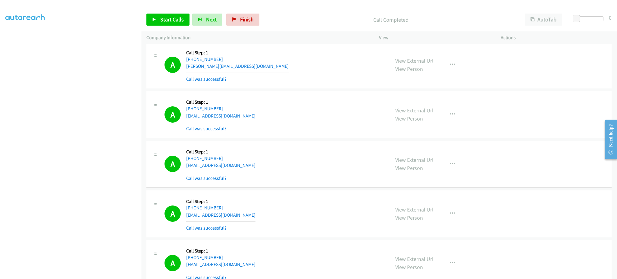
click at [249, 170] on div "A Callback Scheduled Call Step: 1 America/New_York [PHONE_NUMBER] [EMAIL_ADDRES…" at bounding box center [274, 164] width 220 height 36
click at [248, 170] on div "A Callback Scheduled Call Step: 1 America/New_York [PHONE_NUMBER] [EMAIL_ADDRES…" at bounding box center [274, 164] width 220 height 36
click at [255, 169] on div "A Callback Scheduled Call Step: 1 America/New_York [PHONE_NUMBER] [EMAIL_ADDRES…" at bounding box center [274, 164] width 220 height 36
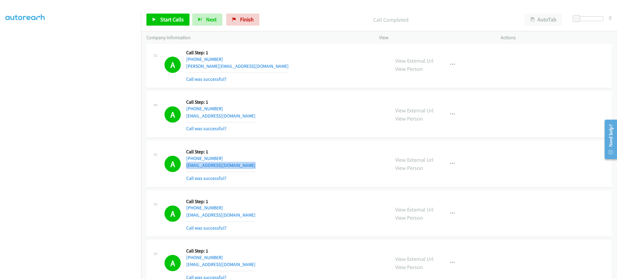
click at [255, 169] on div "A Callback Scheduled Call Step: 1 America/New_York [PHONE_NUMBER] [EMAIL_ADDRES…" at bounding box center [274, 164] width 220 height 36
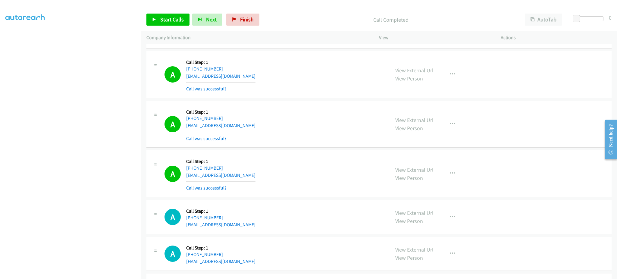
scroll to position [10883, 0]
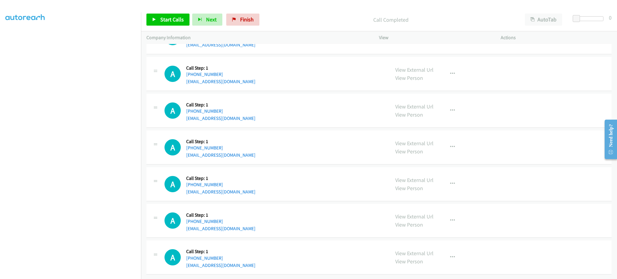
click at [251, 186] on div "A Callback Scheduled Call Step: 1 America/New_York [PHONE_NUMBER] [EMAIL_ADDRES…" at bounding box center [274, 183] width 220 height 23
click at [241, 224] on div "A Callback Scheduled Call Step: 1 America/New_York [PHONE_NUMBER] [EMAIL_ADDRES…" at bounding box center [274, 220] width 220 height 23
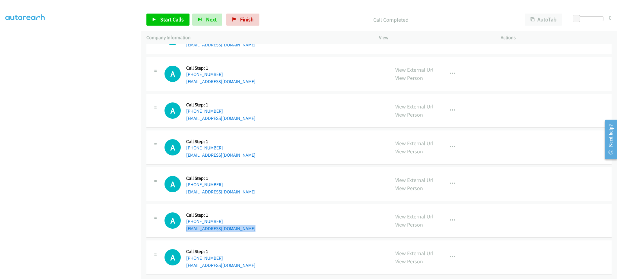
click at [241, 224] on div "A Callback Scheduled Call Step: 1 America/New_York [PHONE_NUMBER] [EMAIL_ADDRES…" at bounding box center [274, 220] width 220 height 23
click at [256, 261] on div "A Callback Scheduled Call Step: 1 America/Los_Angeles [PHONE_NUMBER] [EMAIL_ADD…" at bounding box center [274, 257] width 220 height 23
click at [255, 261] on div "A Callback Scheduled Call Step: 1 America/Los_Angeles [PHONE_NUMBER] [EMAIL_ADD…" at bounding box center [274, 257] width 220 height 23
drag, startPoint x: 256, startPoint y: 261, endPoint x: 253, endPoint y: 254, distance: 7.9
click at [255, 260] on div "A Callback Scheduled Call Step: 1 America/Los_Angeles [PHONE_NUMBER] [EMAIL_ADD…" at bounding box center [274, 257] width 220 height 23
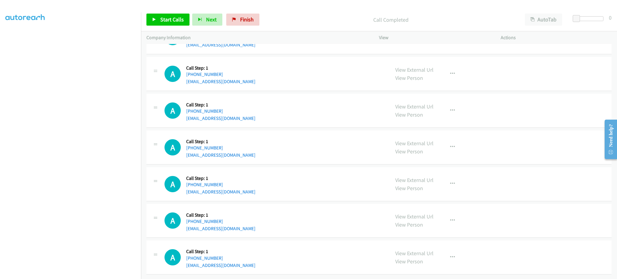
scroll to position [1292, 0]
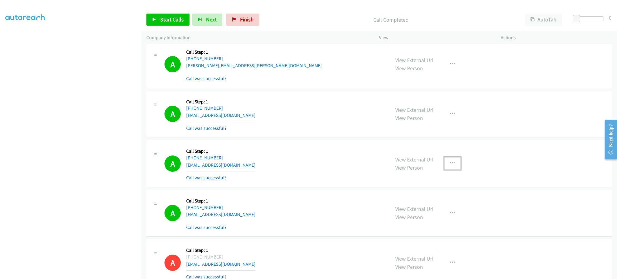
click at [450, 162] on icon "button" at bounding box center [452, 163] width 5 height 5
click at [428, 216] on link "Add to do not call list" at bounding box center [420, 215] width 80 height 12
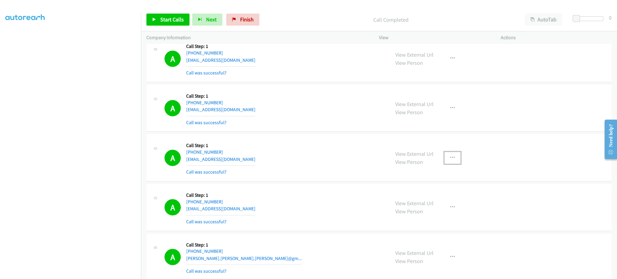
click at [455, 164] on button "button" at bounding box center [452, 158] width 16 height 12
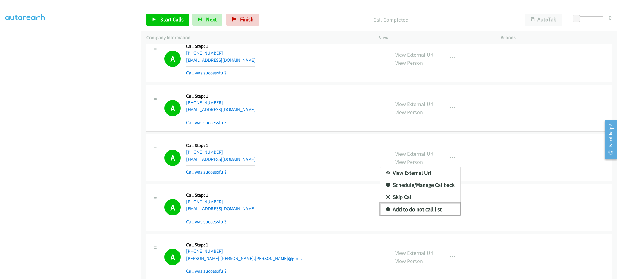
click at [438, 215] on link "Add to do not call list" at bounding box center [420, 209] width 80 height 12
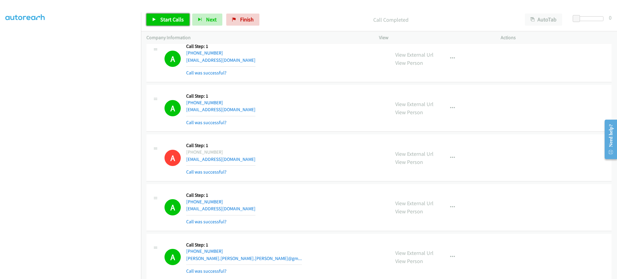
click at [155, 23] on link "Start Calls" at bounding box center [167, 20] width 43 height 12
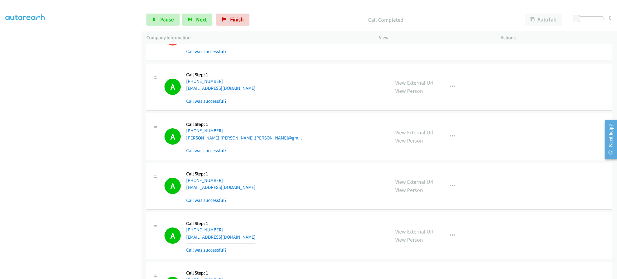
scroll to position [9494, 0]
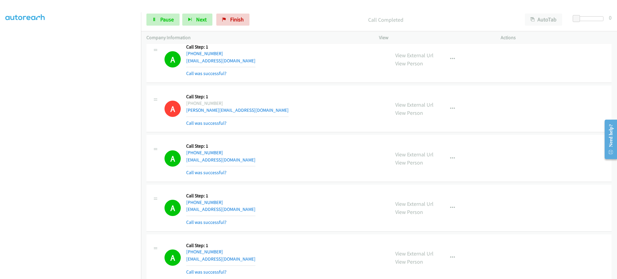
click at [440, 164] on div "View External Url View Person View External Url Email Schedule/Manage Callback …" at bounding box center [453, 158] width 127 height 36
click at [450, 164] on button "button" at bounding box center [452, 158] width 16 height 12
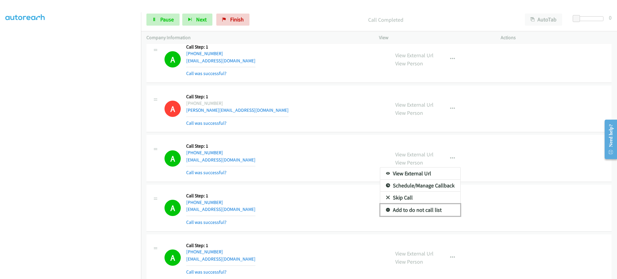
click at [442, 212] on link "Add to do not call list" at bounding box center [420, 210] width 80 height 12
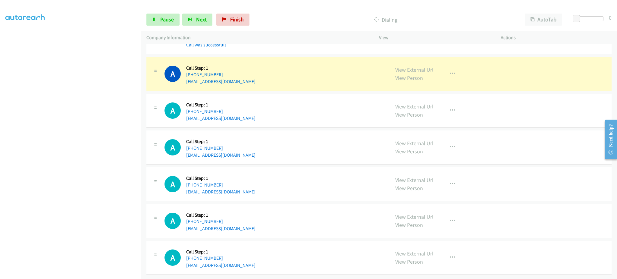
scroll to position [10909, 0]
click at [180, 20] on div "Start Calls Pause Next Finish" at bounding box center [199, 20] width 106 height 12
click at [176, 18] on link "Pause" at bounding box center [162, 20] width 33 height 12
click at [447, 70] on button "button" at bounding box center [452, 74] width 16 height 12
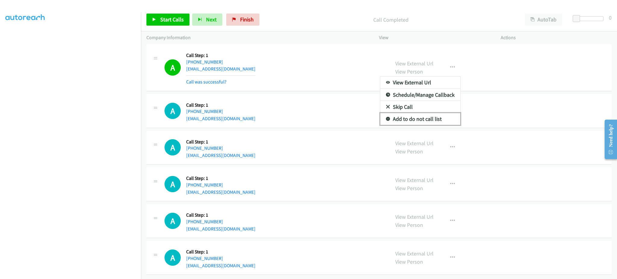
click at [432, 125] on link "Add to do not call list" at bounding box center [420, 119] width 80 height 12
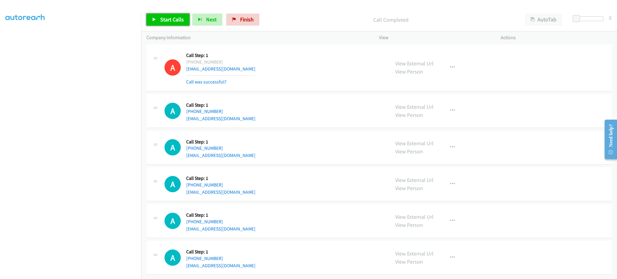
click at [161, 25] on link "Start Calls" at bounding box center [167, 20] width 43 height 12
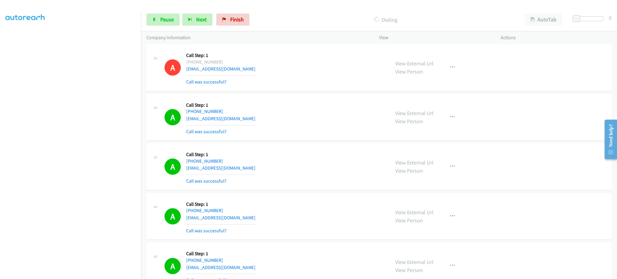
scroll to position [3163, 0]
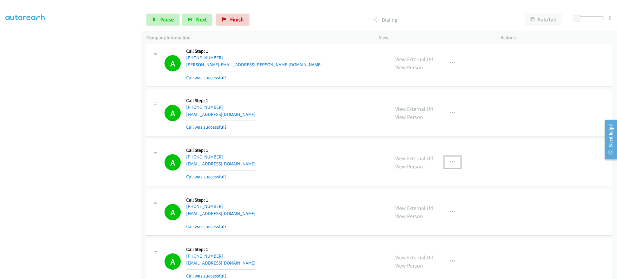
click at [450, 162] on icon "button" at bounding box center [452, 162] width 5 height 5
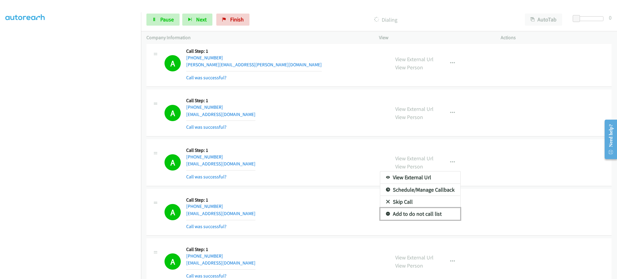
click at [429, 214] on link "Add to do not call list" at bounding box center [420, 214] width 80 height 12
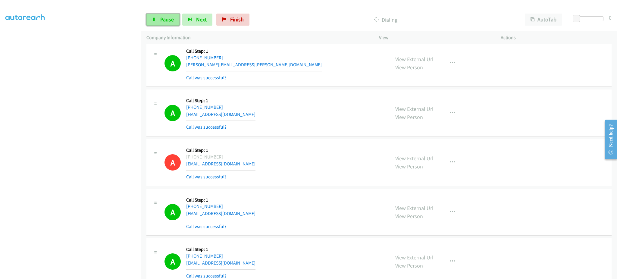
click at [155, 21] on icon at bounding box center [154, 20] width 4 height 4
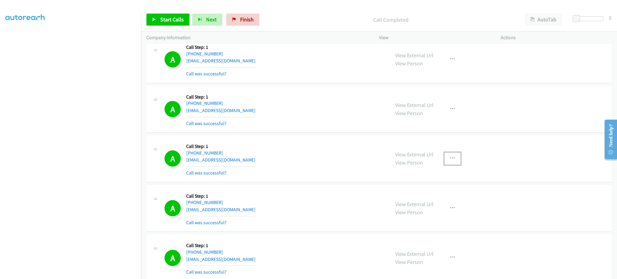
click at [445, 163] on button "button" at bounding box center [452, 158] width 16 height 12
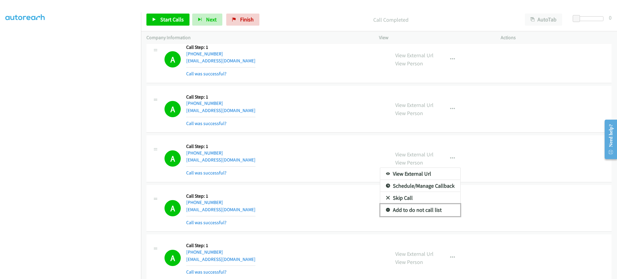
drag, startPoint x: 426, startPoint y: 215, endPoint x: 414, endPoint y: 207, distance: 14.7
click at [426, 215] on link "Add to do not call list" at bounding box center [420, 210] width 80 height 12
